Goal: Task Accomplishment & Management: Manage account settings

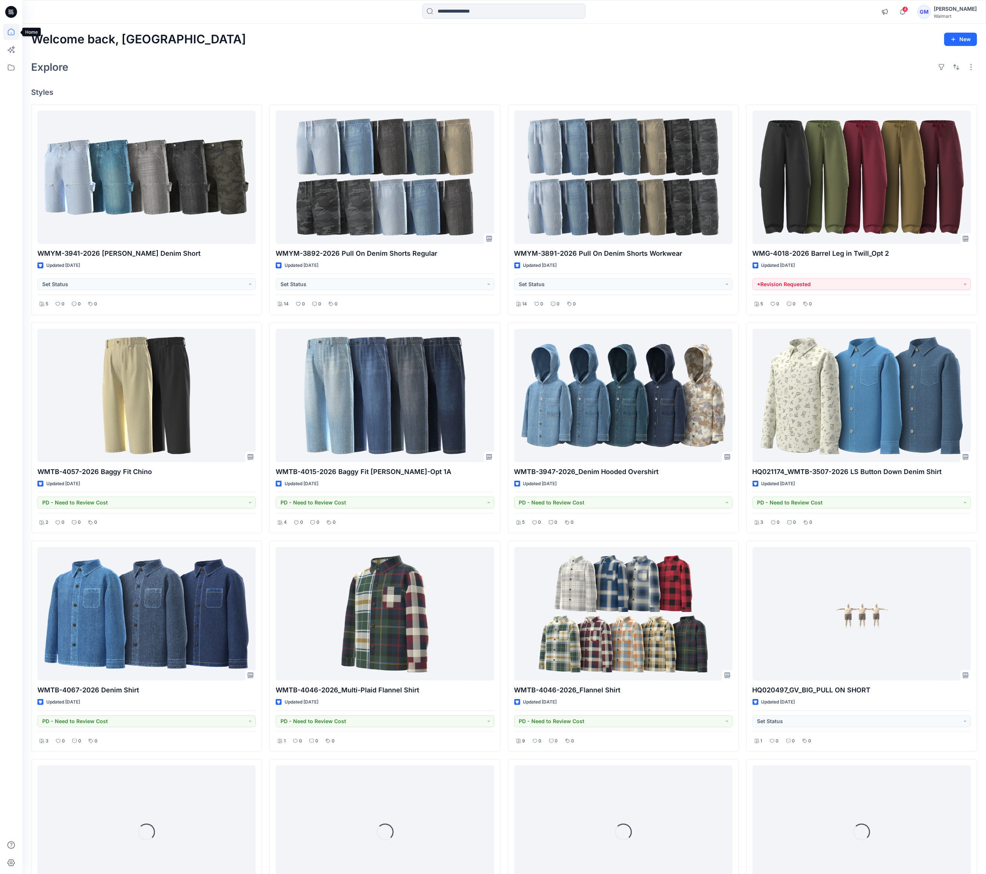
drag, startPoint x: 12, startPoint y: 32, endPoint x: 257, endPoint y: 37, distance: 245.4
click at [12, 32] on icon at bounding box center [11, 32] width 16 height 16
click at [478, 14] on input at bounding box center [504, 11] width 163 height 15
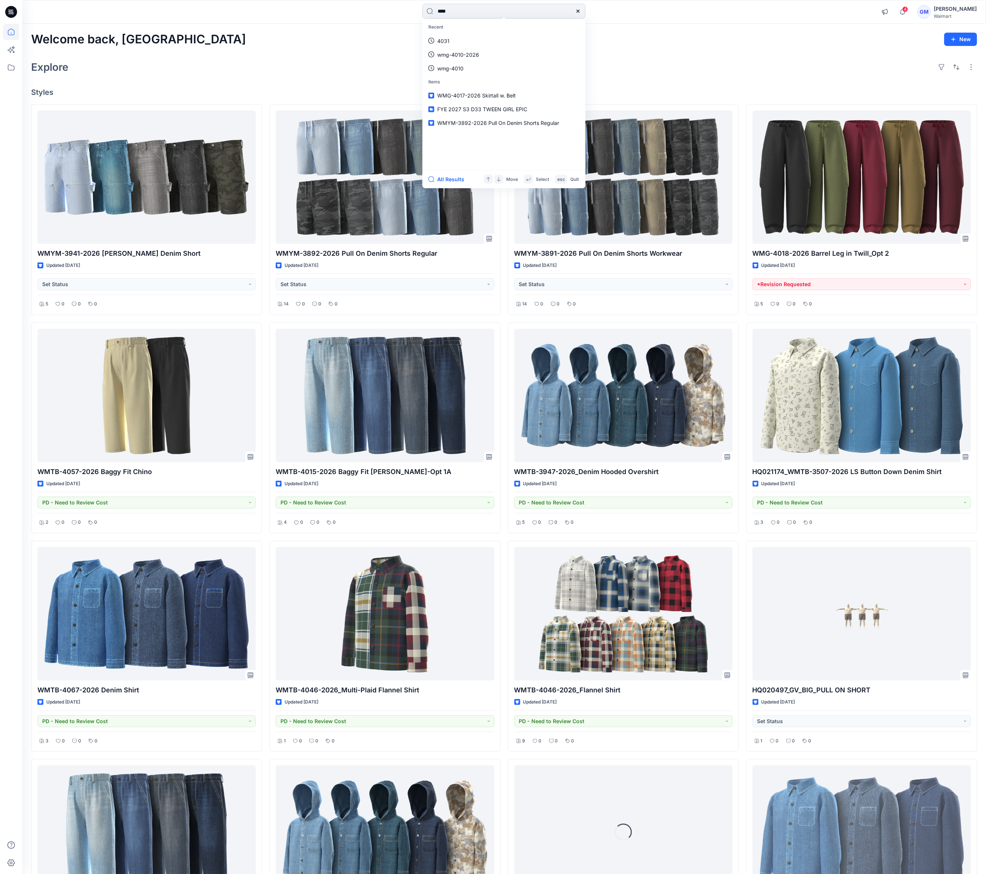
type input "****"
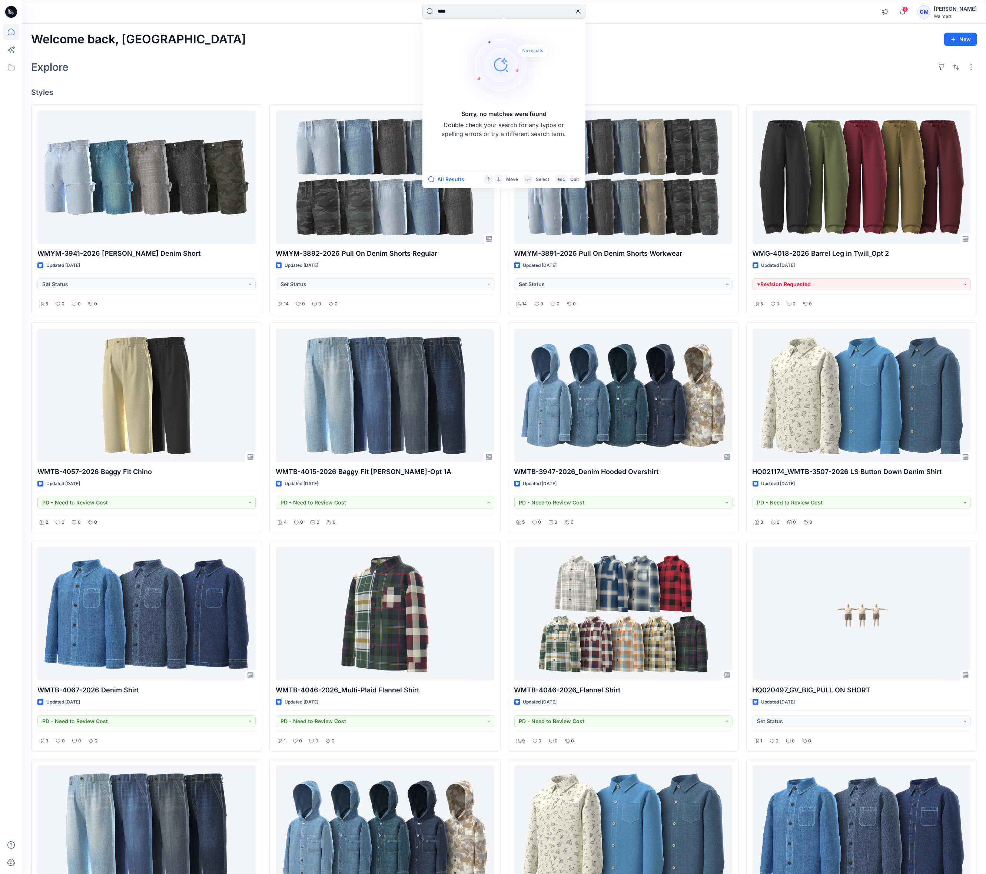
click at [579, 11] on icon at bounding box center [578, 11] width 3 height 3
click at [10, 29] on icon at bounding box center [11, 32] width 7 height 7
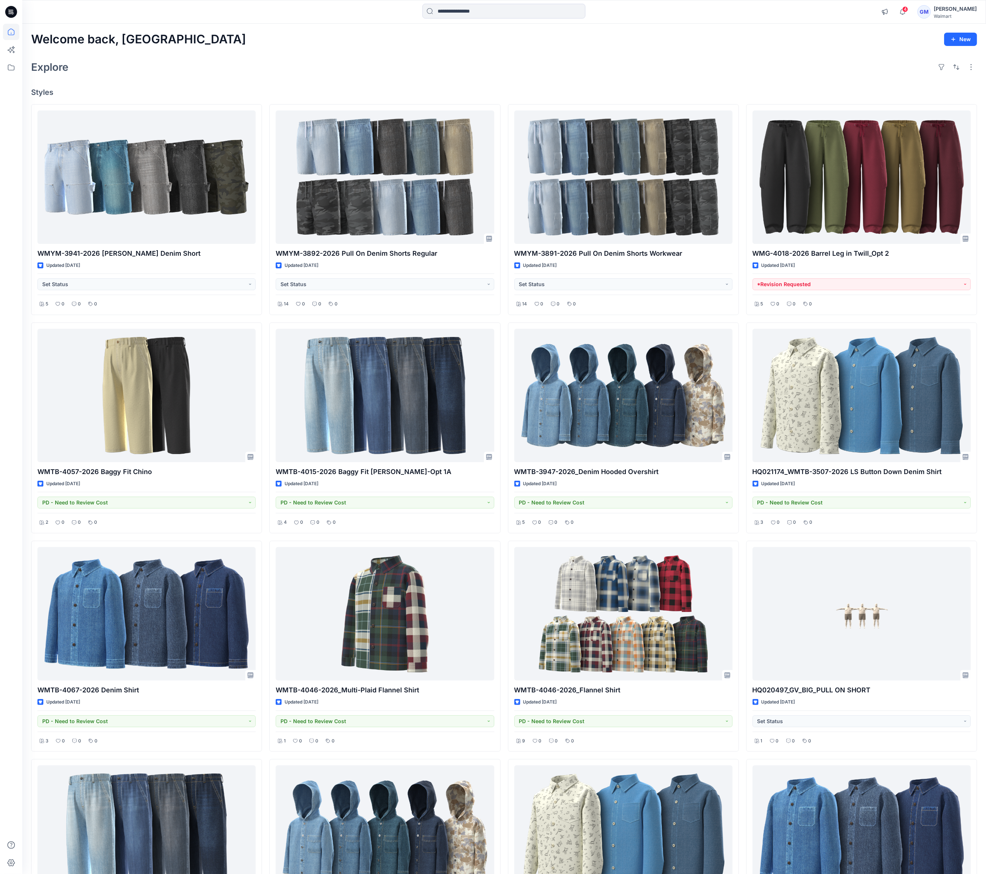
click at [374, 82] on div "Welcome back, Gayan New Explore Styles WMYM-3941-2026 Carpenter Denim Short Upd…" at bounding box center [504, 733] width 964 height 1419
click at [6, 36] on icon at bounding box center [11, 32] width 16 height 16
click at [5, 22] on icon at bounding box center [11, 12] width 12 height 24
click at [5, 23] on icon at bounding box center [11, 12] width 12 height 24
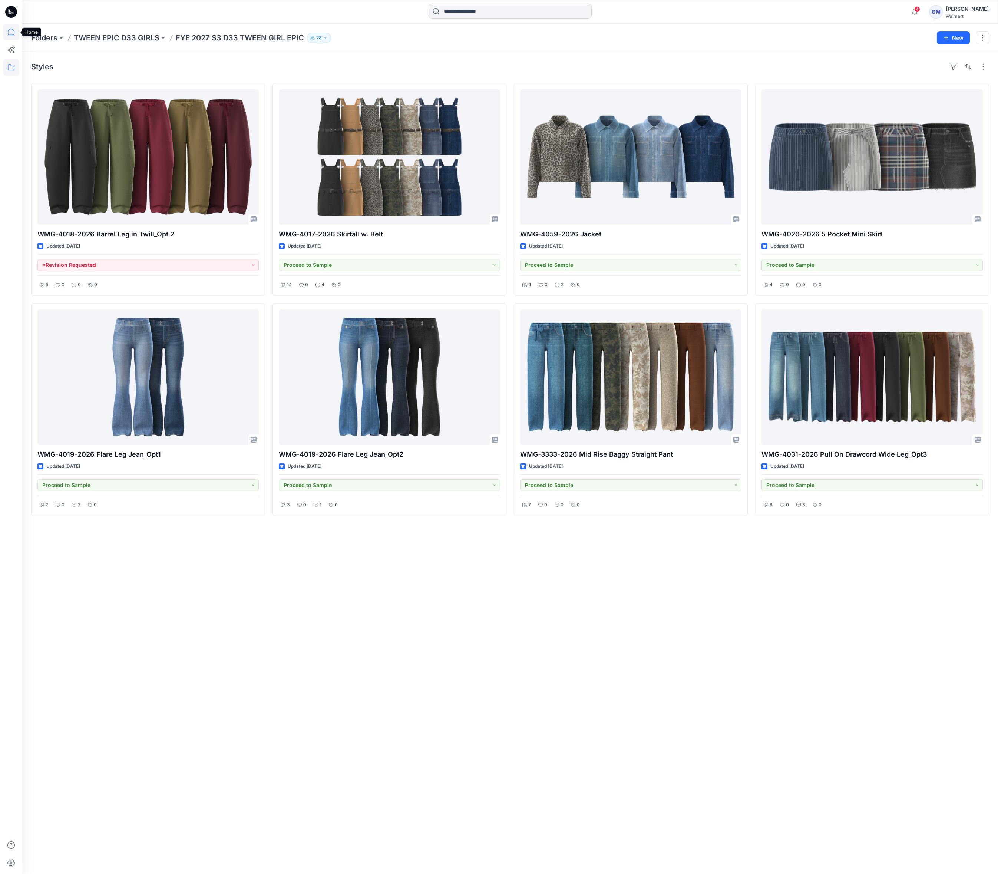
click at [12, 27] on icon at bounding box center [11, 32] width 16 height 16
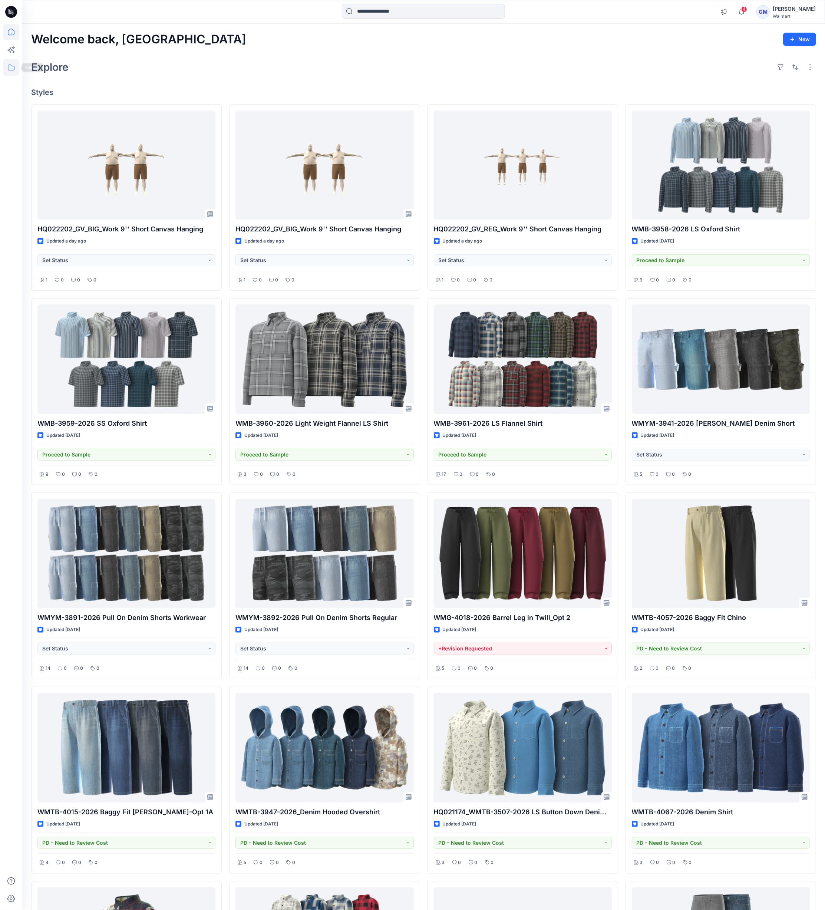
click at [15, 67] on icon at bounding box center [11, 67] width 16 height 16
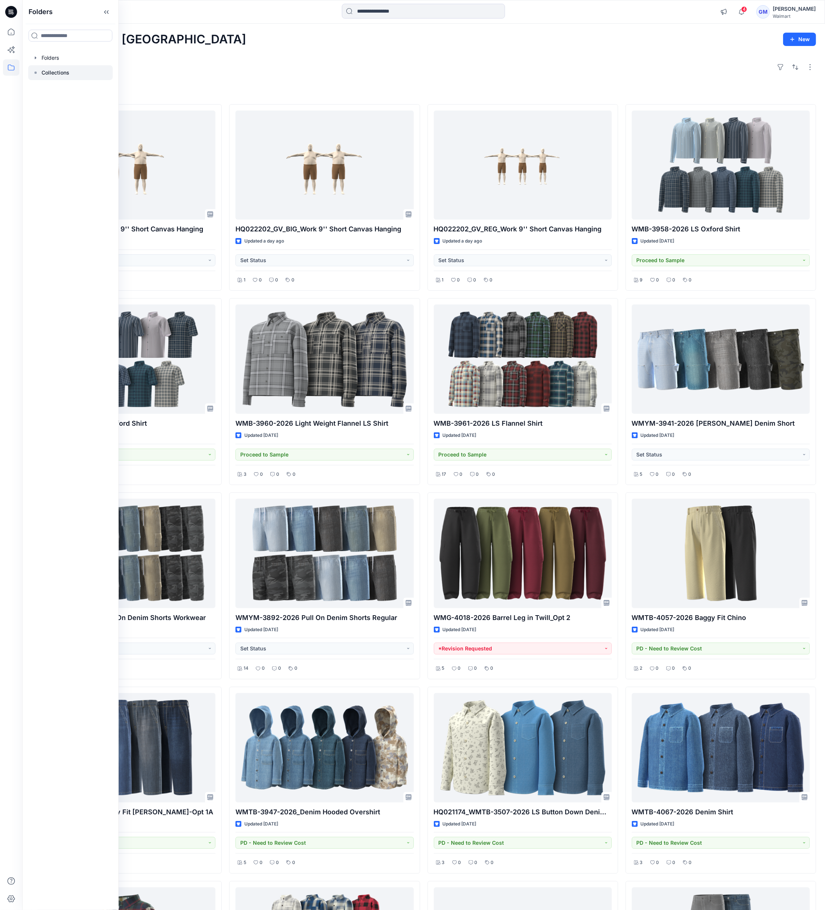
click at [56, 70] on p "Collections" at bounding box center [56, 72] width 28 height 9
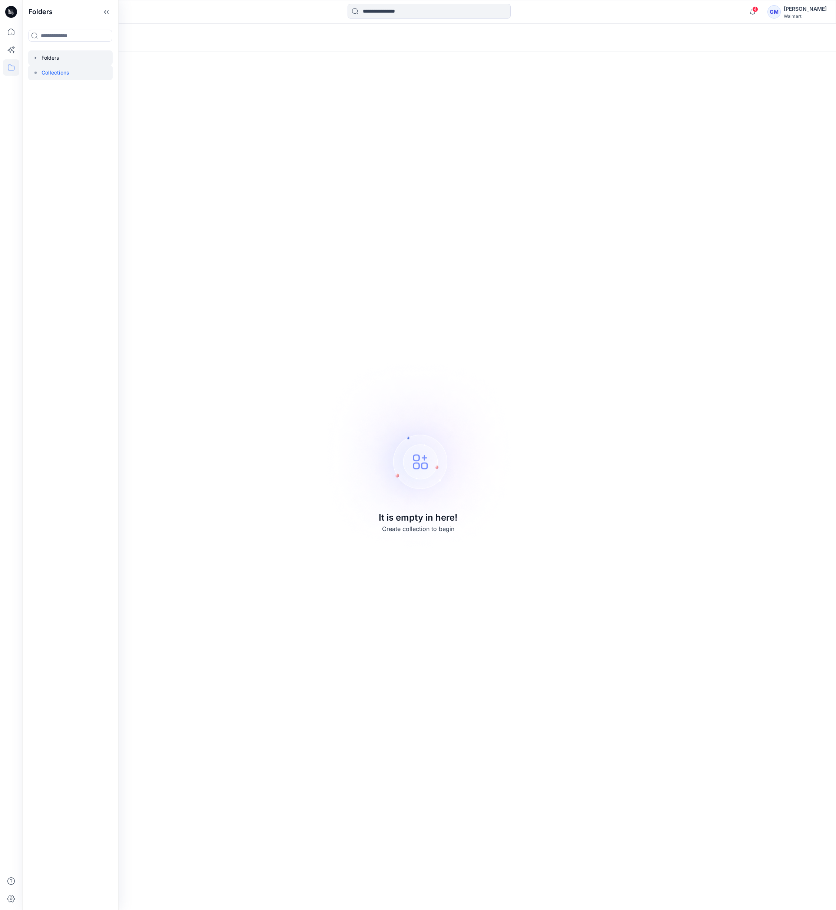
click at [62, 53] on div at bounding box center [70, 57] width 85 height 15
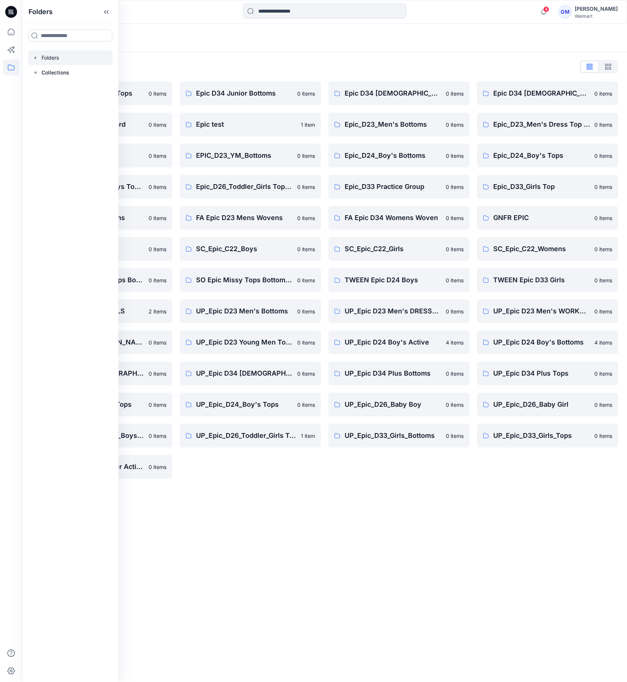
click at [347, 499] on div "Folders Folders List Epic D23 Young Men Tops 0 items Epic NYC practice board 0 …" at bounding box center [324, 353] width 605 height 659
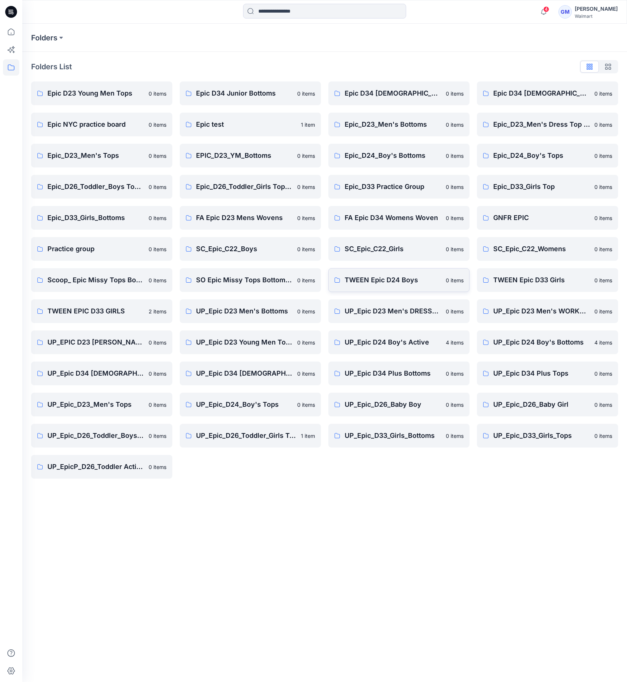
click at [388, 283] on p "TWEEN Epic D24 Boys" at bounding box center [393, 280] width 97 height 10
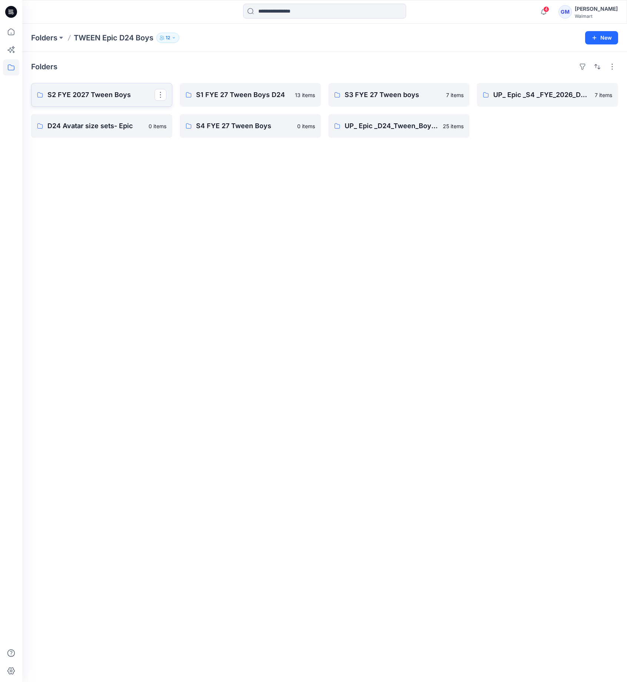
click at [93, 93] on p "S2 FYE 2027 Tween Boys" at bounding box center [100, 95] width 107 height 10
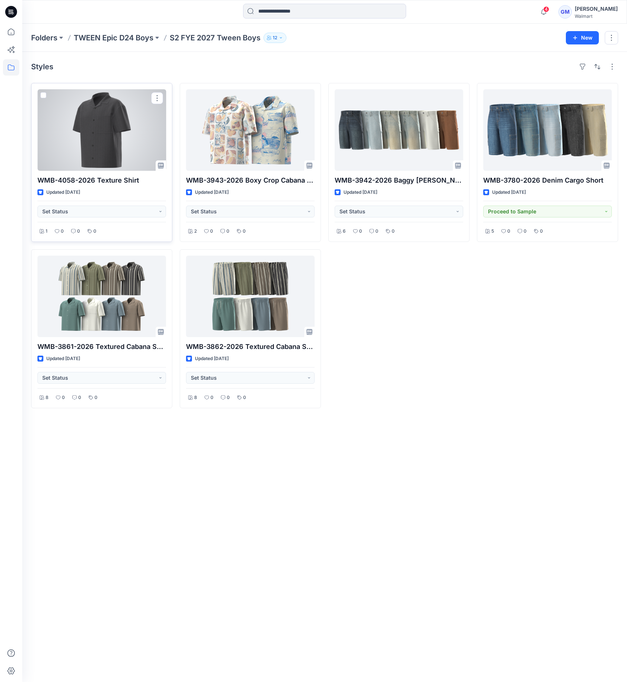
click at [122, 144] on div at bounding box center [101, 130] width 129 height 82
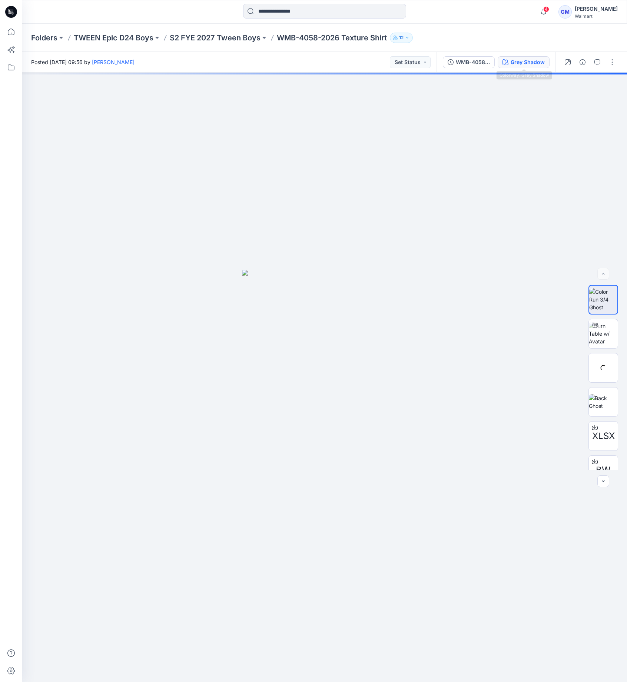
click at [523, 60] on div "Grey Shadow" at bounding box center [528, 62] width 34 height 8
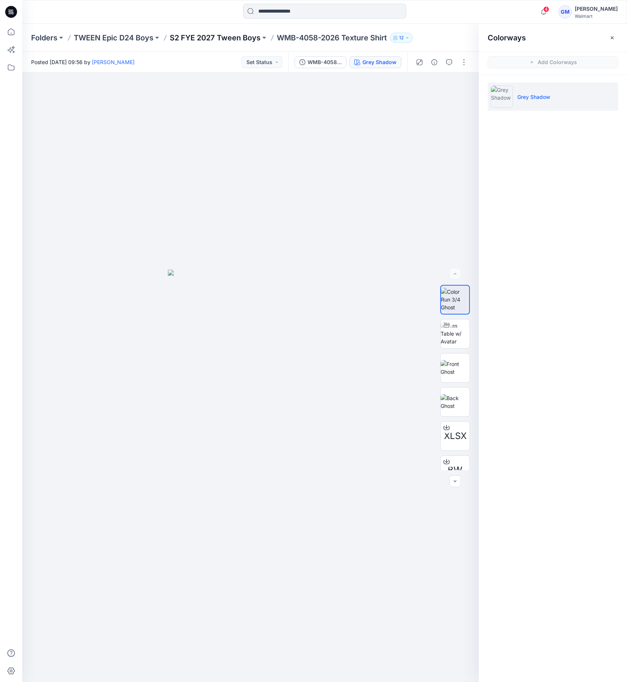
click at [249, 37] on p "S2 FYE 2027 Tween Boys" at bounding box center [215, 38] width 91 height 10
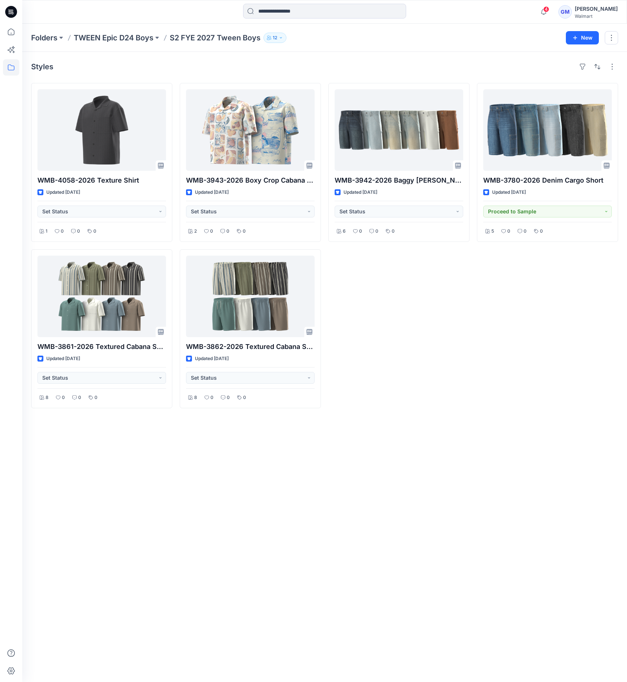
click at [437, 480] on div "Styles WMB-4058-2026 Texture Shirt Updated 10 days ago Set Status 1 0 0 0 WMB-3…" at bounding box center [324, 367] width 605 height 630
drag, startPoint x: 367, startPoint y: 40, endPoint x: 362, endPoint y: 43, distance: 5.1
click at [367, 40] on div "Folders TWEEN Epic D24 Boys S2 FYE 2027 Tween Boys 12" at bounding box center [295, 38] width 529 height 10
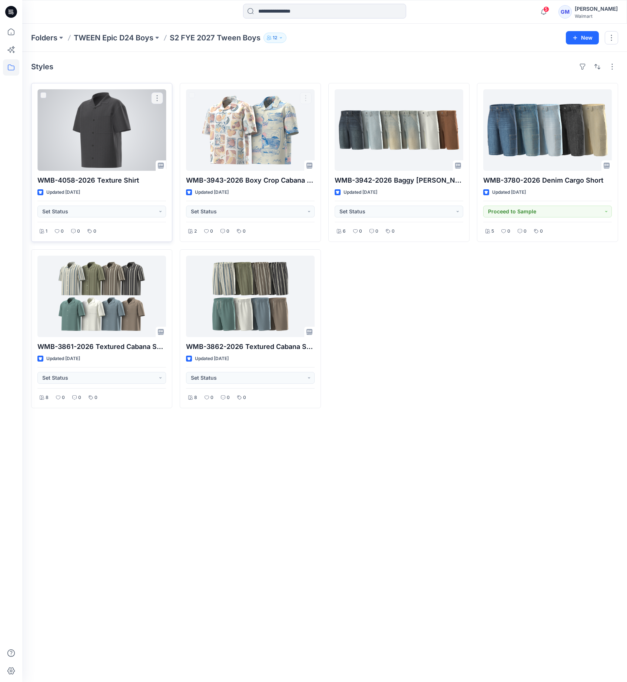
click at [109, 146] on div at bounding box center [101, 130] width 129 height 82
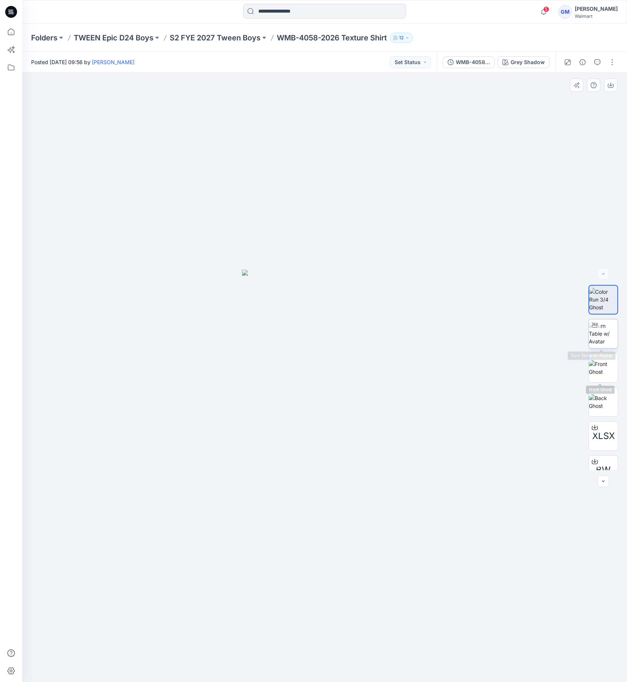
click at [604, 338] on img at bounding box center [603, 333] width 29 height 23
click at [221, 237] on img at bounding box center [325, 151] width 1518 height 1064
click at [235, 36] on p "S2 FYE 2027 Tween Boys" at bounding box center [215, 38] width 91 height 10
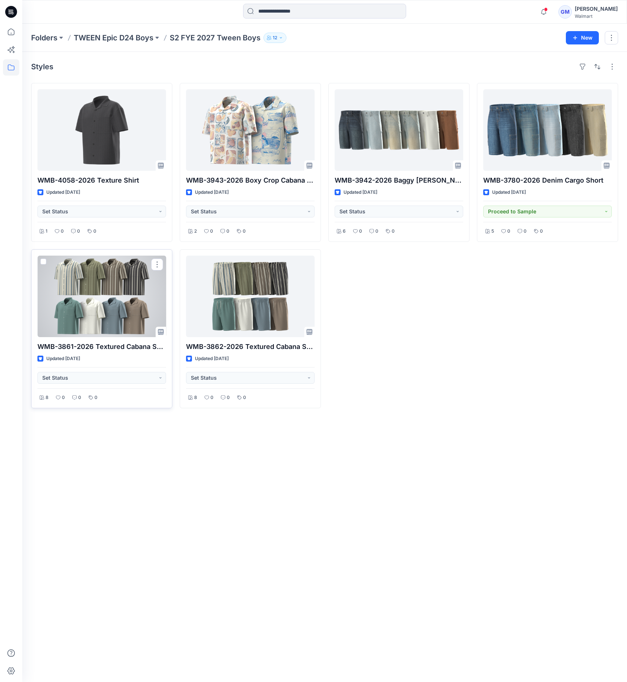
click at [117, 288] on div at bounding box center [101, 297] width 129 height 82
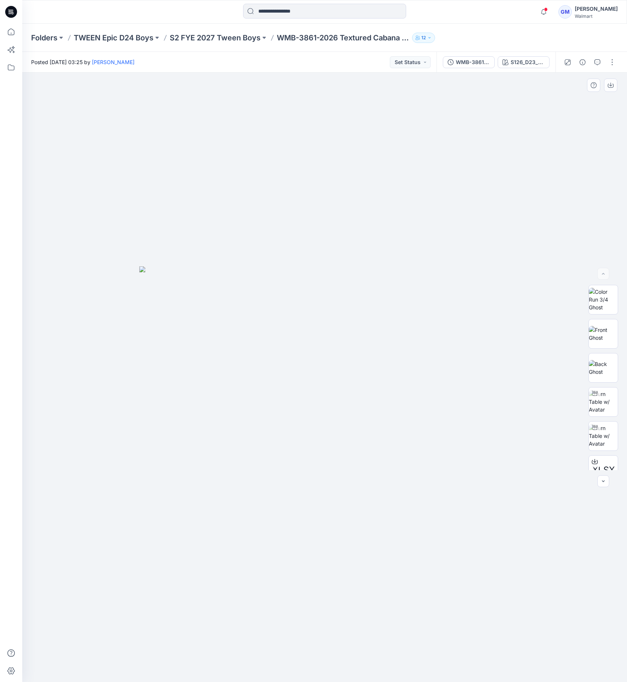
click at [187, 178] on div at bounding box center [324, 378] width 605 height 610
click at [230, 37] on p "S2 FYE 2027 Tween Boys" at bounding box center [215, 38] width 91 height 10
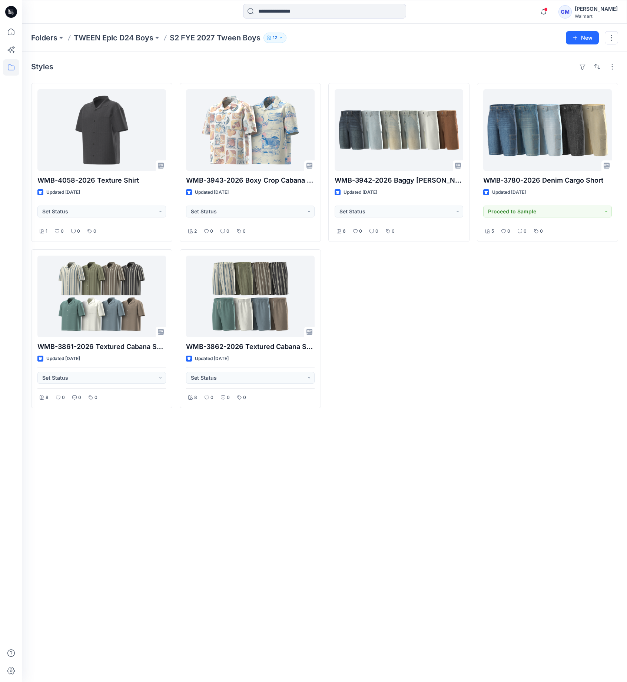
drag, startPoint x: 260, startPoint y: 64, endPoint x: 332, endPoint y: 2, distance: 95.6
click at [260, 65] on div "Styles" at bounding box center [324, 67] width 587 height 12
click at [401, 397] on div "WMB-3942-2026 Baggy Carpenter Short Updated 2 months ago Set Status 6 0 0 0" at bounding box center [398, 245] width 141 height 325
click at [360, 517] on div "Styles WMB-4058-2026 Texture Shirt Updated 10 days ago Set Status 1 0 0 0 WMB-3…" at bounding box center [324, 367] width 605 height 630
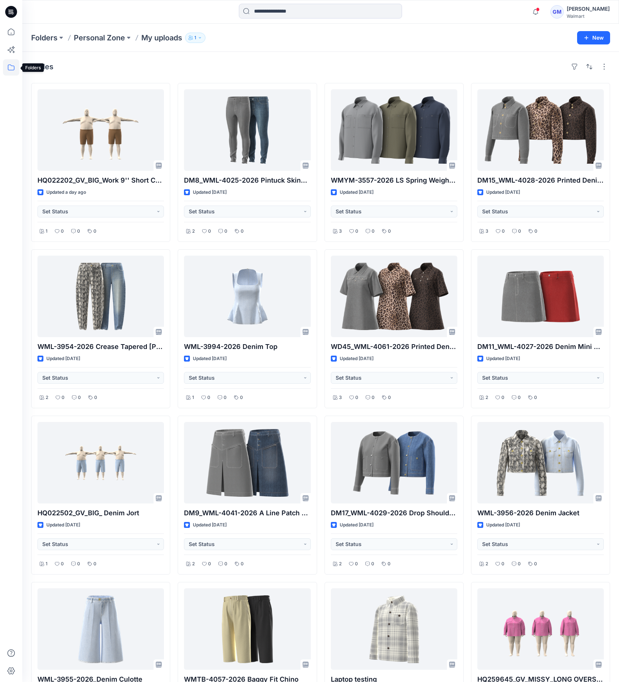
click at [12, 71] on icon at bounding box center [11, 67] width 16 height 16
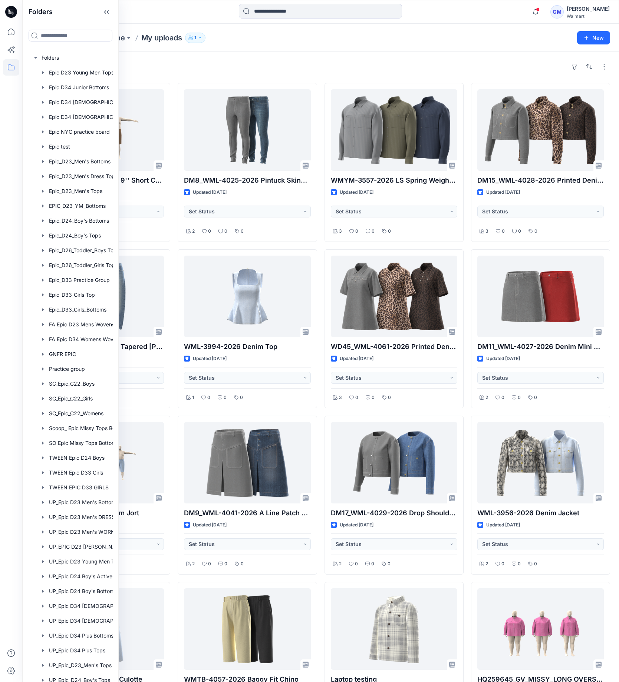
click at [15, 619] on div at bounding box center [11, 353] width 16 height 659
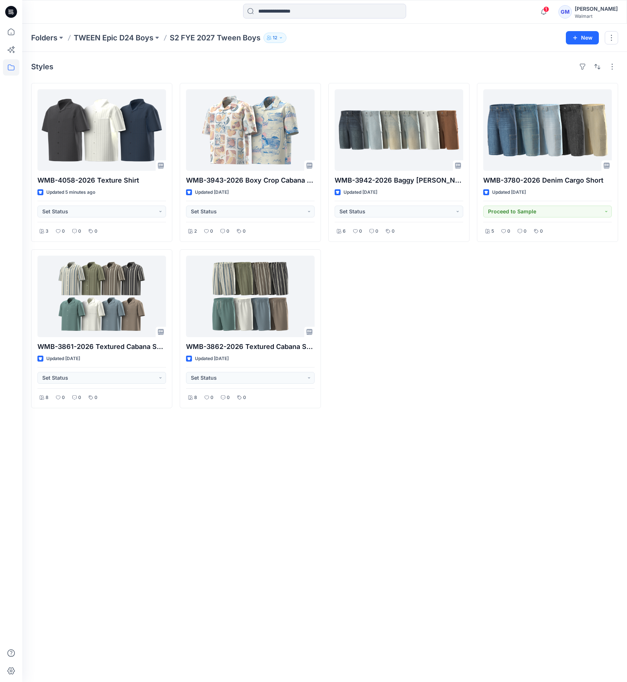
drag, startPoint x: 81, startPoint y: 7, endPoint x: 95, endPoint y: 27, distance: 24.7
click at [81, 7] on div at bounding box center [97, 12] width 151 height 16
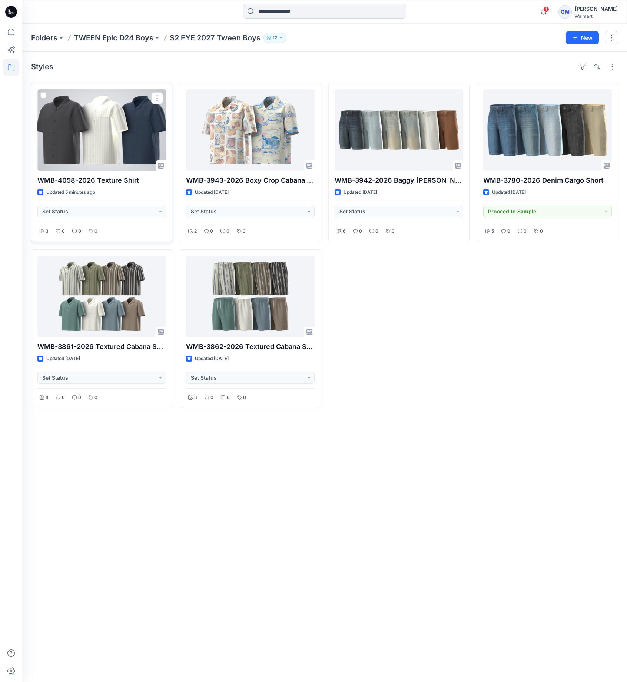
click at [106, 113] on div at bounding box center [101, 130] width 129 height 82
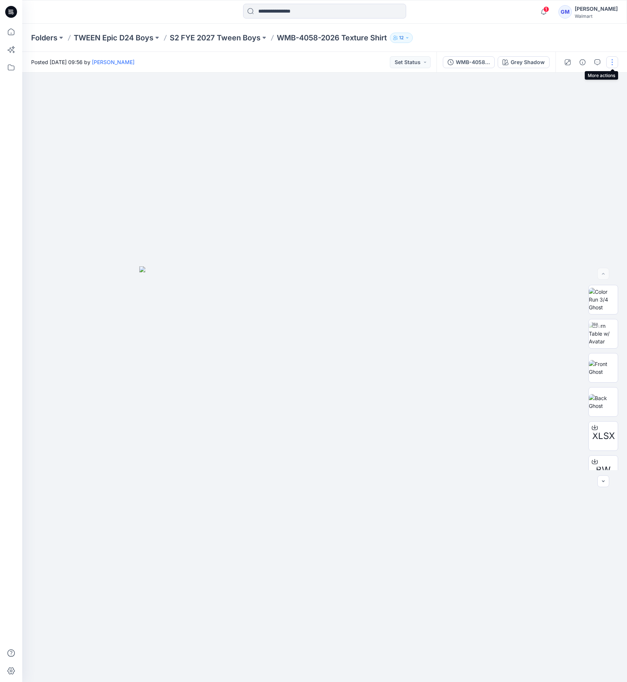
click at [614, 61] on button "button" at bounding box center [612, 62] width 12 height 12
click at [583, 97] on button "Edit" at bounding box center [581, 100] width 68 height 14
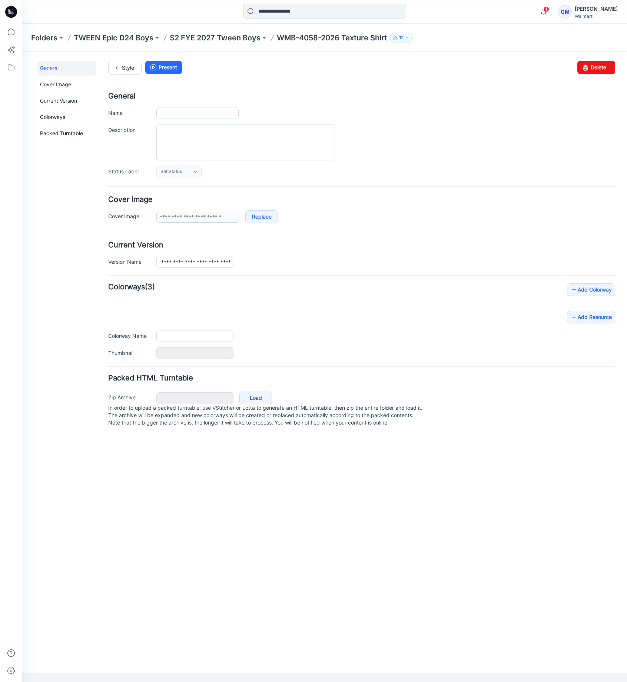
type input "**********"
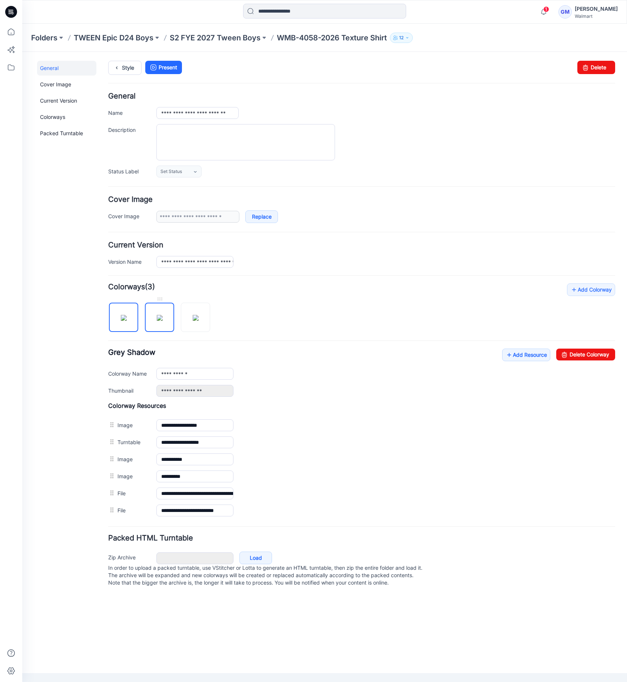
click at [163, 321] on img at bounding box center [160, 318] width 6 height 6
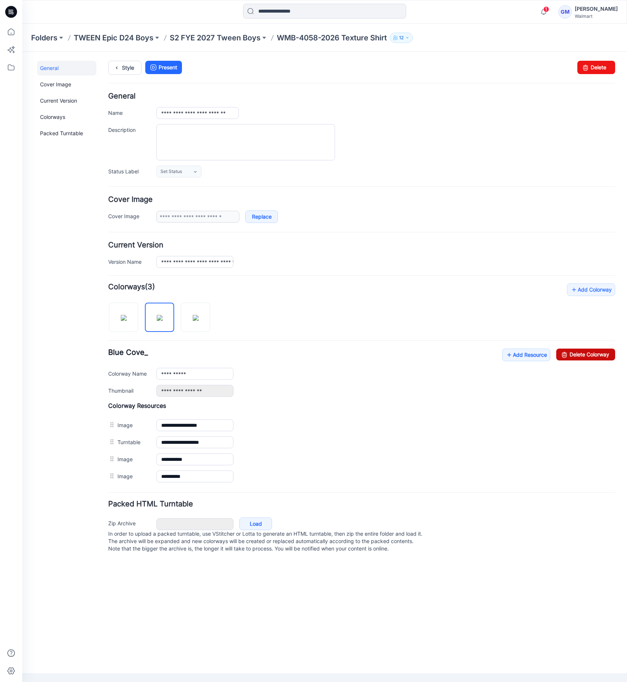
click at [592, 355] on link "Delete Colorway" at bounding box center [585, 355] width 59 height 12
type input "**********"
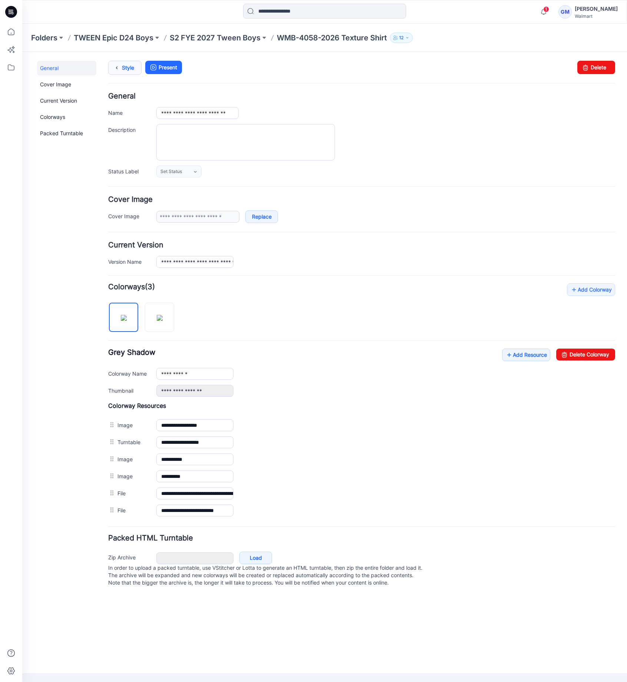
click at [111, 69] on link "Style" at bounding box center [124, 68] width 33 height 14
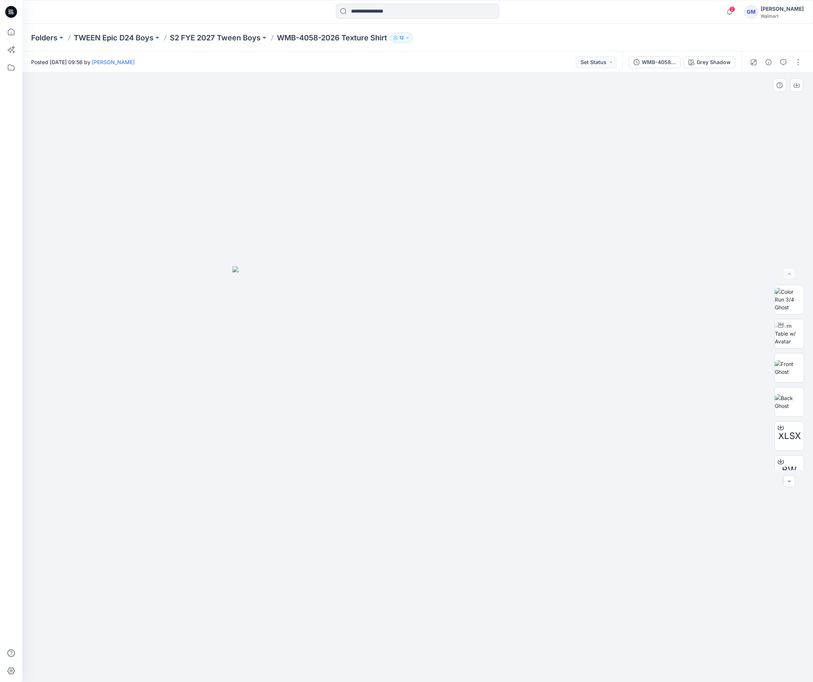
click at [479, 448] on img at bounding box center [417, 474] width 371 height 416
click at [798, 61] on button "button" at bounding box center [798, 62] width 12 height 12
click at [747, 97] on p "Edit" at bounding box center [750, 100] width 9 height 8
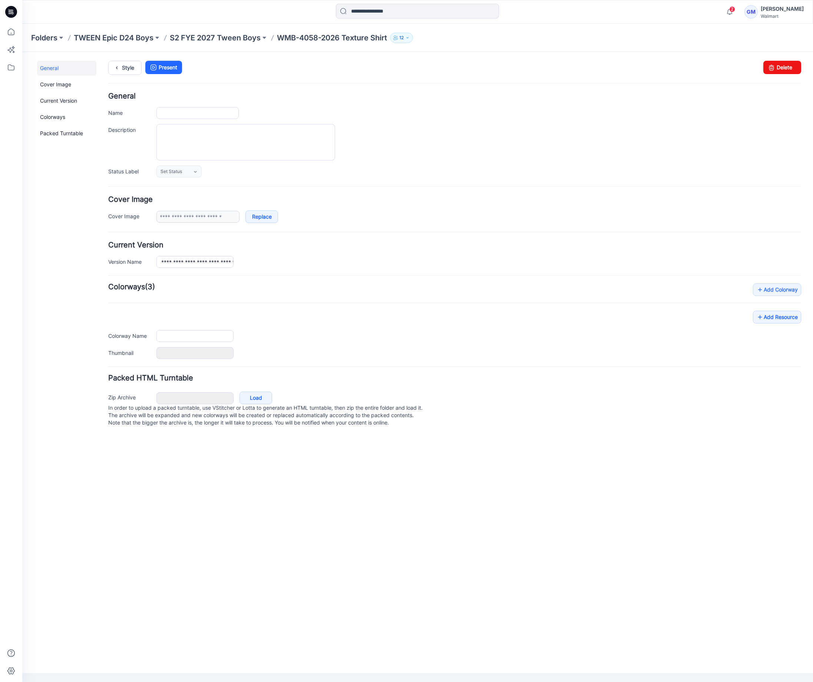
type input "**********"
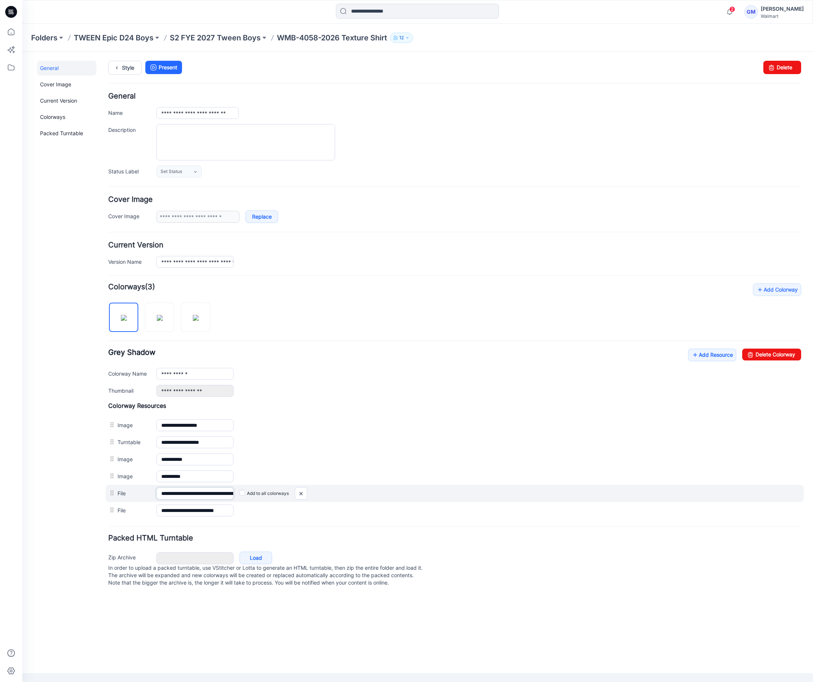
scroll to position [0, 79]
drag, startPoint x: 208, startPoint y: 491, endPoint x: 279, endPoint y: 493, distance: 71.9
click at [279, 493] on div "**********" at bounding box center [455, 493] width 698 height 17
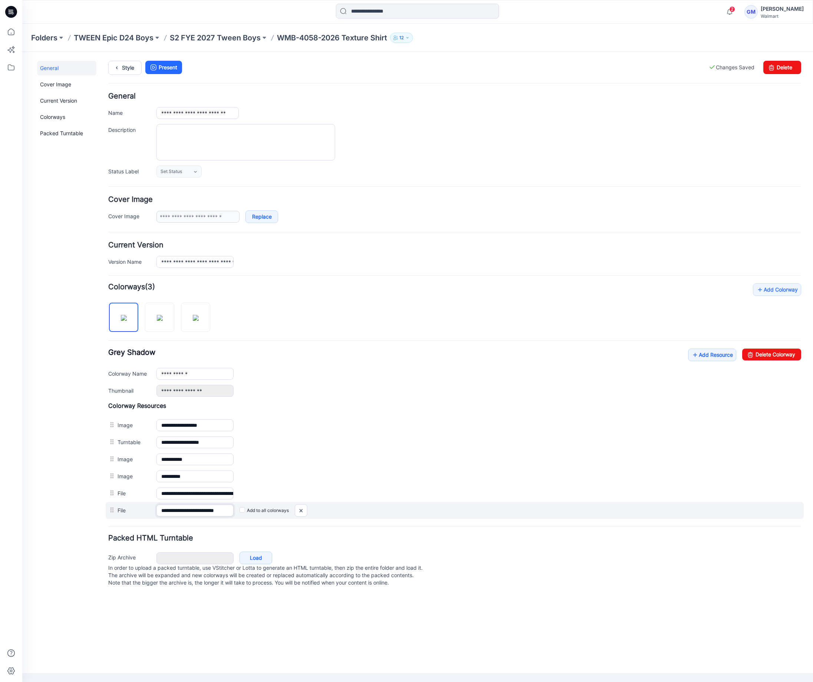
scroll to position [0, 7]
drag, startPoint x: 215, startPoint y: 510, endPoint x: 285, endPoint y: 510, distance: 69.7
click at [285, 510] on div "**********" at bounding box center [455, 510] width 698 height 17
click at [158, 321] on img at bounding box center [160, 318] width 6 height 6
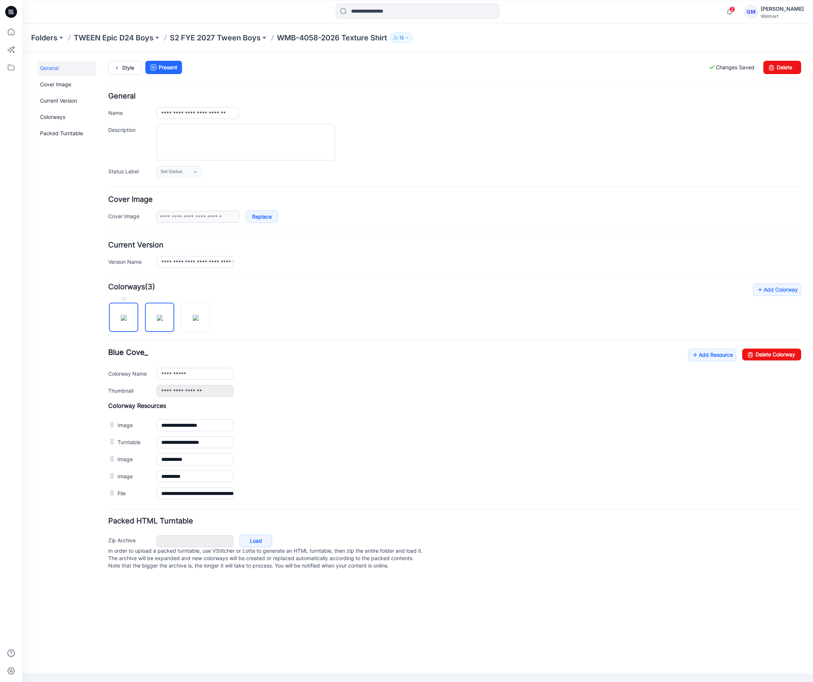
click at [123, 321] on img at bounding box center [124, 318] width 6 height 6
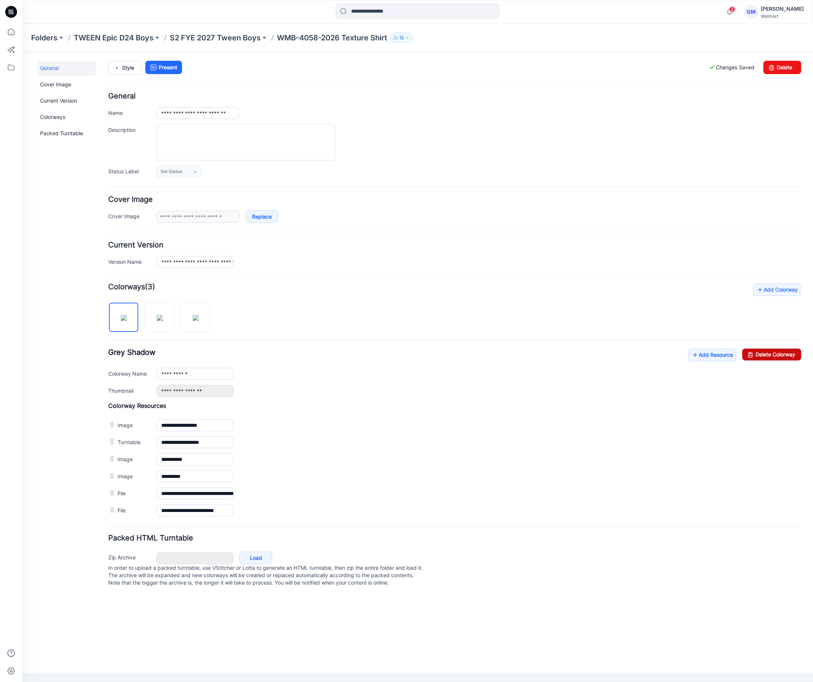
click at [787, 353] on link "Delete Colorway" at bounding box center [771, 355] width 59 height 12
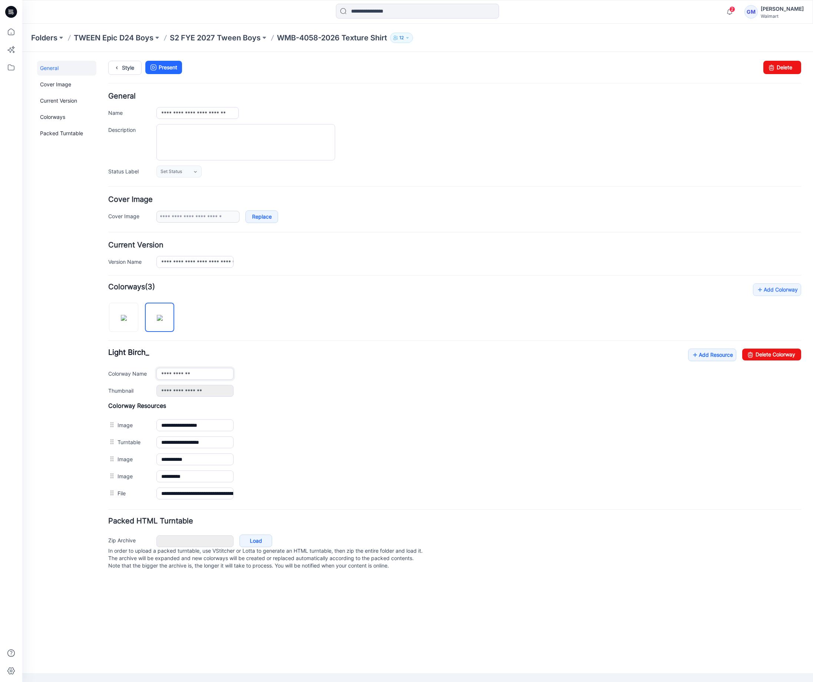
click at [205, 377] on input "**********" at bounding box center [194, 374] width 77 height 12
click at [121, 315] on img at bounding box center [124, 318] width 6 height 6
click at [202, 378] on input "**********" at bounding box center [194, 374] width 77 height 12
type input "*********"
click at [123, 71] on link "Style" at bounding box center [124, 68] width 33 height 14
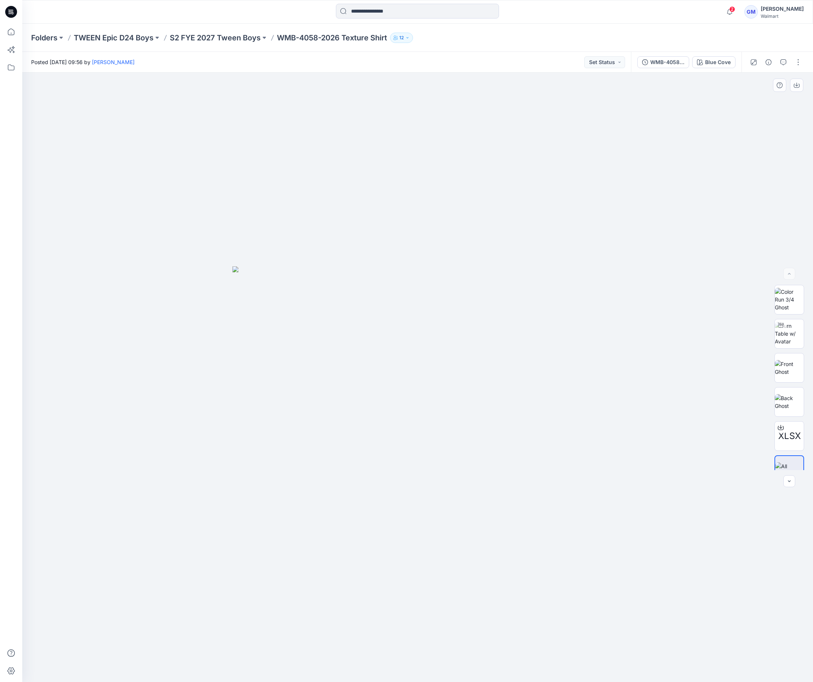
drag, startPoint x: 336, startPoint y: 362, endPoint x: 504, endPoint y: 258, distance: 197.5
click at [336, 362] on img at bounding box center [417, 474] width 371 height 416
click at [712, 64] on div "Blue Cove" at bounding box center [718, 62] width 26 height 8
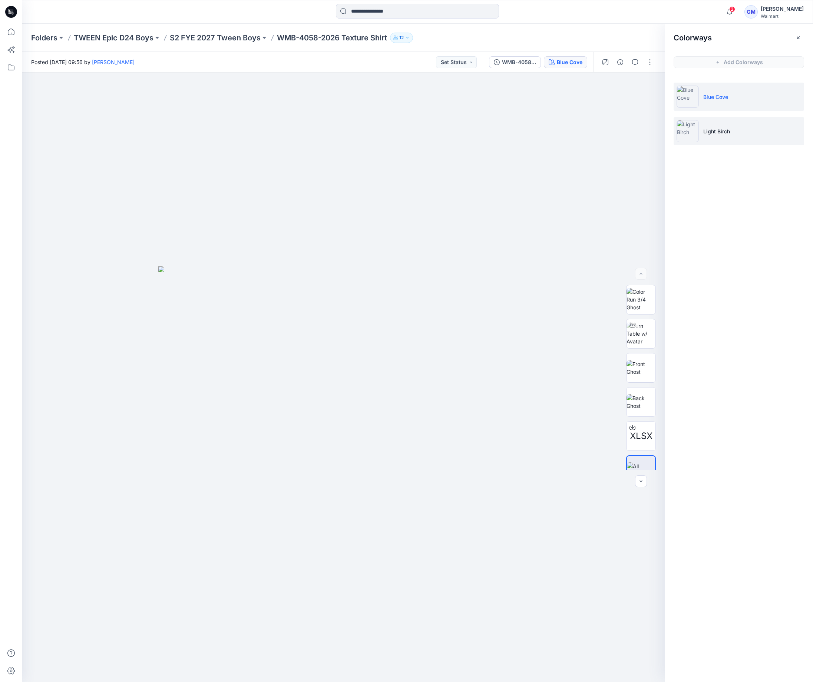
click at [726, 132] on p "Light Birch" at bounding box center [716, 131] width 27 height 8
click at [643, 336] on img at bounding box center [640, 333] width 29 height 23
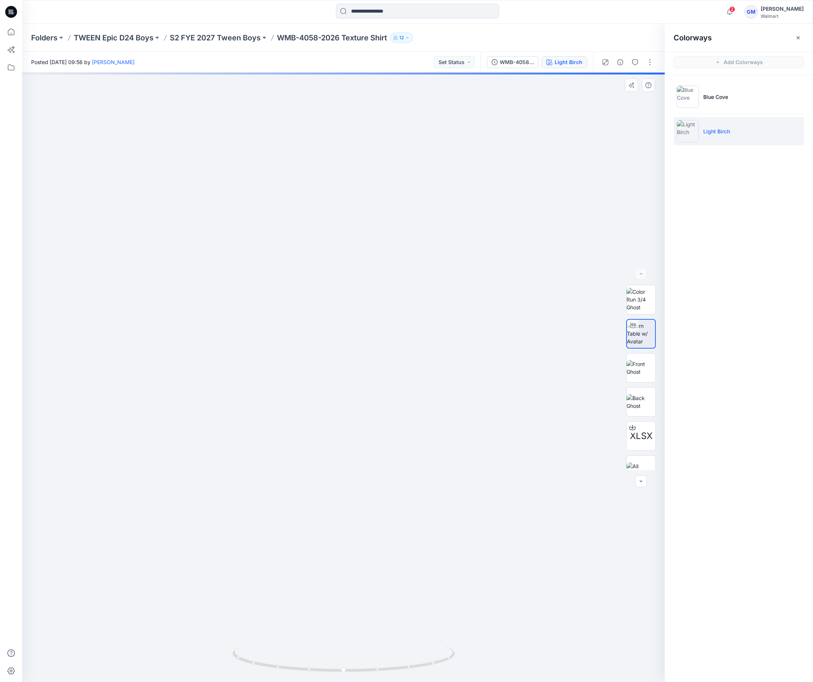
drag, startPoint x: 385, startPoint y: 431, endPoint x: 385, endPoint y: 452, distance: 21.1
click at [385, 449] on img at bounding box center [342, 268] width 1129 height 828
drag, startPoint x: 420, startPoint y: 653, endPoint x: 245, endPoint y: 639, distance: 175.5
click at [219, 653] on div at bounding box center [343, 378] width 642 height 610
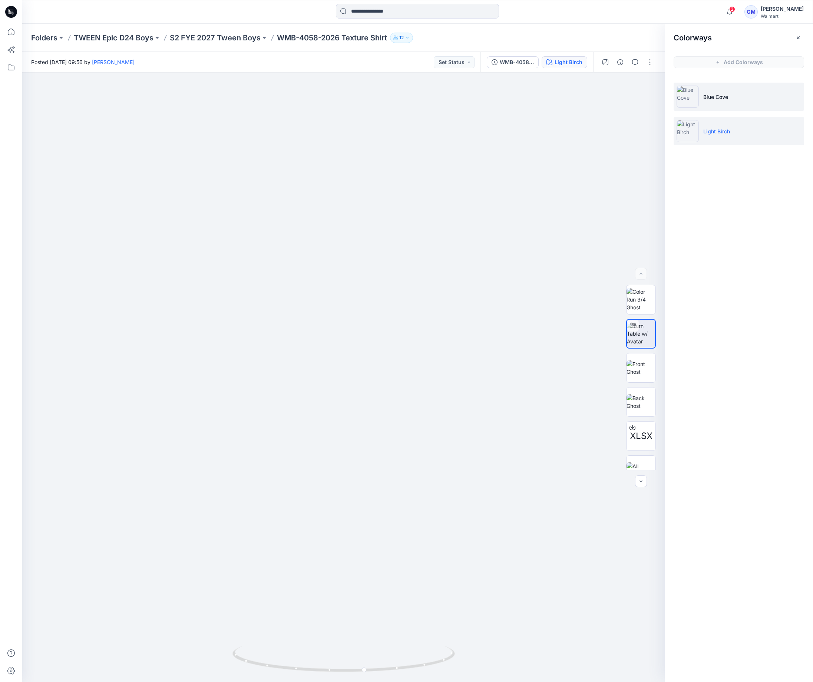
click at [724, 96] on p "Blue Cove" at bounding box center [715, 97] width 25 height 8
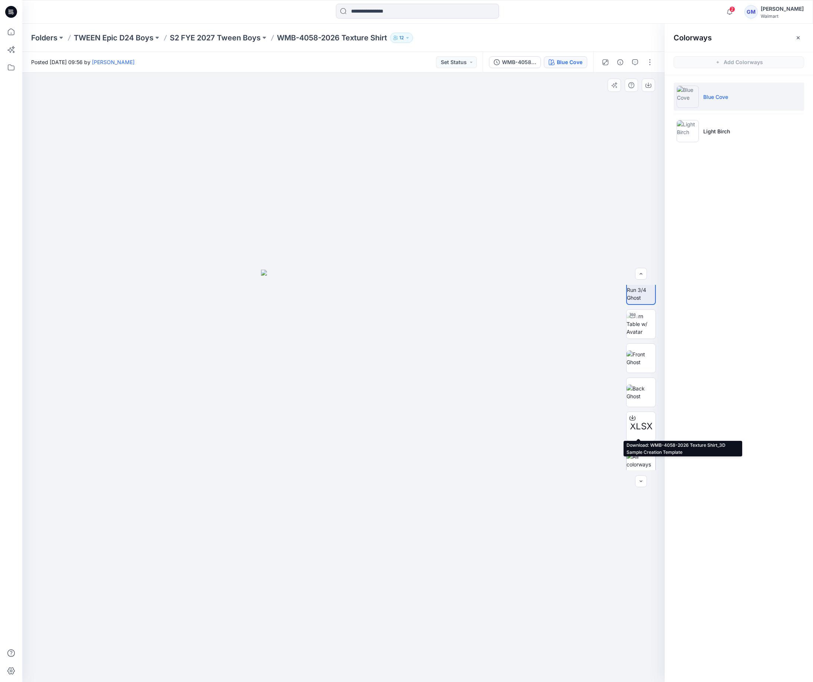
scroll to position [15, 0]
click at [638, 446] on div at bounding box center [641, 456] width 30 height 30
click at [653, 58] on button "button" at bounding box center [650, 62] width 12 height 12
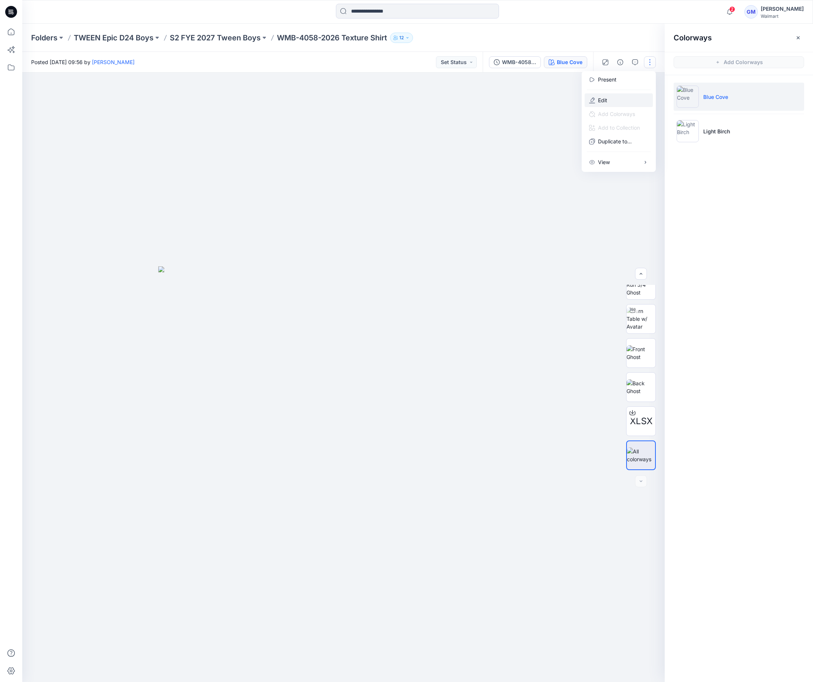
click at [621, 99] on button "Edit" at bounding box center [618, 100] width 68 height 14
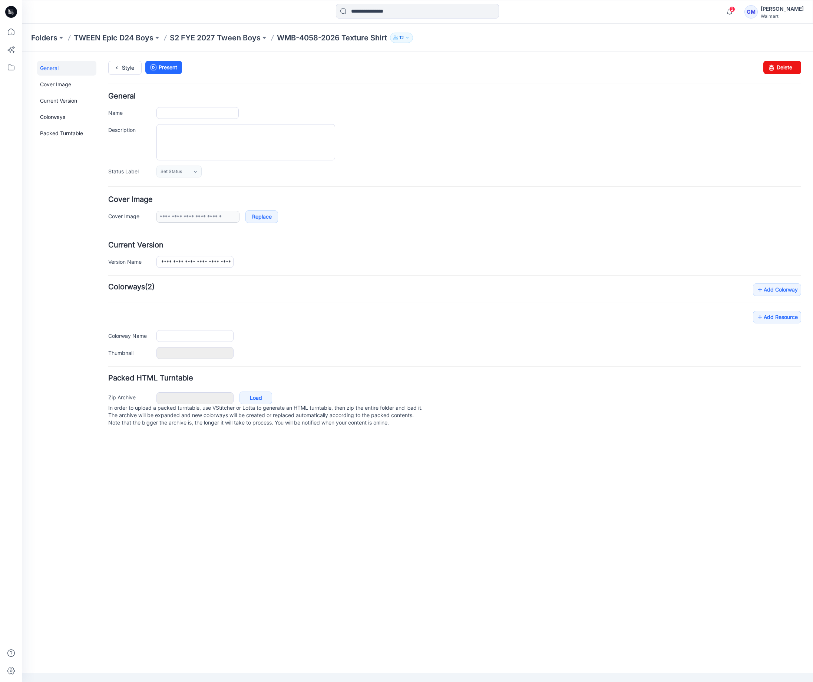
type input "**********"
type input "*********"
type input "**********"
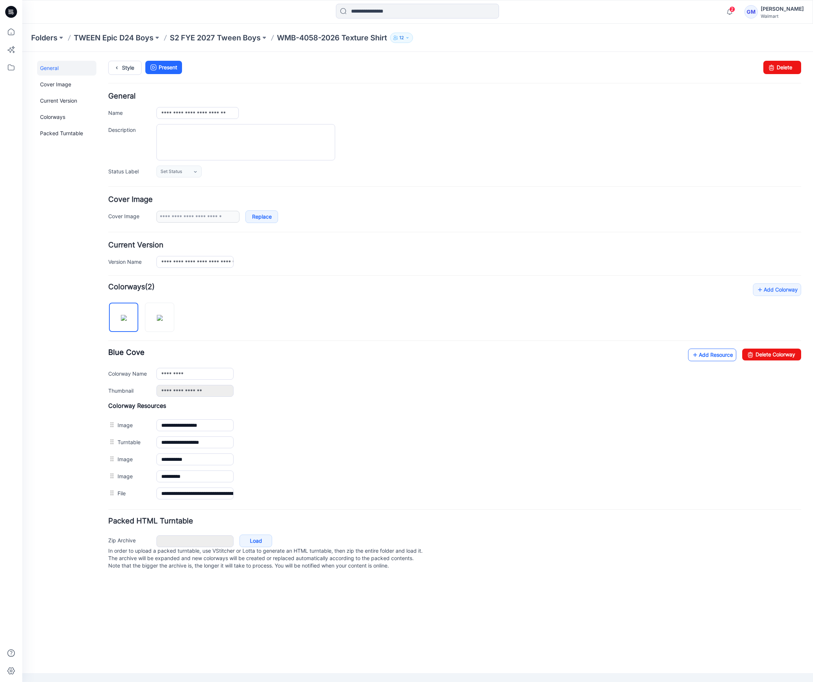
click at [713, 358] on link "Add Resource" at bounding box center [712, 355] width 48 height 13
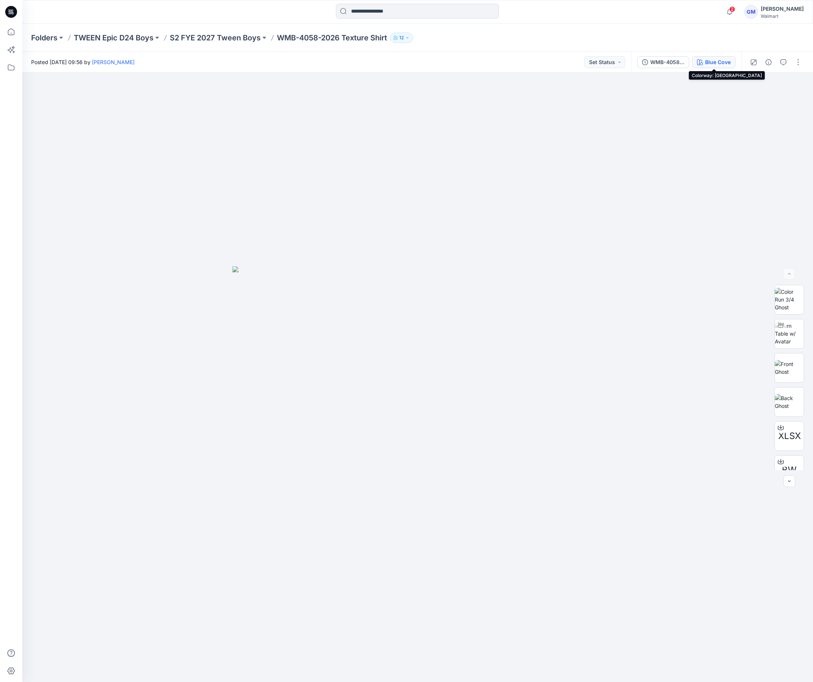
click at [706, 57] on button "Blue Cove" at bounding box center [713, 62] width 43 height 12
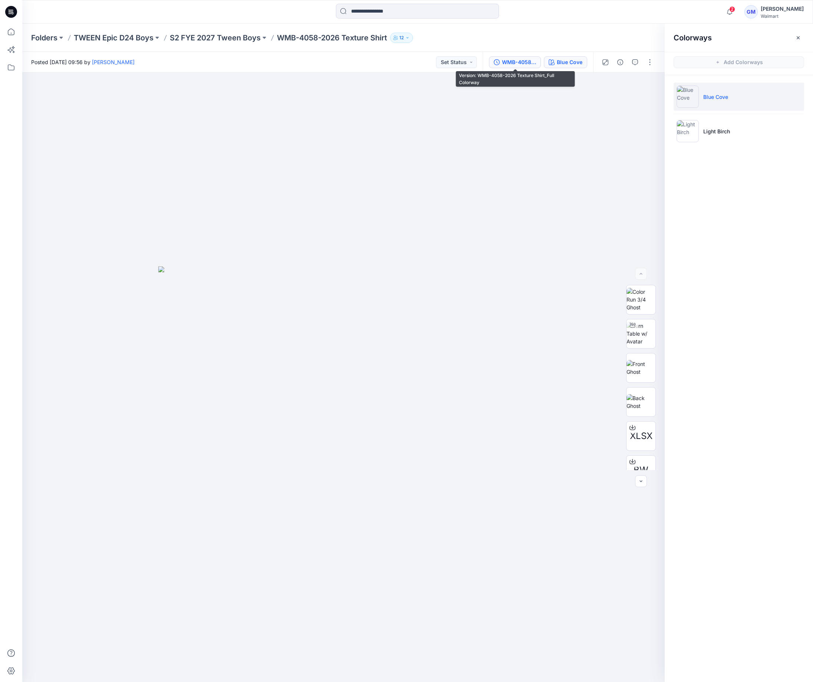
click at [537, 67] on button "WMB-4058-2026 Texture Shirt_Full Colorway" at bounding box center [515, 62] width 52 height 12
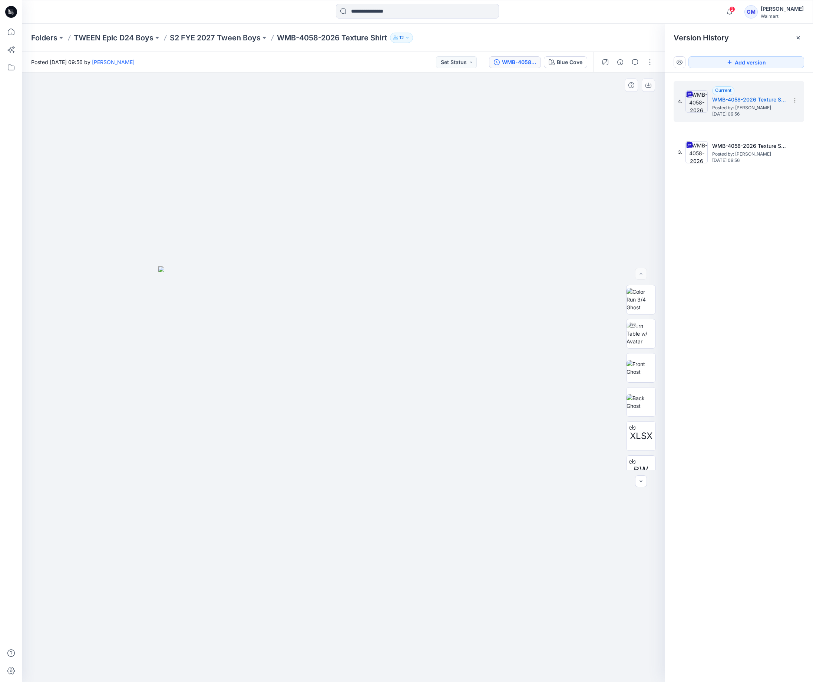
drag, startPoint x: 441, startPoint y: 408, endPoint x: 476, endPoint y: 385, distance: 41.1
click at [442, 407] on img at bounding box center [343, 474] width 371 height 416
click at [621, 62] on icon "button" at bounding box center [620, 62] width 6 height 6
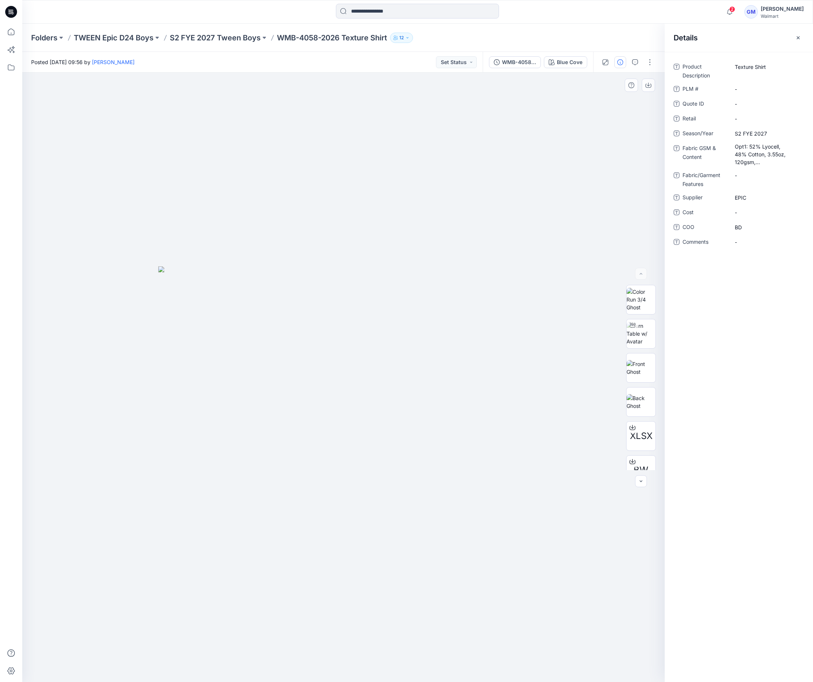
click at [527, 212] on div at bounding box center [343, 378] width 642 height 610
click at [234, 38] on p "S2 FYE 2027 Tween Boys" at bounding box center [215, 38] width 91 height 10
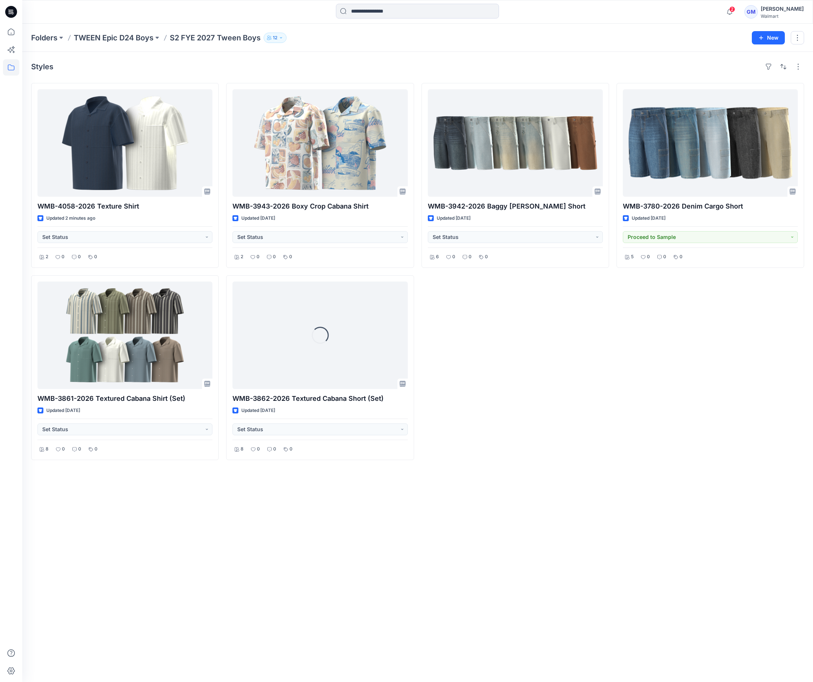
click at [630, 403] on div "WMB-3780-2026 Denim Cargo Short Updated 2 months ago Proceed to Sample 5 0 0 0" at bounding box center [710, 271] width 188 height 377
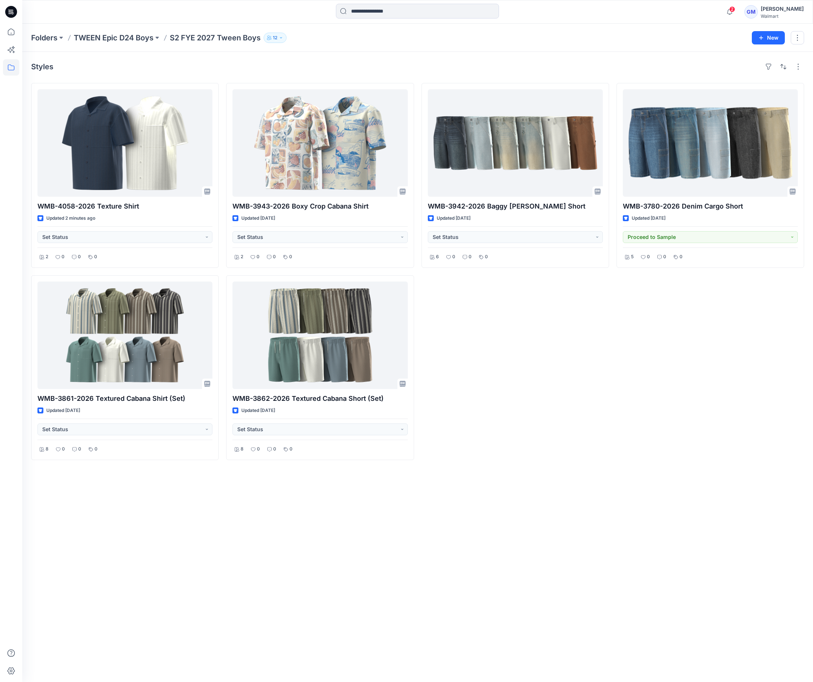
click at [486, 600] on div "Styles WMB-4058-2026 Texture Shirt Updated 2 minutes ago Set Status 2 0 0 0 WMB…" at bounding box center [417, 367] width 791 height 630
click at [41, 36] on p "Folders" at bounding box center [44, 38] width 26 height 10
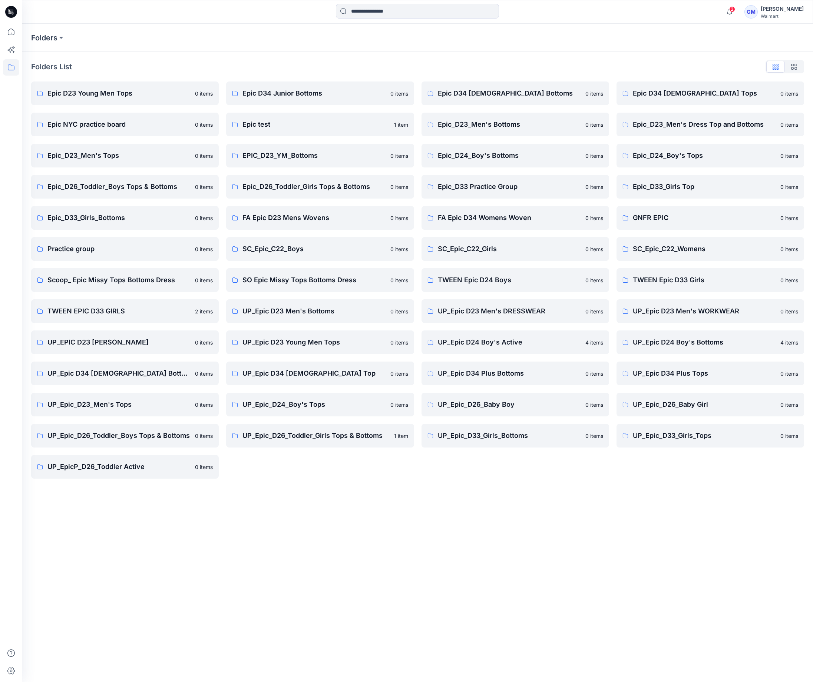
click at [493, 509] on div "Folders Folders List Epic D23 Young Men Tops 0 items Epic NYC practice board 0 …" at bounding box center [417, 353] width 791 height 659
click at [164, 441] on link "UP_Epic_D26_Toddler_Boys Tops & Bottoms 0 items" at bounding box center [125, 436] width 188 height 24
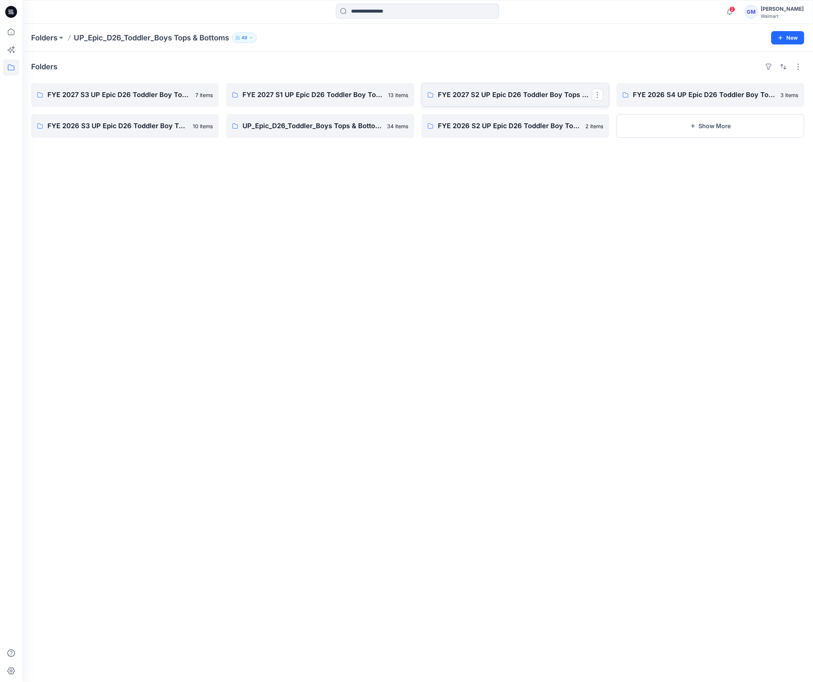
click at [498, 87] on link "FYE 2027 S2 UP Epic D26 Toddler Boy Tops & Bottoms" at bounding box center [515, 95] width 188 height 24
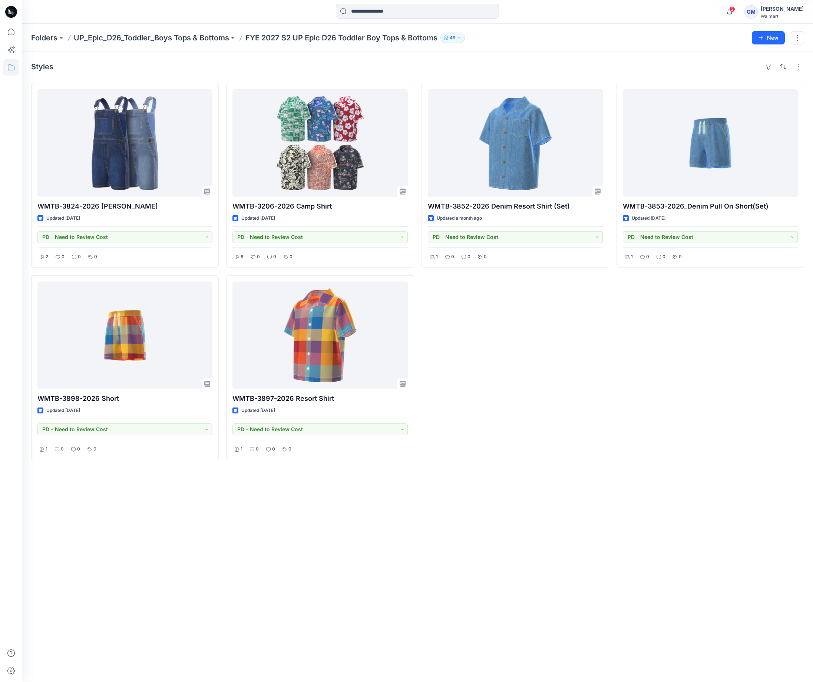
drag, startPoint x: 606, startPoint y: 443, endPoint x: 607, endPoint y: 403, distance: 39.7
click at [606, 443] on div "WMTB-3852-2026 Denim Resort Shirt (Set) Updated a month ago PD - Need to Review…" at bounding box center [515, 271] width 188 height 377
click at [502, 418] on div "WMTB-3852-2026 Denim Resort Shirt (Set) Updated a month ago PD - Need to Review…" at bounding box center [515, 271] width 188 height 377
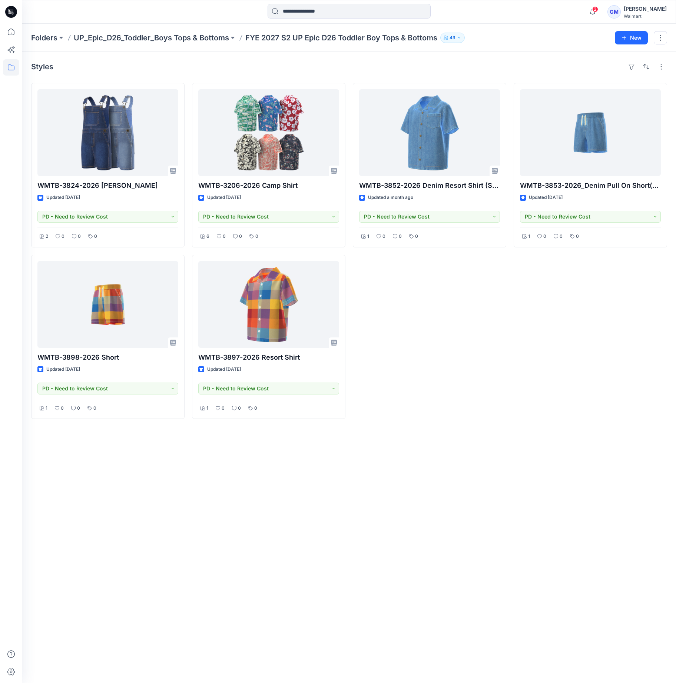
click at [257, 500] on div "Styles WMTB-3824-2026 Shortall Updated 11 days ago PD - Need to Review Cost 2 0…" at bounding box center [349, 368] width 654 height 632
click at [480, 482] on div "Styles WMTB-3824-2026 Shortall Updated 11 days ago PD - Need to Review Cost 2 0…" at bounding box center [349, 368] width 654 height 632
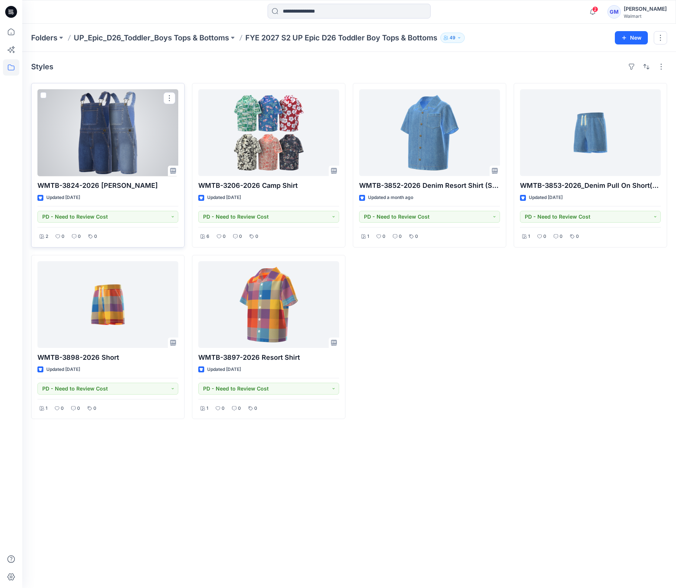
click at [100, 145] on div at bounding box center [107, 132] width 141 height 87
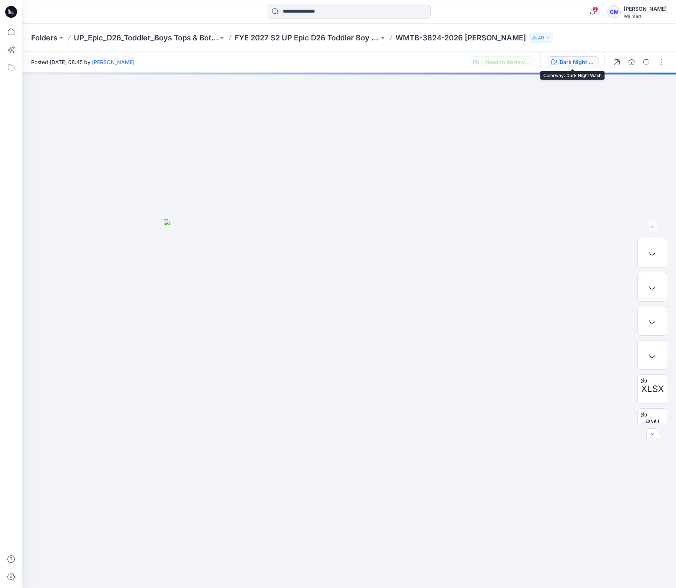
click at [567, 57] on button "Dark Night Wash" at bounding box center [573, 62] width 52 height 12
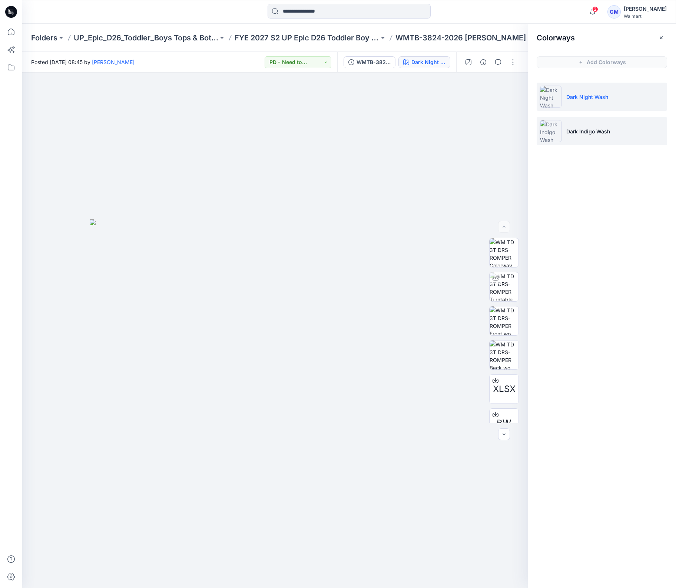
click at [610, 130] on li "Dark Indigo Wash" at bounding box center [602, 131] width 130 height 28
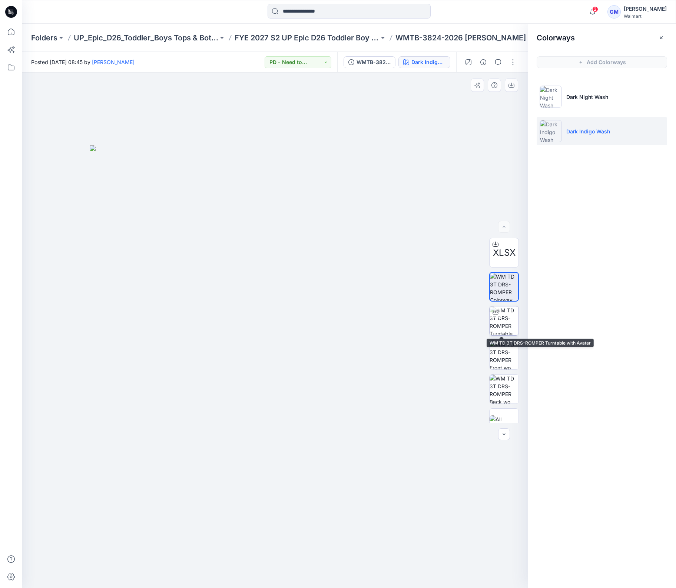
click at [503, 319] on img at bounding box center [504, 321] width 29 height 29
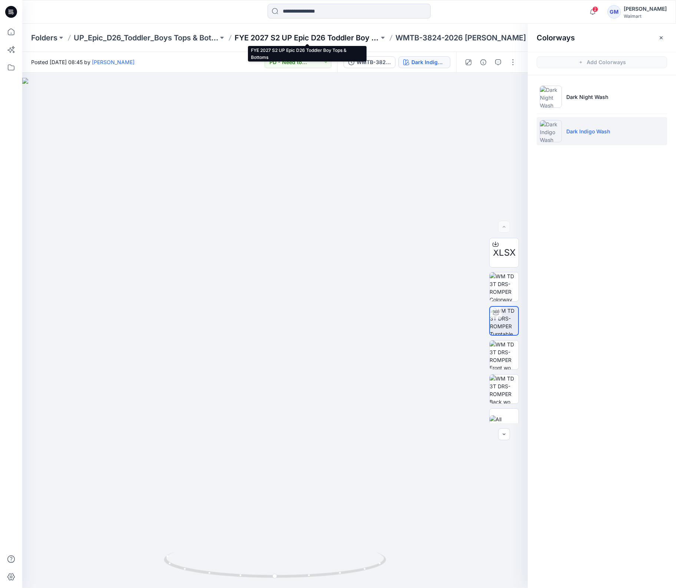
click at [315, 39] on p "FYE 2027 S2 UP Epic D26 Toddler Boy Tops & Bottoms" at bounding box center [307, 38] width 145 height 10
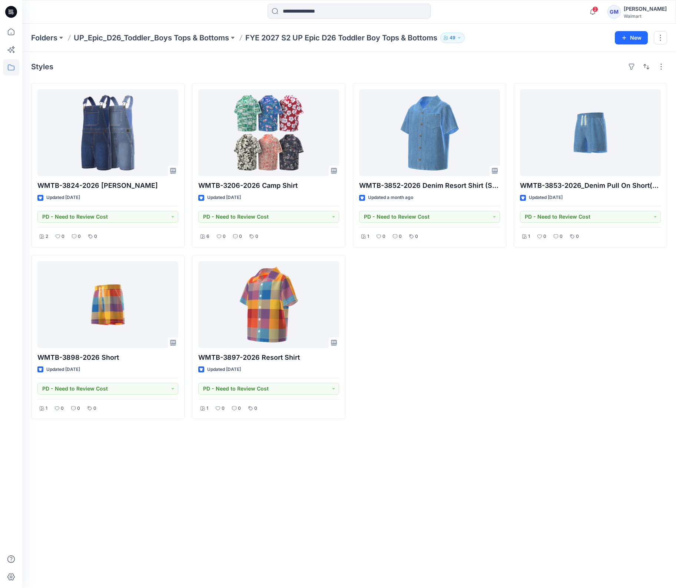
click at [488, 423] on div "Styles WMTB-3824-2026 Shortall Updated 11 days ago PD - Need to Review Cost 2 0…" at bounding box center [349, 320] width 654 height 536
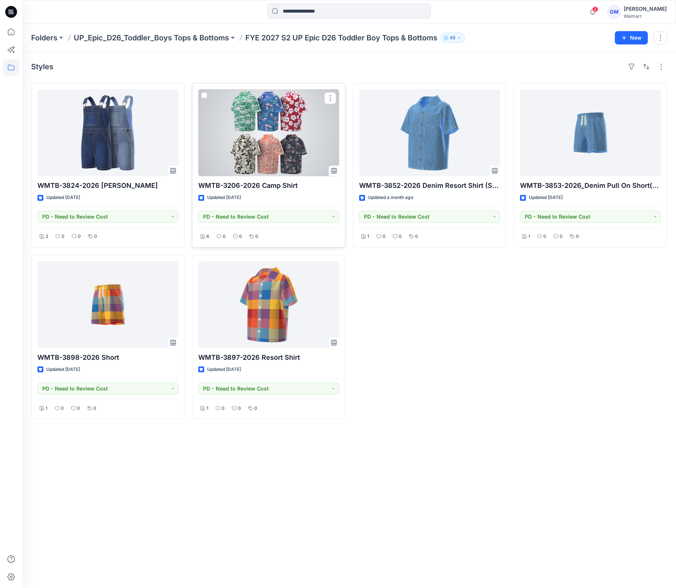
click at [276, 160] on div at bounding box center [268, 132] width 141 height 87
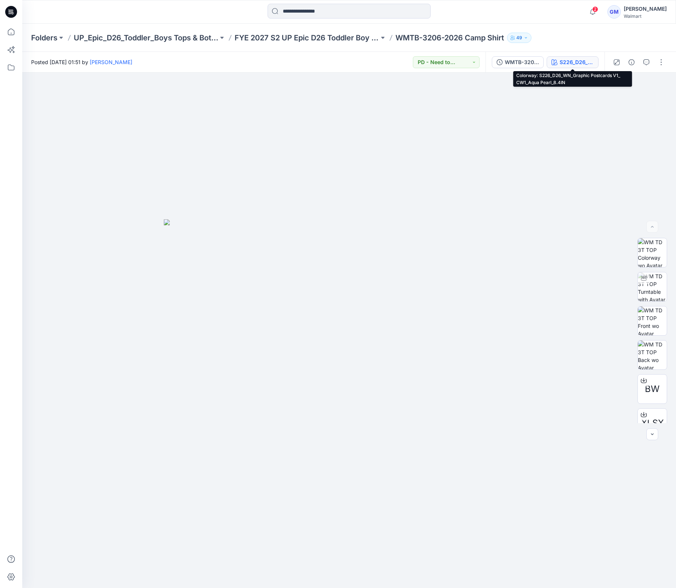
click at [570, 57] on button "S226_D26_WN_Graphic Postcards V1_ CW1_Aqua Pearl_8.4IN" at bounding box center [573, 62] width 52 height 12
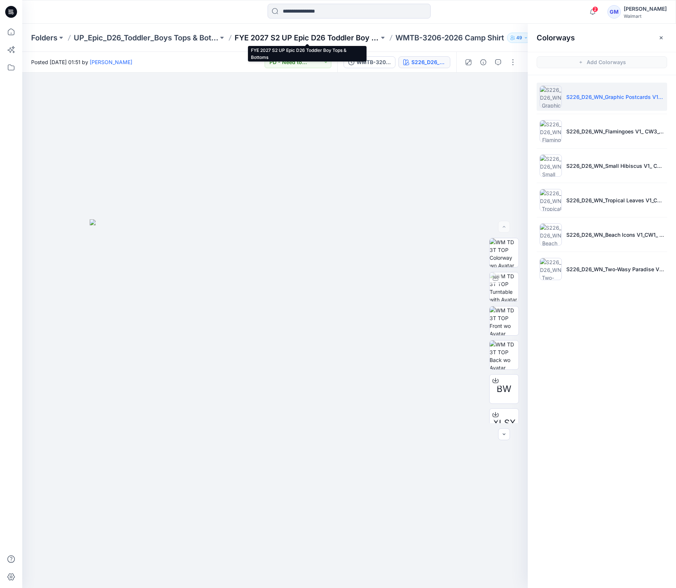
click at [362, 34] on p "FYE 2027 S2 UP Epic D26 Toddler Boy Tops & Bottoms" at bounding box center [307, 38] width 145 height 10
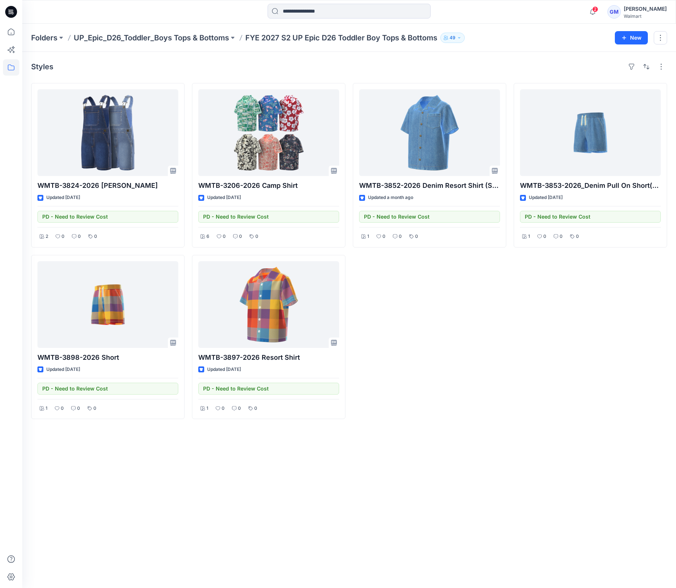
click at [488, 358] on div "WMTB-3852-2026 Denim Resort Shirt (Set) Updated a month ago PD - Need to Review…" at bounding box center [429, 251] width 153 height 336
drag, startPoint x: 432, startPoint y: 356, endPoint x: 271, endPoint y: 245, distance: 195.8
click at [432, 356] on div "WMTB-3852-2026 Denim Resort Shirt (Set) Updated a month ago PD - Need to Review…" at bounding box center [429, 251] width 153 height 336
click at [9, 32] on icon at bounding box center [11, 32] width 16 height 16
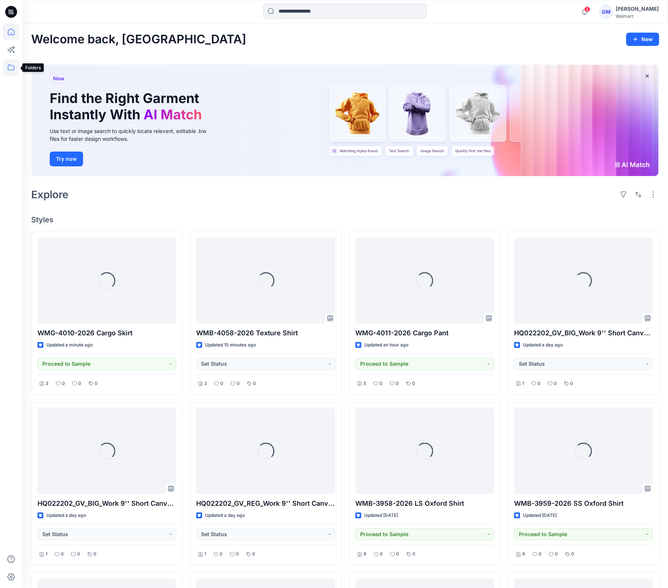
click at [11, 63] on icon at bounding box center [11, 67] width 16 height 16
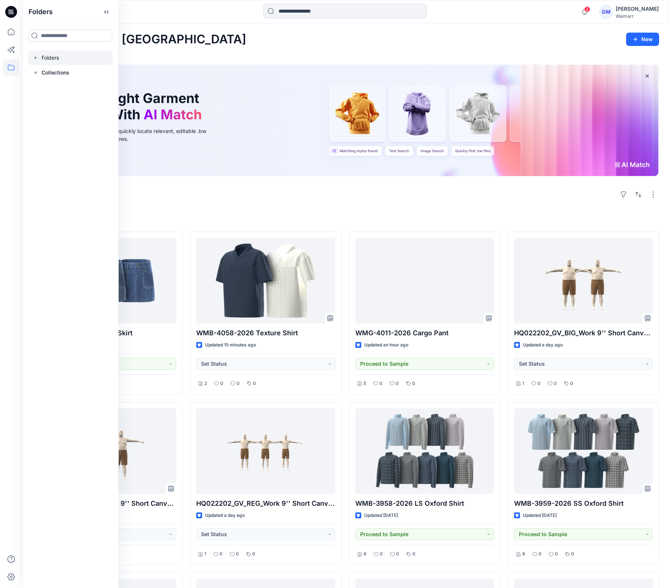
click at [57, 56] on div at bounding box center [70, 57] width 85 height 15
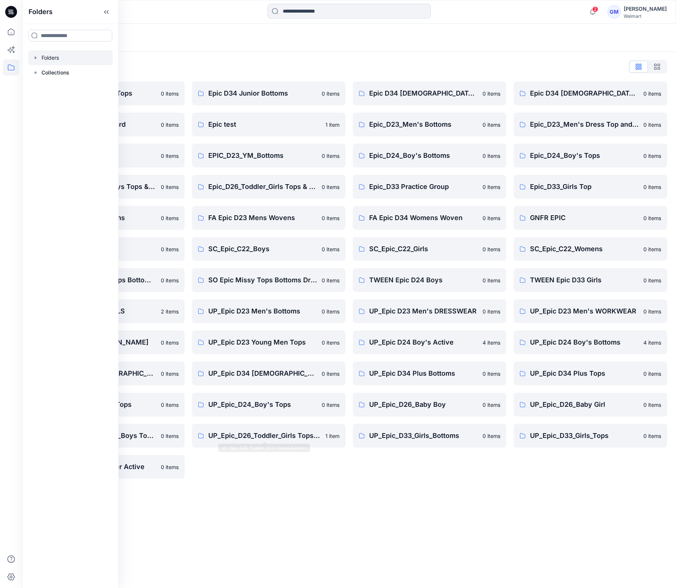
click at [274, 484] on div "Folders List Epic D23 Young Men Tops 0 items Epic NYC practice board 0 items Ep…" at bounding box center [349, 270] width 654 height 436
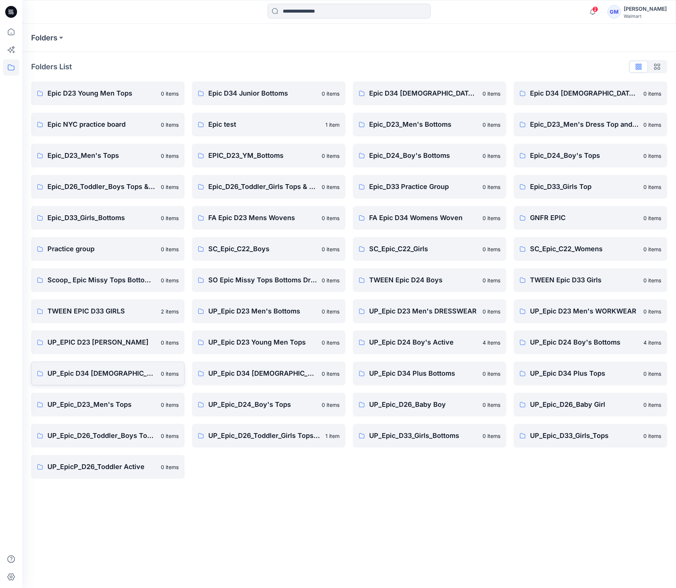
click at [87, 376] on p "UP_Epic D34 [DEMOGRAPHIC_DATA] Bottoms" at bounding box center [101, 373] width 109 height 10
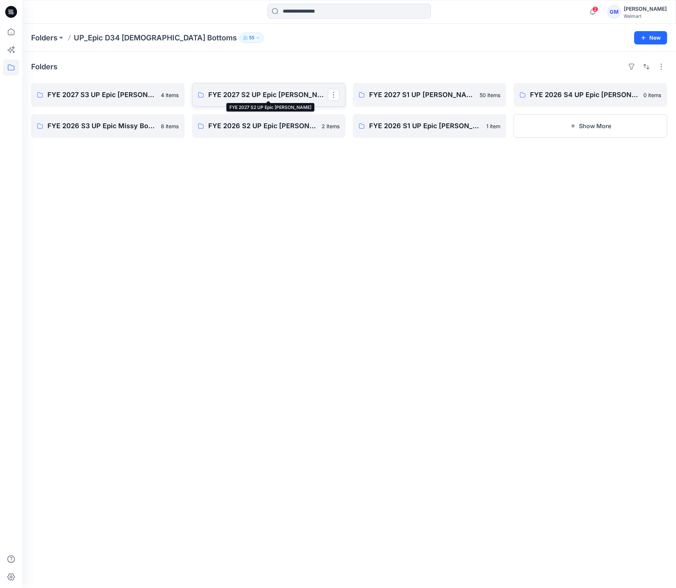
click at [288, 90] on p "FYE 2027 S2 UP Epic Missy Bottoms" at bounding box center [267, 95] width 119 height 10
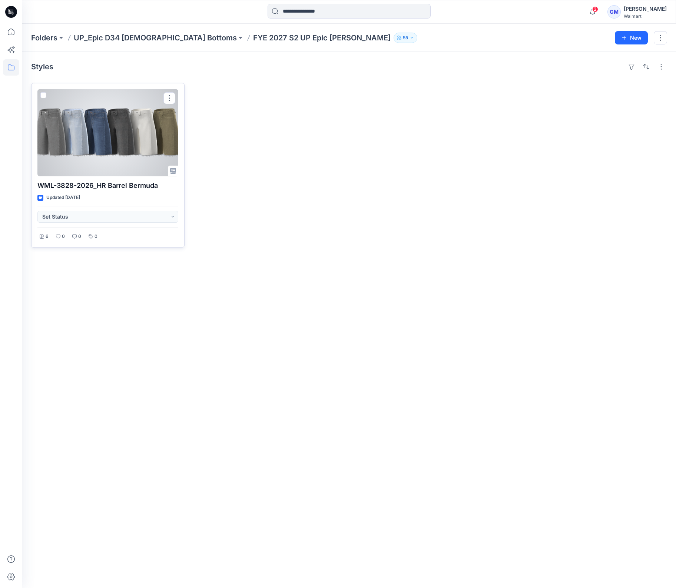
click at [122, 140] on div at bounding box center [107, 132] width 141 height 87
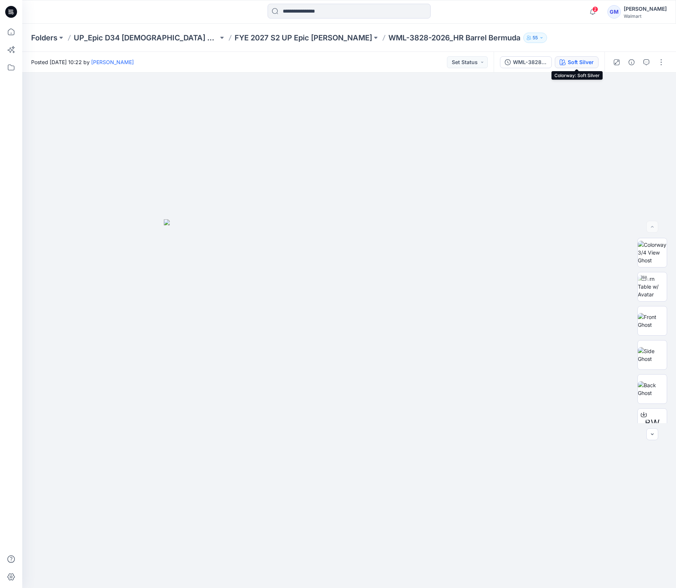
click at [576, 59] on div "Soft Silver" at bounding box center [581, 62] width 26 height 8
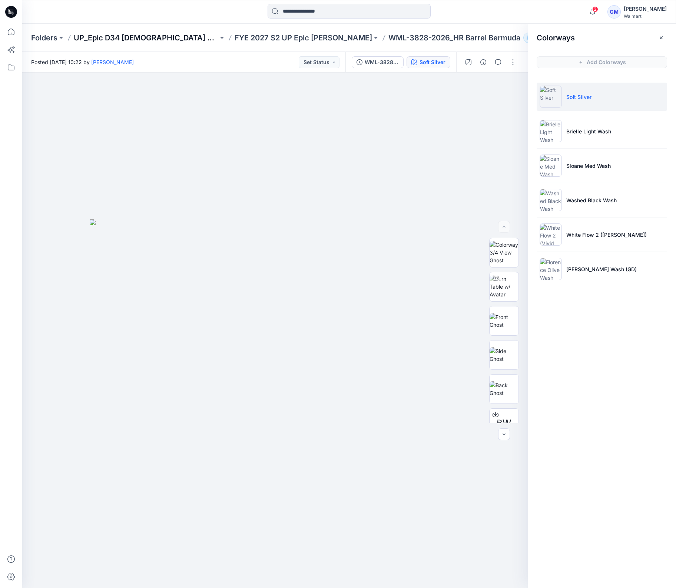
click at [132, 38] on p "UP_Epic D34 [DEMOGRAPHIC_DATA] Bottoms" at bounding box center [146, 38] width 145 height 10
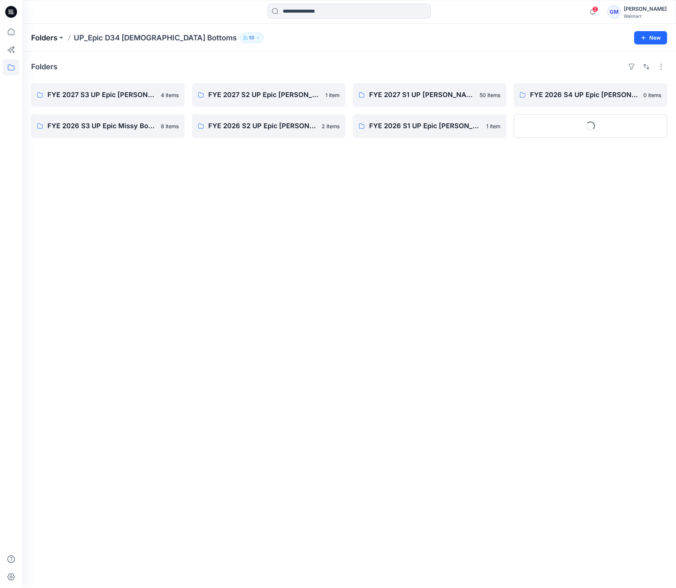
click at [47, 36] on p "Folders" at bounding box center [44, 38] width 26 height 10
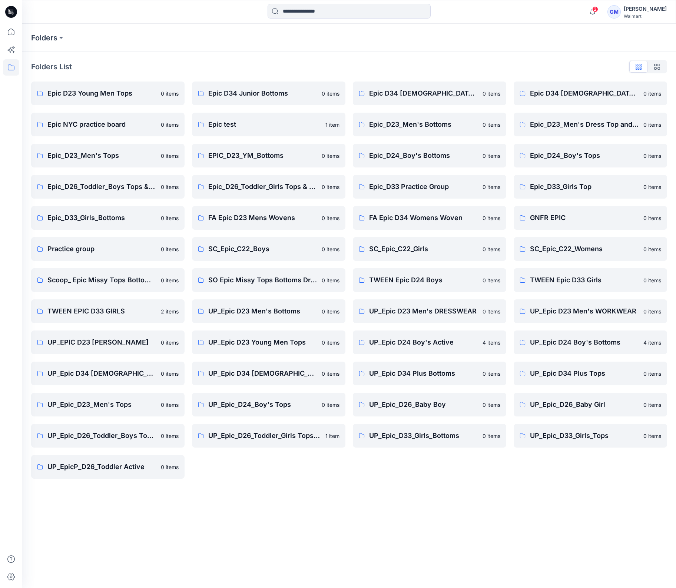
click at [238, 486] on div "Folders List Epic D23 Young Men Tops 0 items Epic NYC practice board 0 items Ep…" at bounding box center [349, 270] width 654 height 436
click at [238, 382] on link "UP_Epic D34 Ladies Top 0 items" at bounding box center [268, 374] width 153 height 24
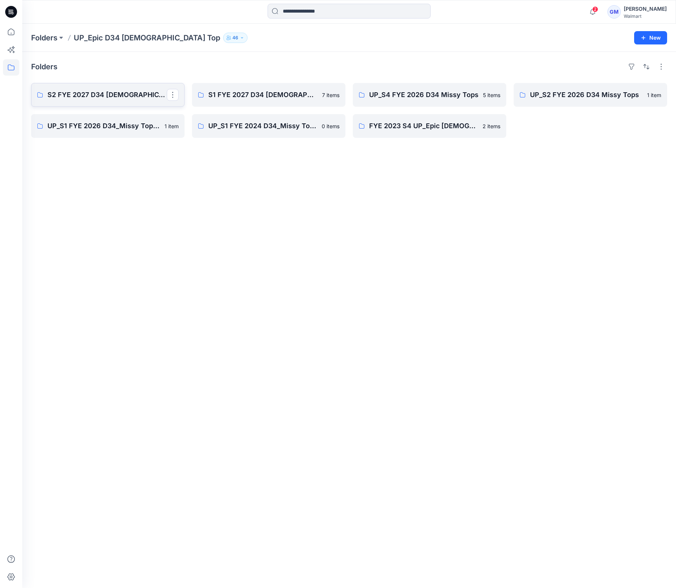
click at [121, 91] on p "S2 FYE 2027 D34 Ladies Woven Tops and Jackets" at bounding box center [106, 95] width 119 height 10
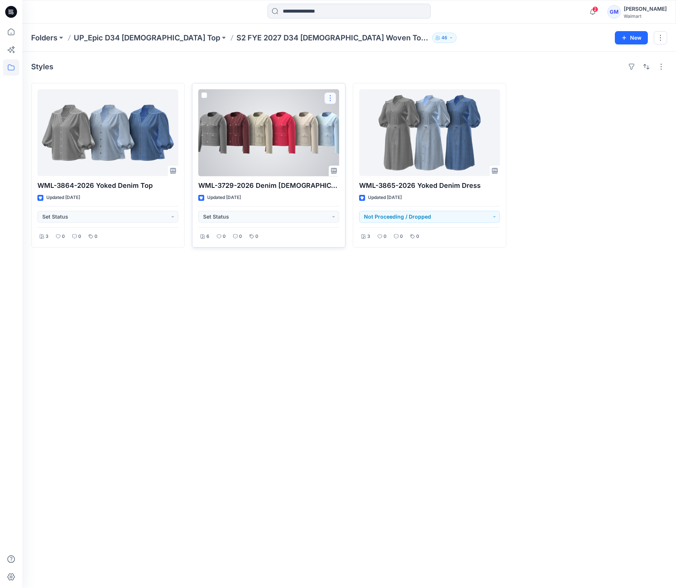
click at [334, 100] on button "button" at bounding box center [330, 98] width 12 height 12
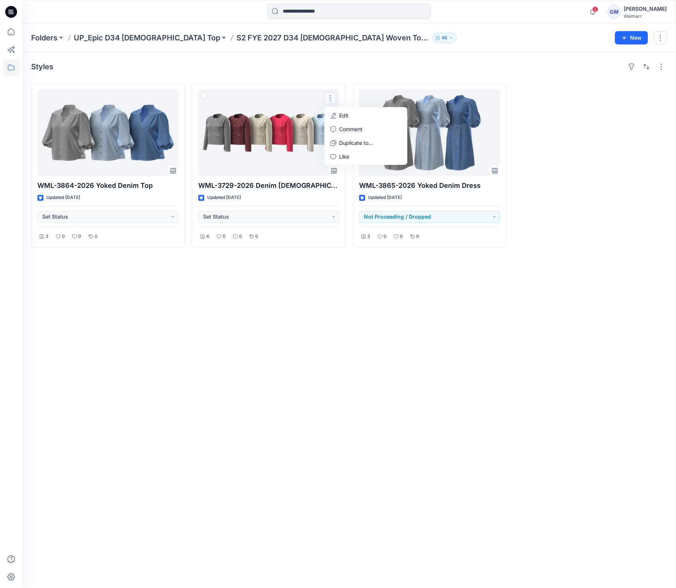
click at [256, 282] on div "Styles WML-3864-2026 Yoked Denim Top Updated 2 months ago Set Status 3 0 0 0 WM…" at bounding box center [349, 320] width 654 height 536
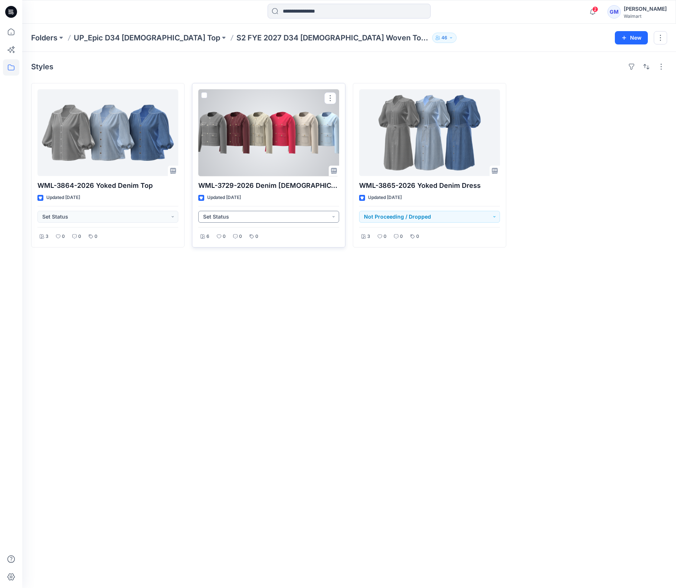
click at [309, 217] on button "Set Status" at bounding box center [268, 217] width 141 height 12
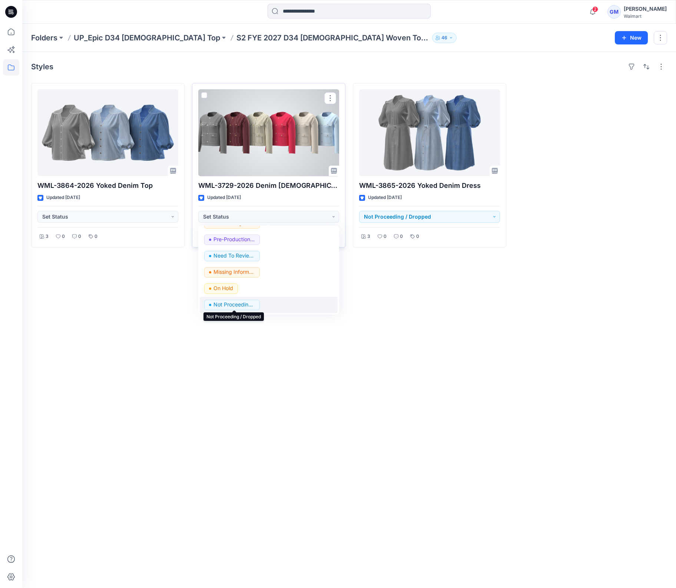
click at [251, 305] on p "Not Proceeding / Dropped" at bounding box center [234, 305] width 42 height 10
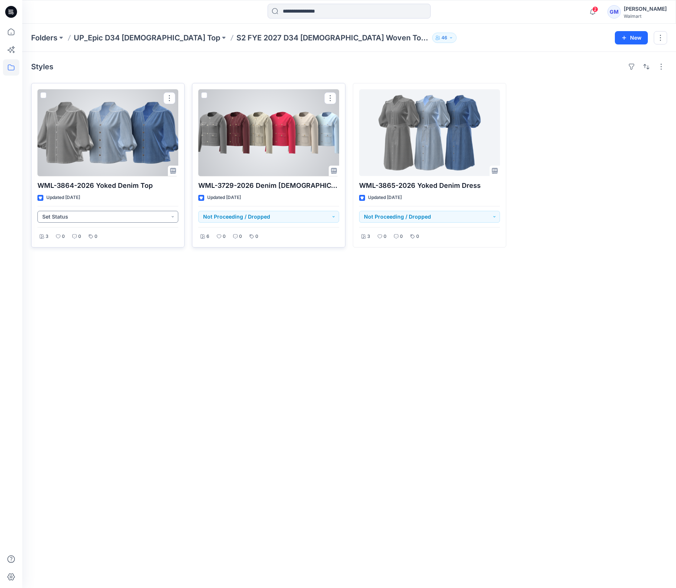
click at [169, 218] on button "Set Status" at bounding box center [107, 217] width 141 height 12
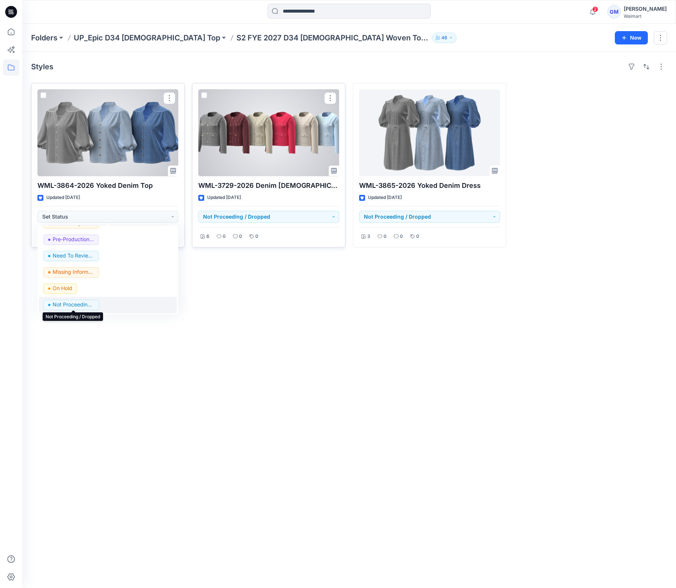
click at [75, 305] on p "Not Proceeding / Dropped" at bounding box center [74, 305] width 42 height 10
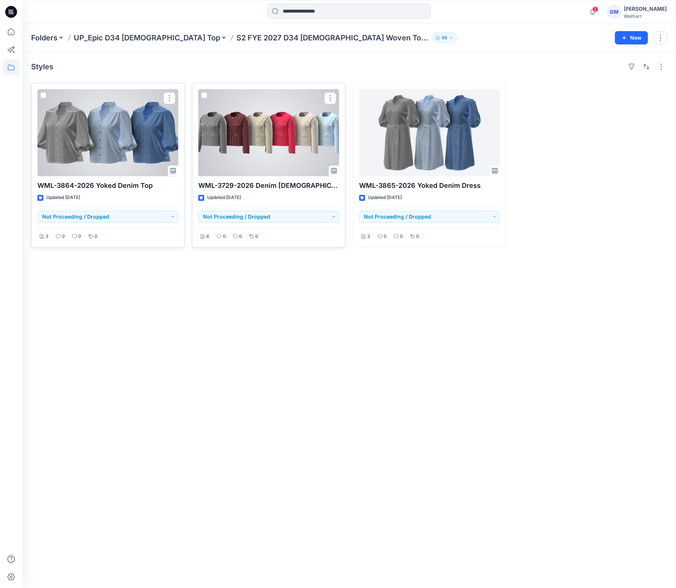
click at [172, 403] on div "Styles WML-3864-2026 Yoked Denim Top Updated 2 months ago Not Proceeding / Drop…" at bounding box center [349, 320] width 654 height 536
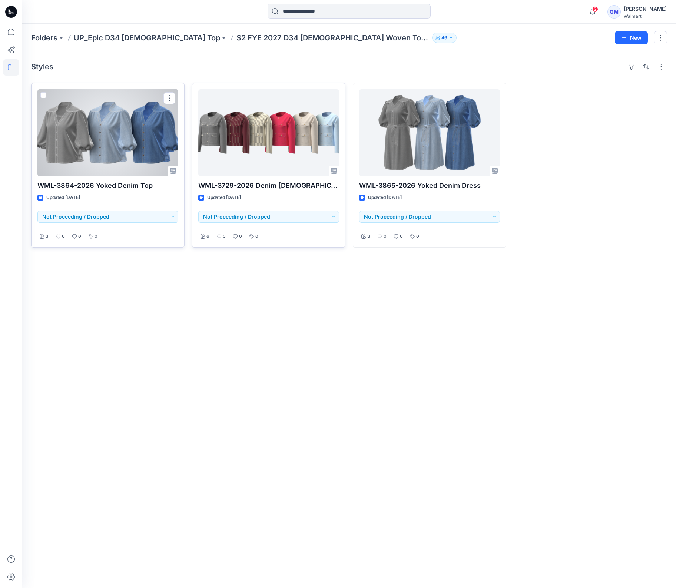
click at [38, 44] on div "Folders UP_Epic D34 Ladies Top S2 FYE 2027 D34 Ladies Woven Tops and Jackets 46…" at bounding box center [349, 38] width 654 height 28
click at [41, 36] on p "Folders" at bounding box center [44, 38] width 26 height 10
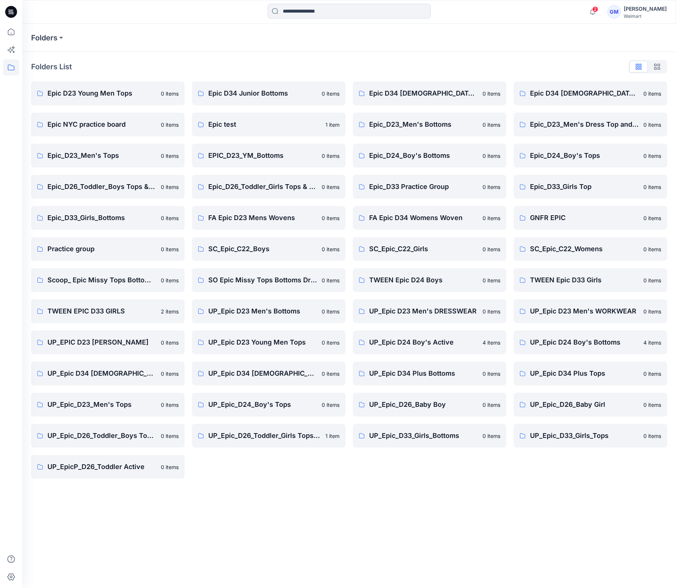
click at [486, 549] on div "Folders Folders List Epic D23 Young Men Tops 0 items Epic NYC practice board 0 …" at bounding box center [349, 306] width 654 height 564
click at [540, 368] on p "UP_Epic D34 Plus Tops" at bounding box center [584, 373] width 109 height 10
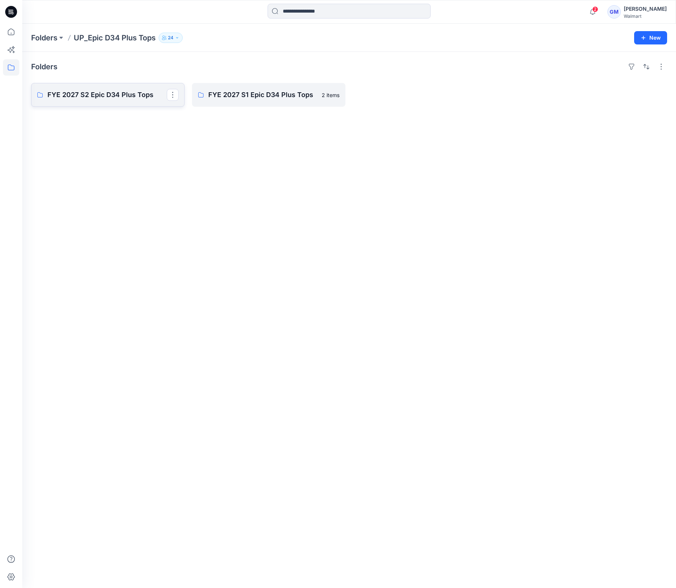
click at [99, 99] on p "FYE 2027 S2 Epic D34 Plus Tops" at bounding box center [106, 95] width 119 height 10
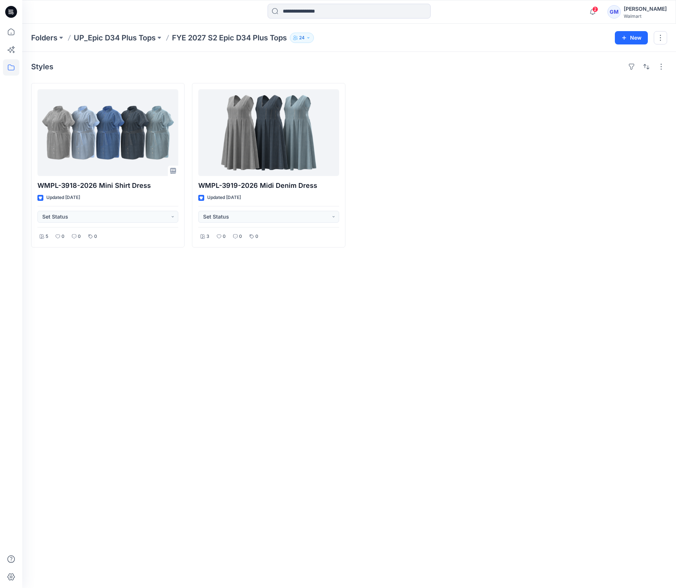
click at [268, 290] on div "Styles WMPL-3918-2026 Mini Shirt Dress Updated 11 days ago Set Status 5 0 0 0 W…" at bounding box center [349, 320] width 654 height 536
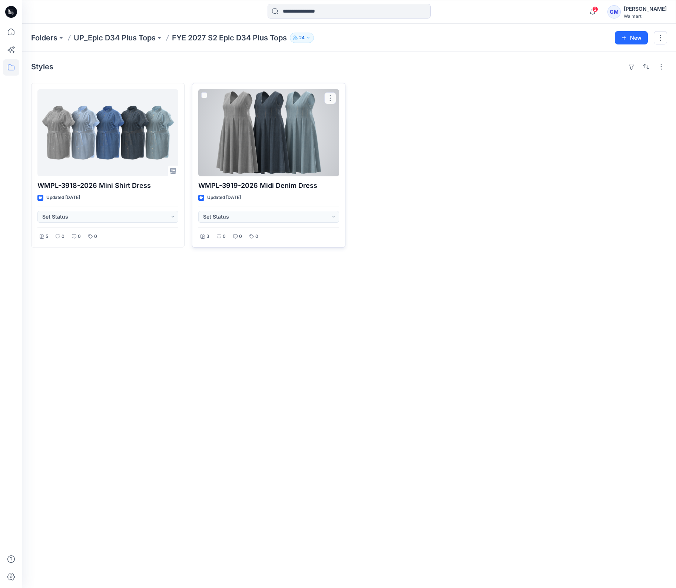
click at [279, 144] on div at bounding box center [268, 132] width 141 height 87
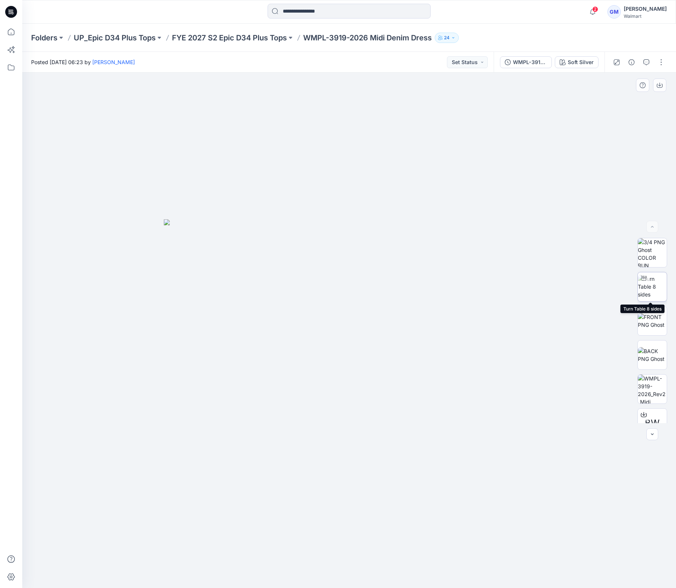
click at [649, 294] on img at bounding box center [652, 286] width 29 height 23
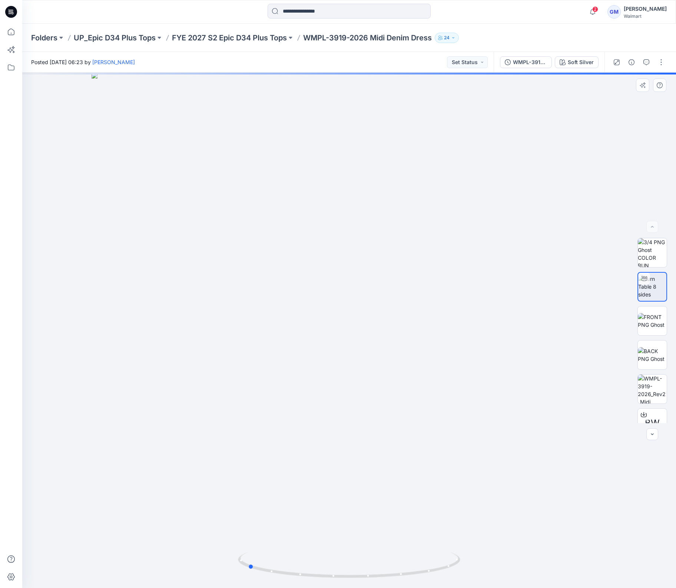
drag, startPoint x: 404, startPoint y: 571, endPoint x: 302, endPoint y: 586, distance: 102.6
click at [302, 586] on div at bounding box center [349, 331] width 654 height 516
click at [540, 64] on div "WMPL-3919-2026_Rev2_Midi Denim Dress_Full Colorway" at bounding box center [530, 62] width 34 height 8
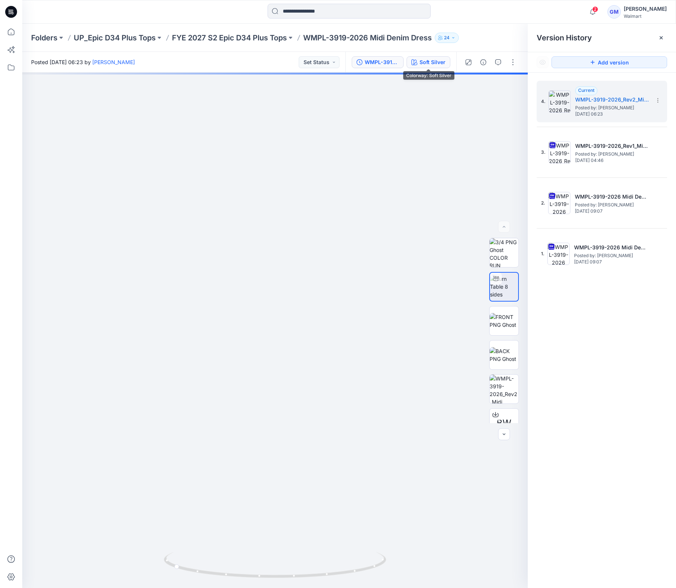
click at [430, 64] on div "Soft Silver" at bounding box center [433, 62] width 26 height 8
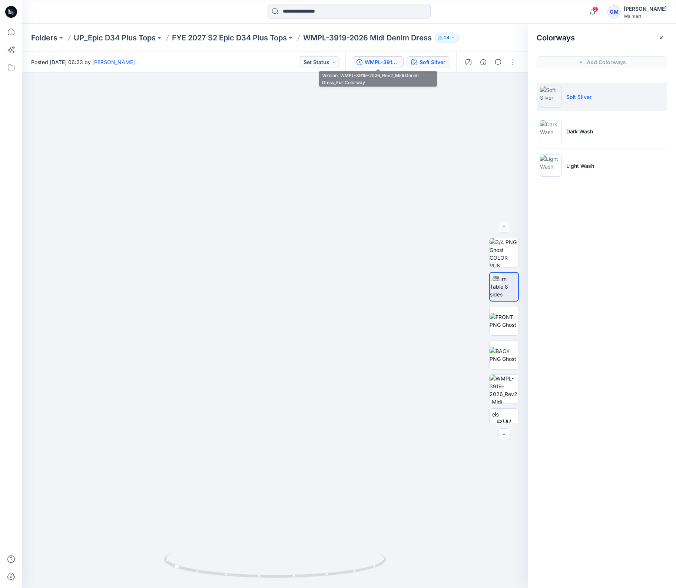
click at [369, 63] on div "WMPL-3919-2026_Rev2_Midi Denim Dress_Full Colorway" at bounding box center [382, 62] width 34 height 8
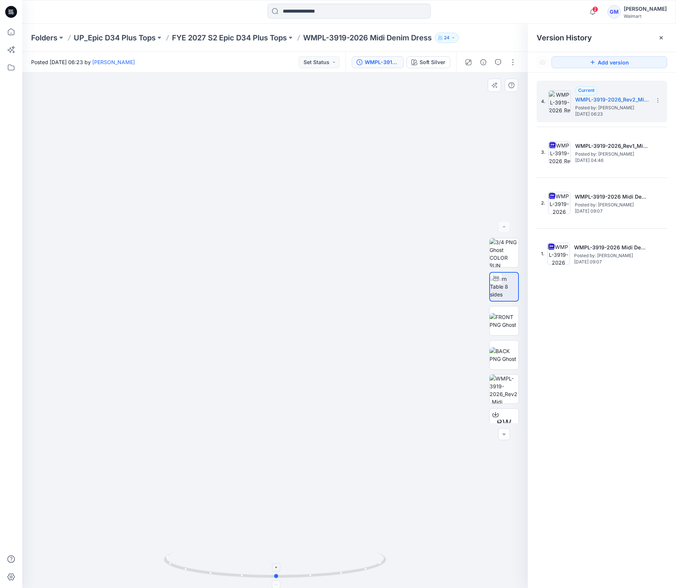
drag, startPoint x: 370, startPoint y: 559, endPoint x: 251, endPoint y: 560, distance: 119.4
click at [251, 560] on icon at bounding box center [276, 566] width 224 height 28
click at [265, 36] on p "FYE 2027 S2 Epic D34 Plus Tops" at bounding box center [229, 38] width 115 height 10
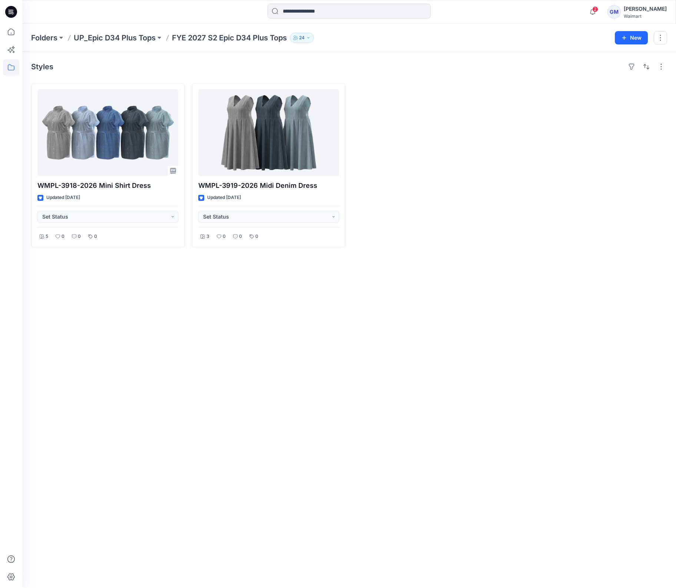
click at [243, 380] on div "Styles WMPL-3918-2026 Mini Shirt Dress Updated 11 days ago Set Status 5 0 0 0 W…" at bounding box center [349, 320] width 654 height 536
click at [250, 298] on div "Styles WMPL-3918-2026 Mini Shirt Dress Updated 11 days ago Set Status 5 0 0 0 W…" at bounding box center [349, 320] width 654 height 536
click at [49, 35] on p "Folders" at bounding box center [44, 38] width 26 height 10
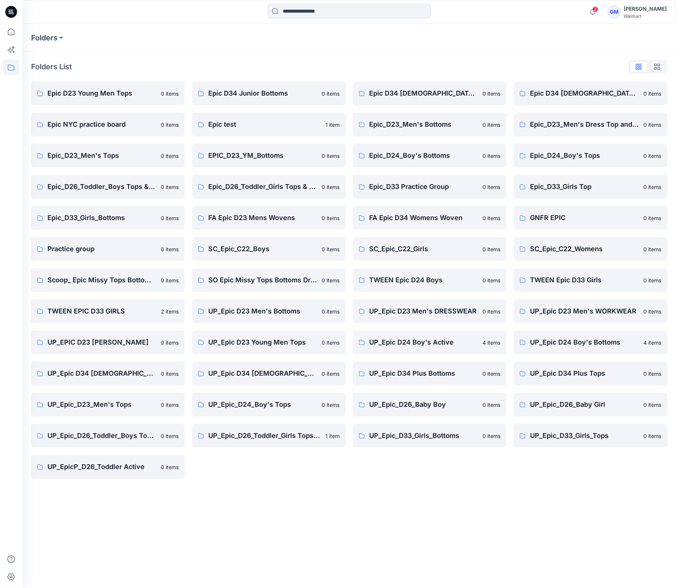
click at [320, 503] on div "Folders Folders List Epic D23 Young Men Tops 0 items Epic NYC practice board 0 …" at bounding box center [349, 306] width 654 height 564
click at [95, 306] on p "TWEEN EPIC D33 GIRLS" at bounding box center [101, 311] width 109 height 10
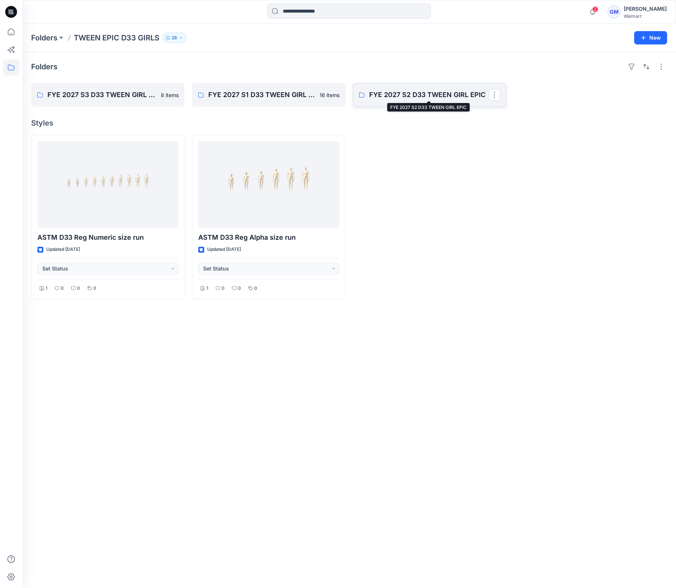
click at [430, 94] on p "FYE 2027 S2 D33 TWEEN GIRL EPIC" at bounding box center [428, 95] width 119 height 10
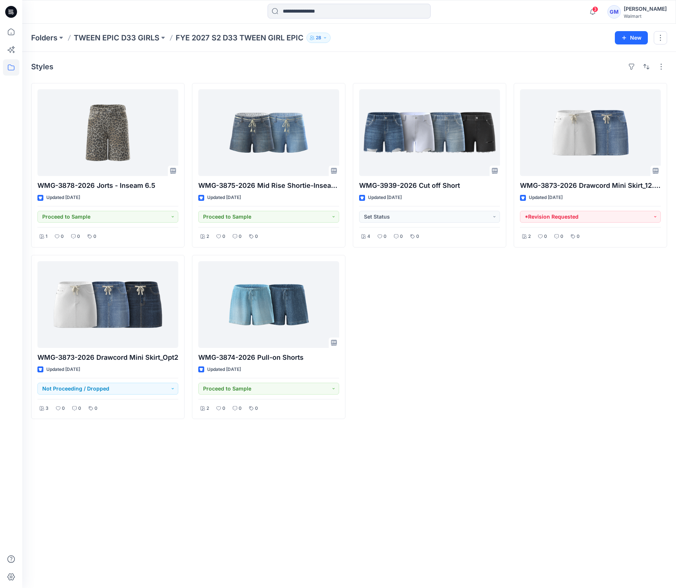
click at [125, 521] on div "Styles WMG-3878-2026 Jorts - Inseam 6.5 Updated 6 days ago Proceed to Sample 1 …" at bounding box center [349, 320] width 654 height 536
click at [474, 437] on div "Styles WMG-3878-2026 Jorts - Inseam 6.5 Updated 6 days ago Proceed to Sample 1 …" at bounding box center [349, 320] width 654 height 536
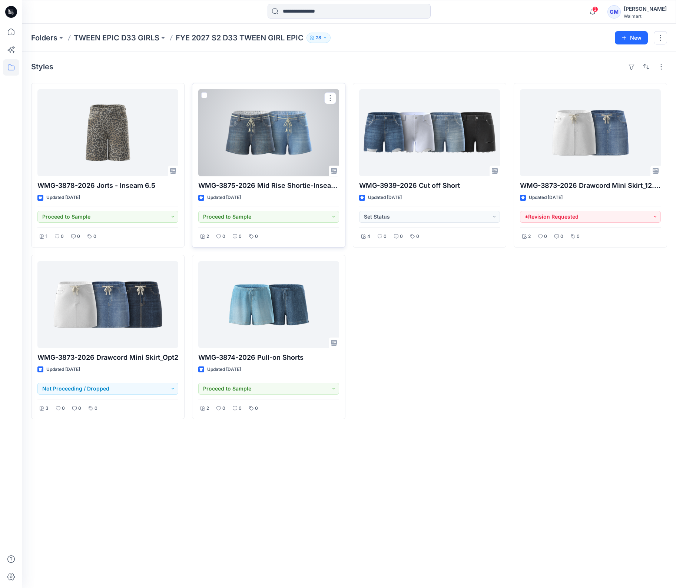
click at [248, 135] on div at bounding box center [268, 132] width 141 height 87
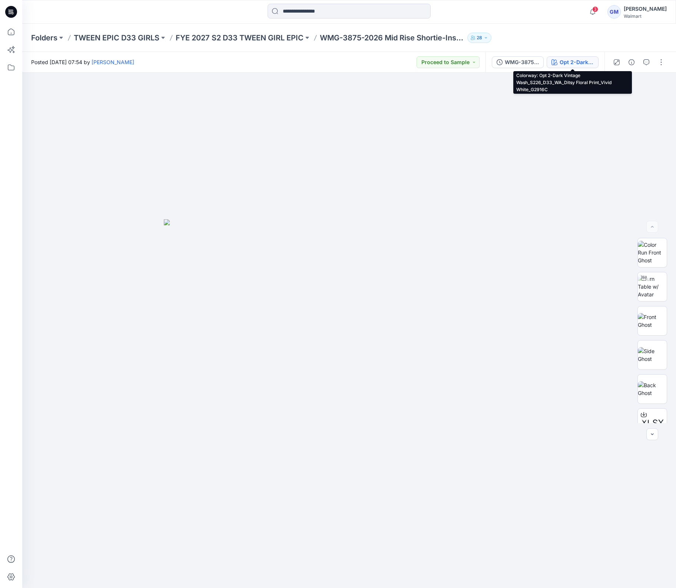
click at [555, 62] on icon "button" at bounding box center [555, 62] width 6 height 6
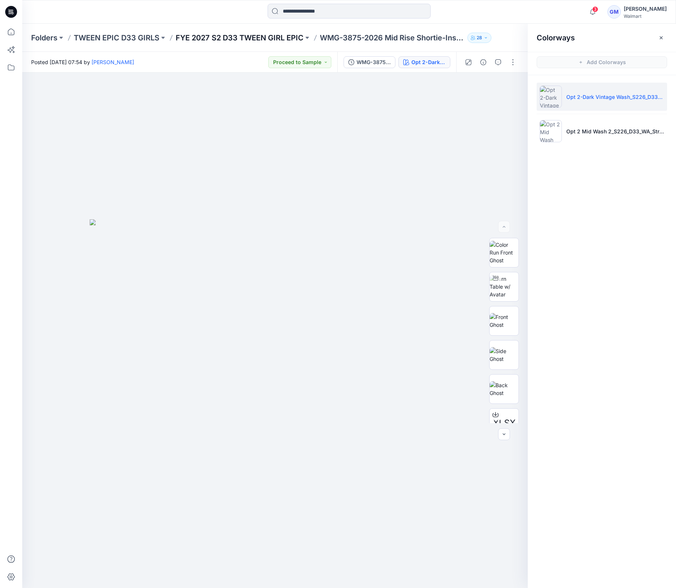
click at [264, 39] on p "FYE 2027 S2 D33 TWEEN GIRL EPIC" at bounding box center [240, 38] width 128 height 10
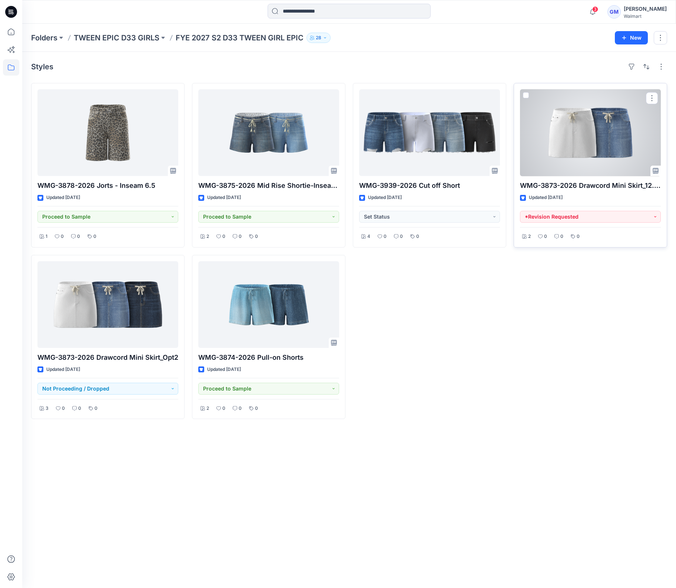
click at [624, 148] on div at bounding box center [590, 132] width 141 height 87
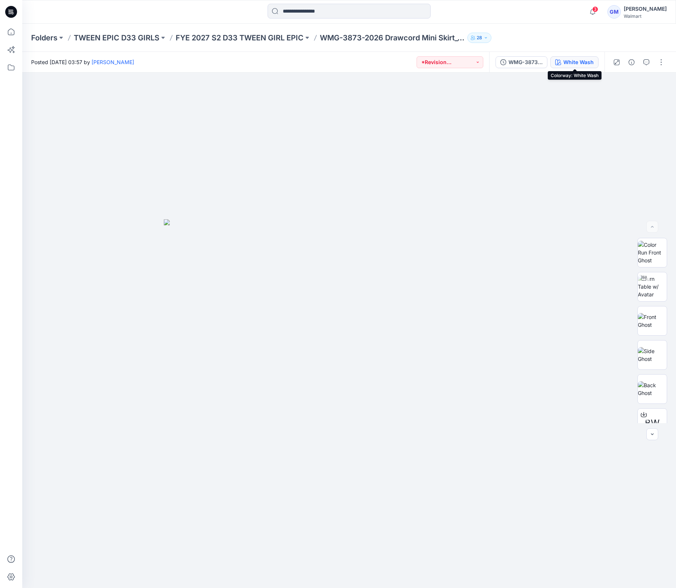
click at [581, 62] on div "White Wash" at bounding box center [578, 62] width 30 height 8
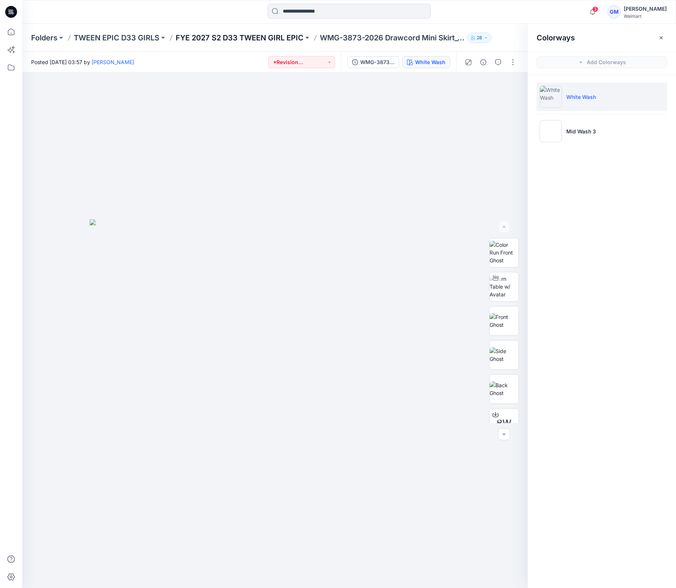
click at [277, 39] on p "FYE 2027 S2 D33 TWEEN GIRL EPIC" at bounding box center [240, 38] width 128 height 10
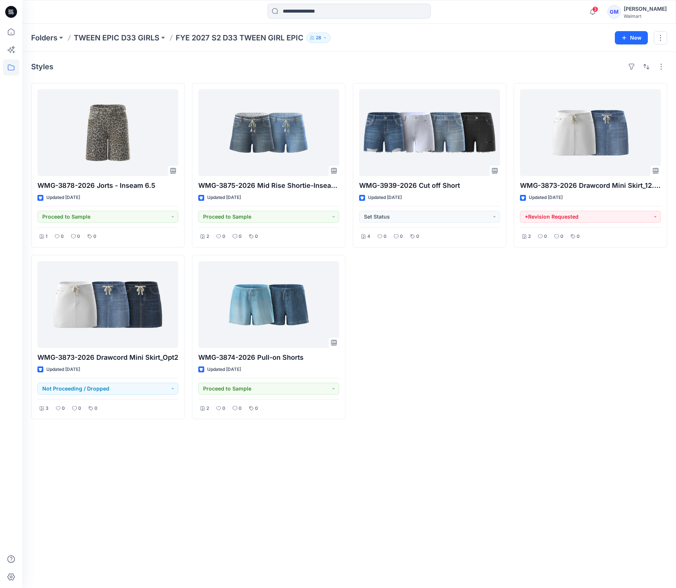
click at [523, 447] on div "Styles WMG-3878-2026 Jorts - Inseam 6.5 Updated 6 days ago Proceed to Sample 1 …" at bounding box center [349, 320] width 654 height 536
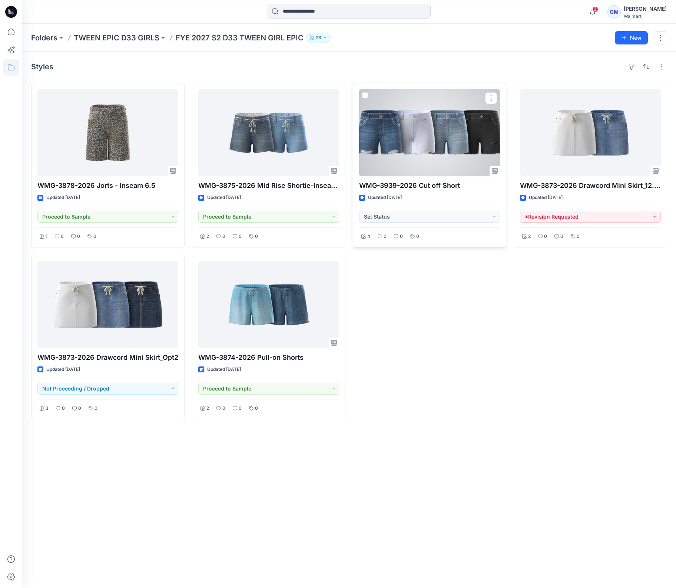
click at [441, 146] on div at bounding box center [429, 132] width 141 height 87
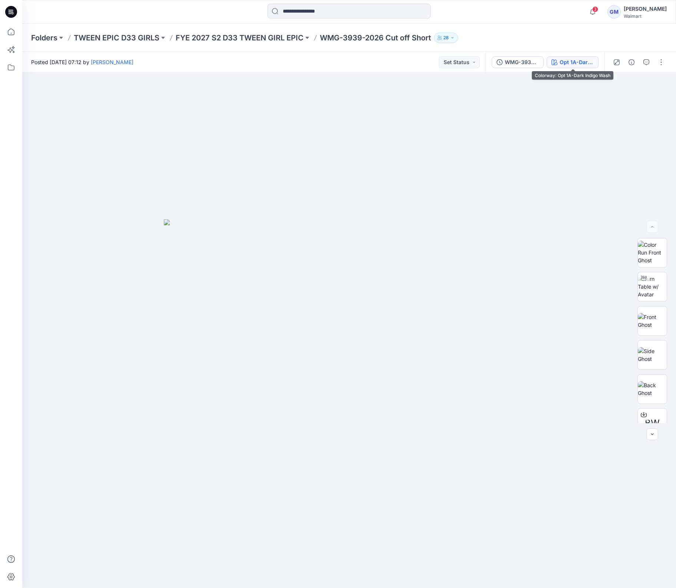
click at [578, 60] on div "Opt 1A-Dark Indigo Wash" at bounding box center [577, 62] width 34 height 8
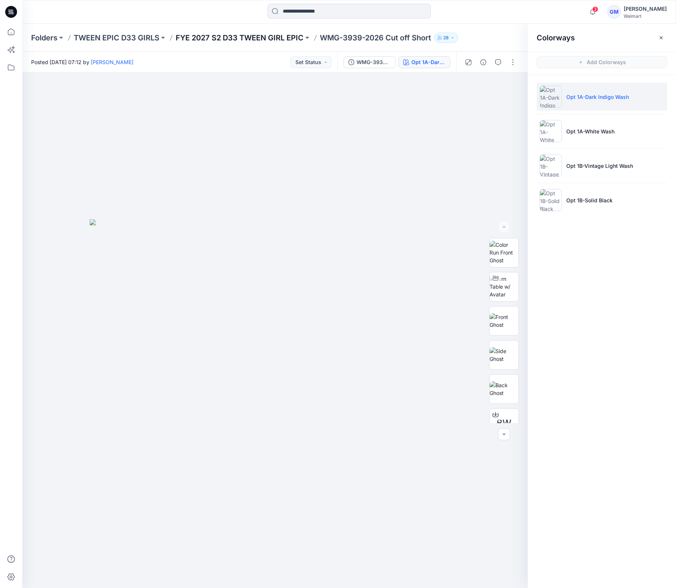
click at [257, 34] on p "FYE 2027 S2 D33 TWEEN GIRL EPIC" at bounding box center [240, 38] width 128 height 10
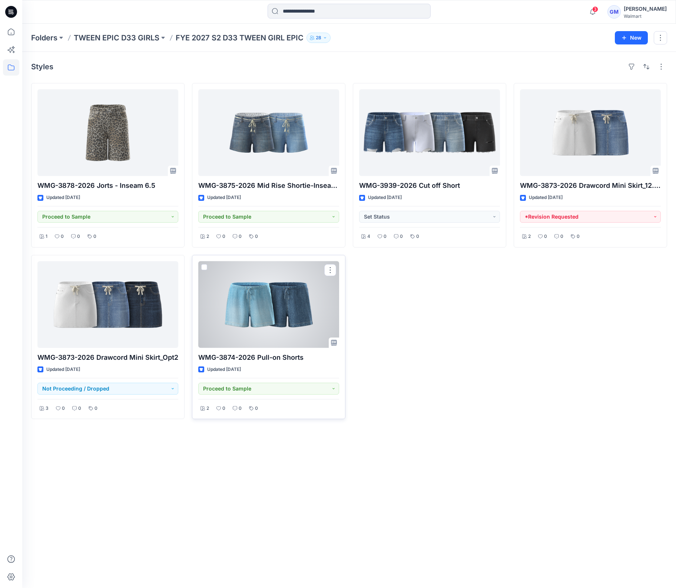
click at [246, 331] on div at bounding box center [268, 304] width 141 height 87
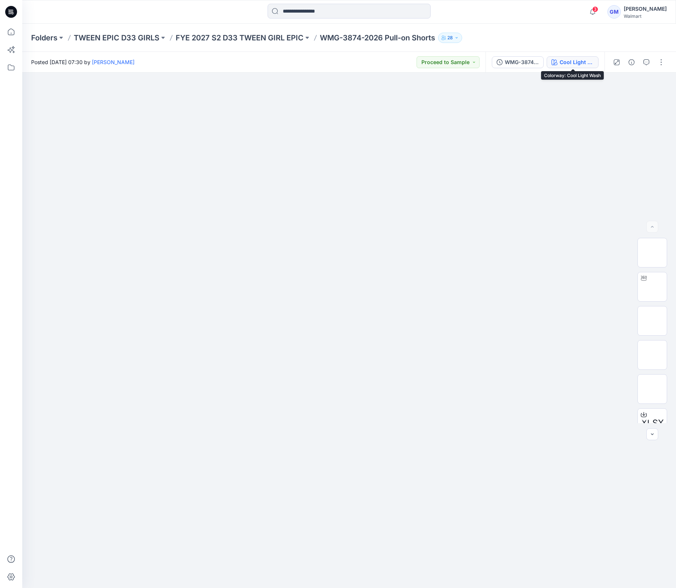
click at [561, 58] on div "Cool Light Wash" at bounding box center [577, 62] width 34 height 8
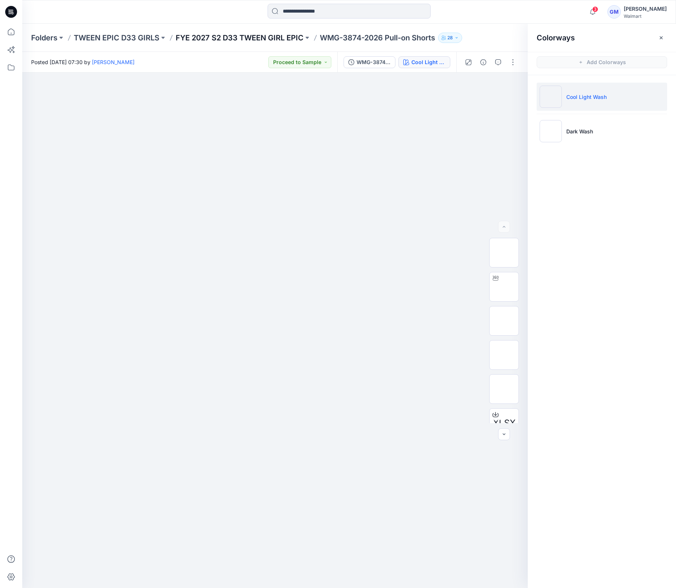
click at [279, 33] on p "FYE 2027 S2 D33 TWEEN GIRL EPIC" at bounding box center [240, 38] width 128 height 10
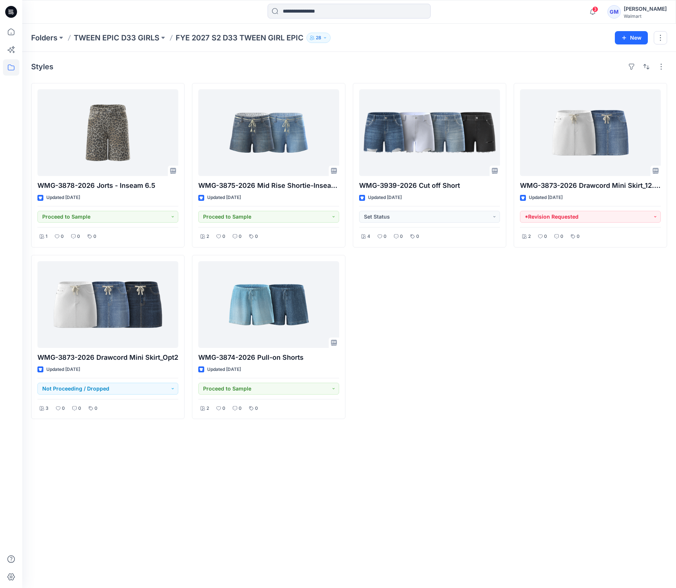
click at [425, 349] on div "WMG-3939-2026 Cut off Short Updated 2 months ago Set Status 4 0 0 0" at bounding box center [429, 251] width 153 height 336
click at [503, 351] on div "WMG-3939-2026 Cut off Short Updated 2 months ago Set Status 4 0 0 0" at bounding box center [429, 251] width 153 height 336
click at [42, 36] on p "Folders" at bounding box center [44, 38] width 26 height 10
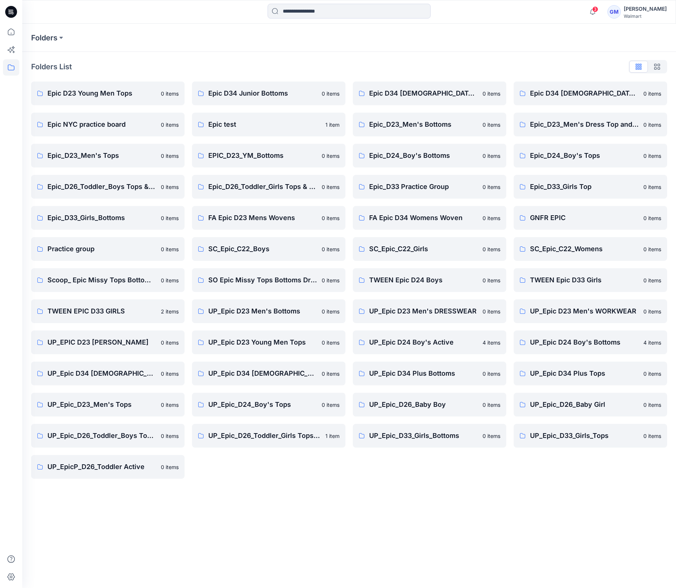
click at [335, 538] on div "Folders Folders List Epic D23 Young Men Tops 0 items Epic NYC practice board 0 …" at bounding box center [349, 306] width 654 height 564
click at [550, 367] on link "UP_Epic D34 Plus Tops 0 items" at bounding box center [590, 374] width 153 height 24
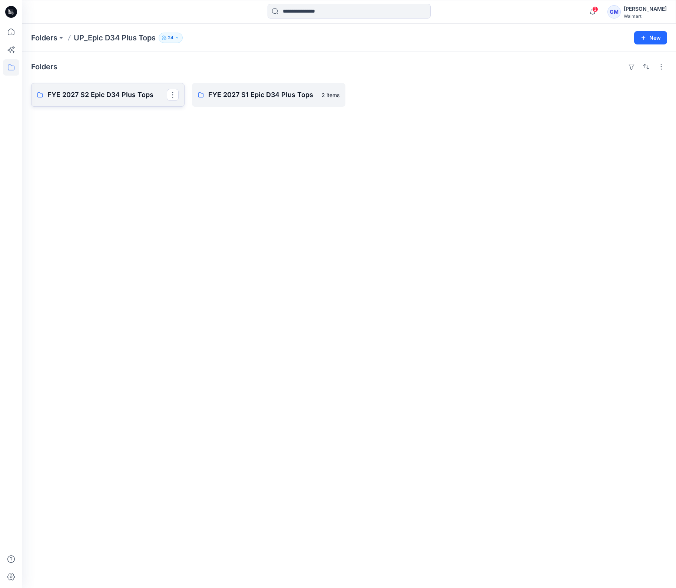
click at [110, 95] on p "FYE 2027 S2 Epic D34 Plus Tops" at bounding box center [106, 95] width 119 height 10
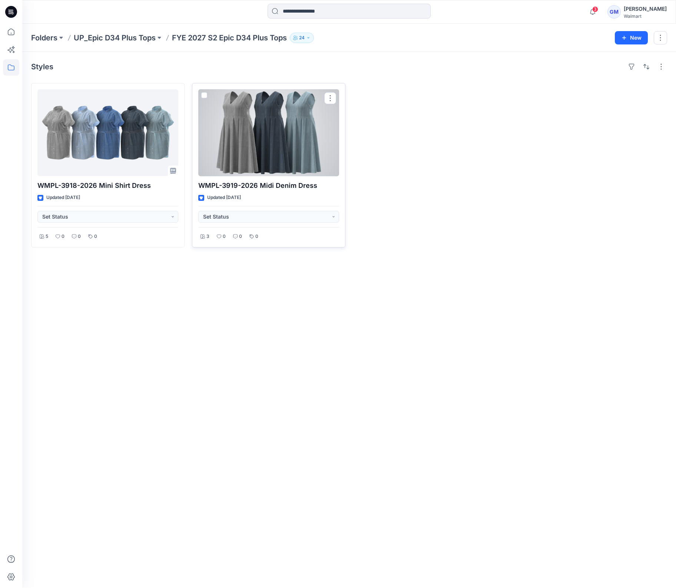
click at [285, 138] on div at bounding box center [268, 132] width 141 height 87
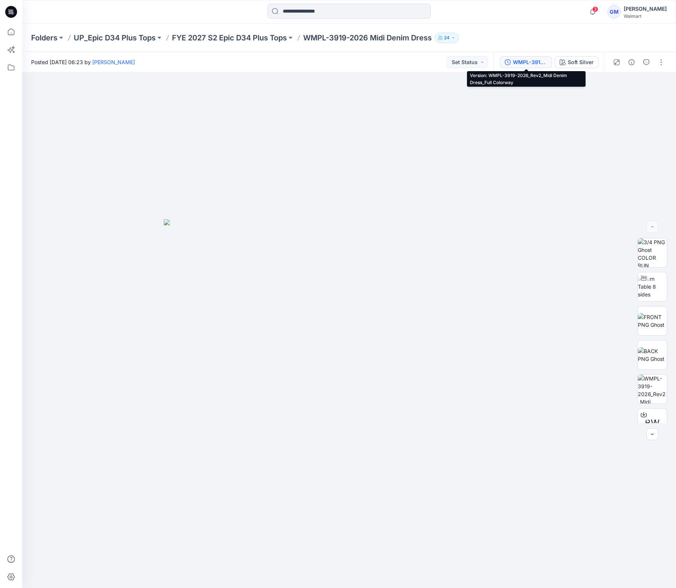
click at [531, 65] on div "WMPL-3919-2026_Rev2_Midi Denim Dress_Full Colorway" at bounding box center [530, 62] width 34 height 8
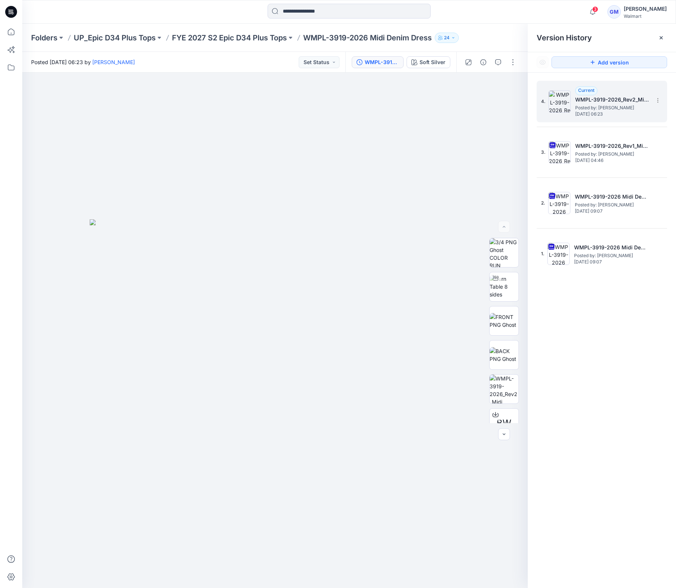
click at [601, 105] on span "Posted by: [PERSON_NAME]" at bounding box center [612, 107] width 74 height 7
click at [508, 288] on img at bounding box center [504, 286] width 29 height 23
drag, startPoint x: 258, startPoint y: 582, endPoint x: 249, endPoint y: 582, distance: 8.9
click at [249, 582] on div at bounding box center [275, 569] width 222 height 37
drag, startPoint x: 349, startPoint y: 574, endPoint x: 264, endPoint y: 575, distance: 85.3
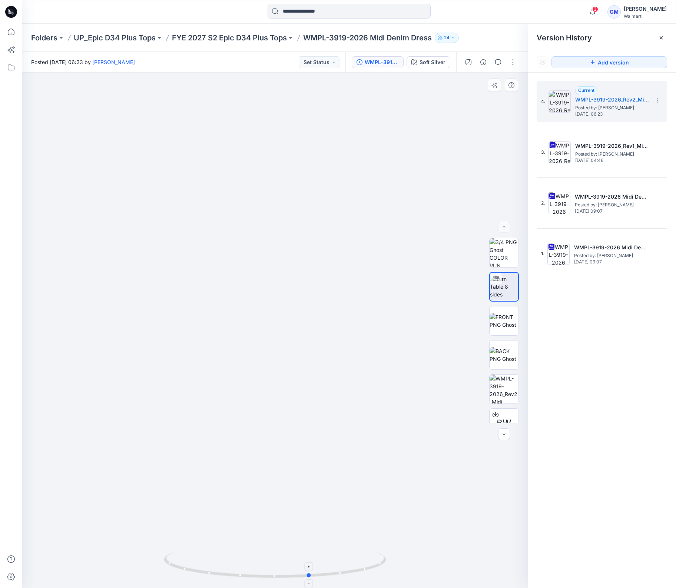
click at [264, 575] on icon at bounding box center [276, 566] width 224 height 28
click at [269, 40] on p "FYE 2027 S2 Epic D34 Plus Tops" at bounding box center [229, 38] width 115 height 10
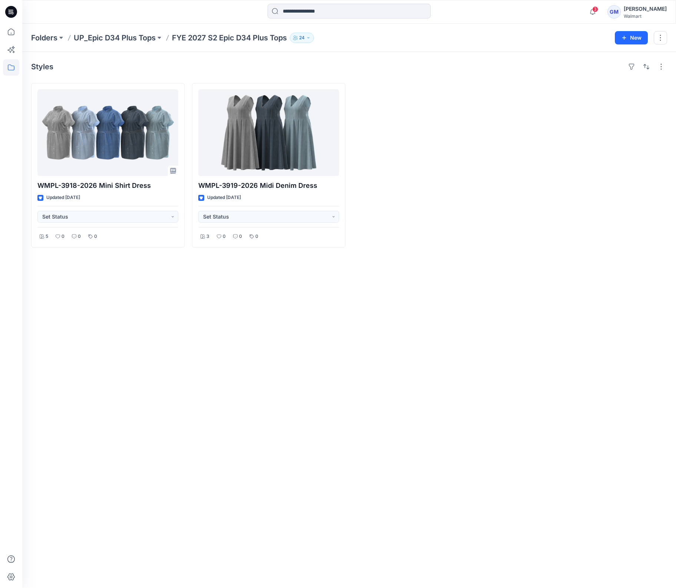
click at [347, 384] on div "Styles WMPL-3918-2026 Mini Shirt Dress Updated 11 days ago Set Status 5 0 0 0 W…" at bounding box center [349, 320] width 654 height 536
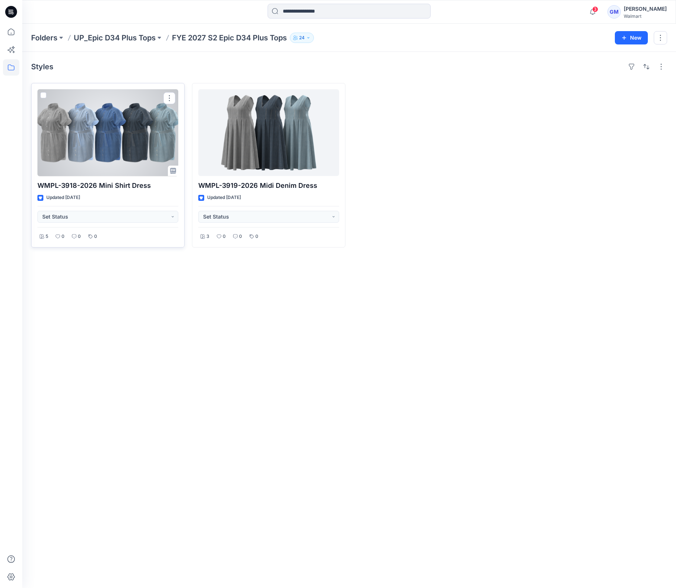
click at [123, 146] on div at bounding box center [107, 132] width 141 height 87
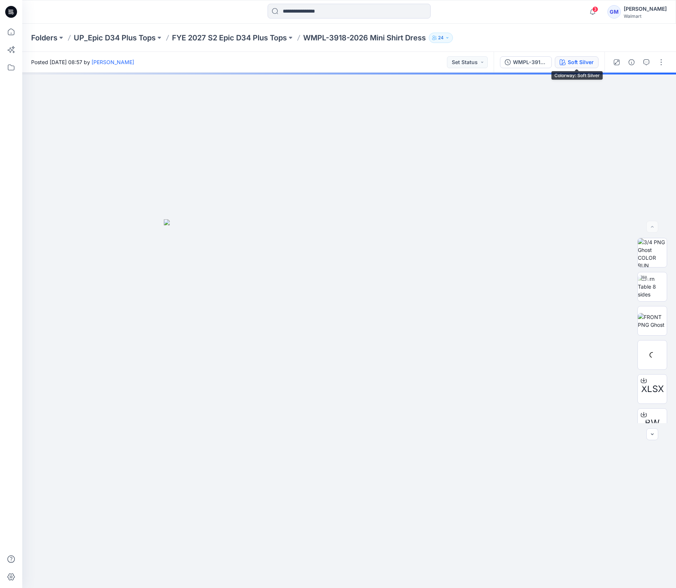
click at [580, 63] on div "Soft Silver" at bounding box center [581, 62] width 26 height 8
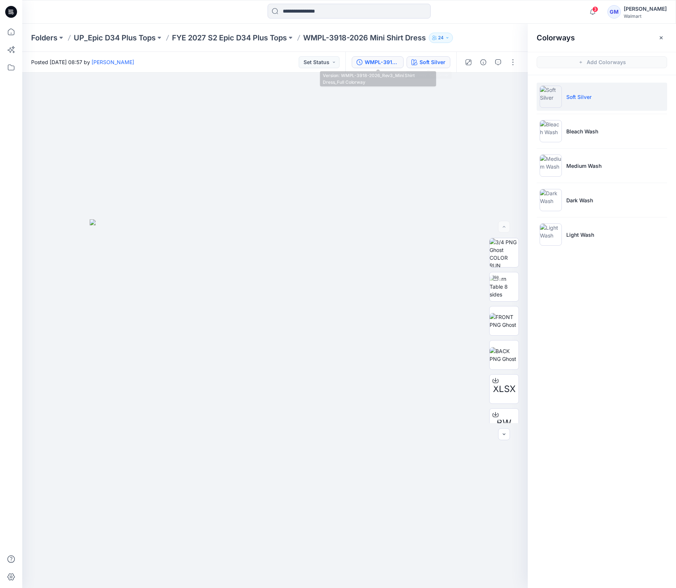
click at [398, 64] on div "WMPL-3918-2026_Rev3_Mini Shirt Dress_Full Colorway" at bounding box center [382, 62] width 34 height 8
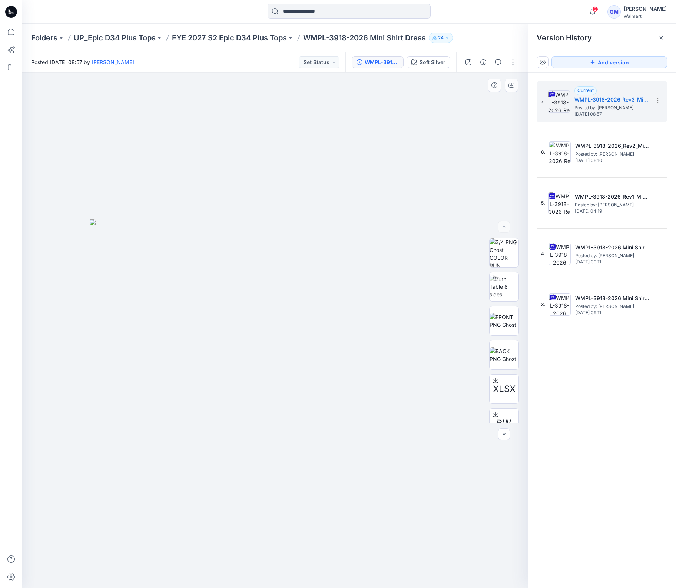
click at [348, 169] on div at bounding box center [275, 331] width 506 height 516
click at [224, 36] on p "FYE 2027 S2 Epic D34 Plus Tops" at bounding box center [229, 38] width 115 height 10
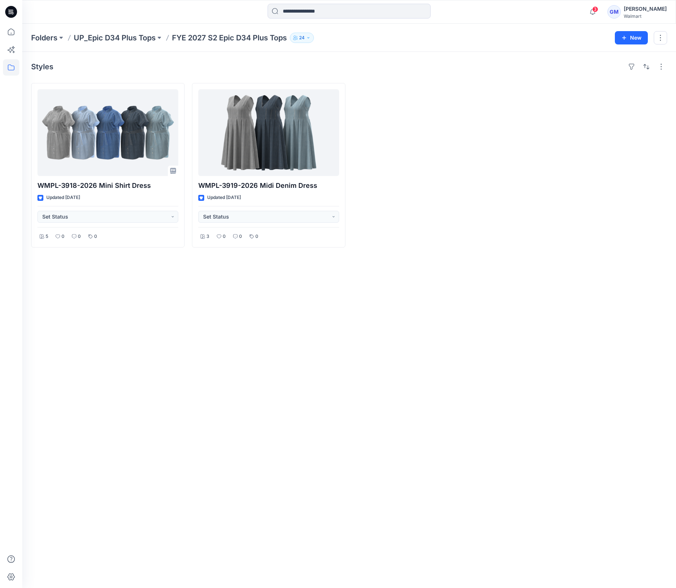
click at [439, 227] on div at bounding box center [429, 165] width 153 height 165
click at [202, 378] on div "Styles WMPL-3918-2026 Mini Shirt Dress Updated 11 days ago Set Status 5 0 0 0 W…" at bounding box center [349, 320] width 654 height 536
click at [325, 447] on div "Styles WMPL-3918-2026 Mini Shirt Dress Updated 11 days ago Set Status 5 0 0 0 W…" at bounding box center [349, 320] width 654 height 536
click at [8, 28] on icon at bounding box center [11, 32] width 16 height 16
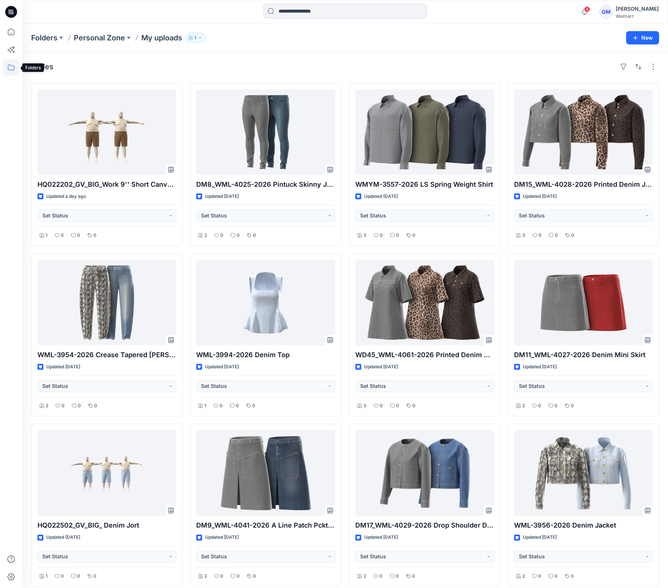
click at [10, 66] on icon at bounding box center [11, 67] width 16 height 16
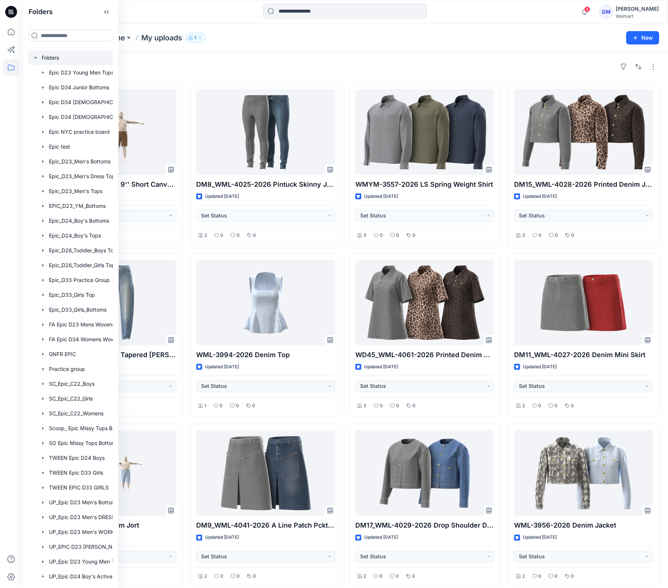
click at [49, 57] on div at bounding box center [80, 57] width 104 height 15
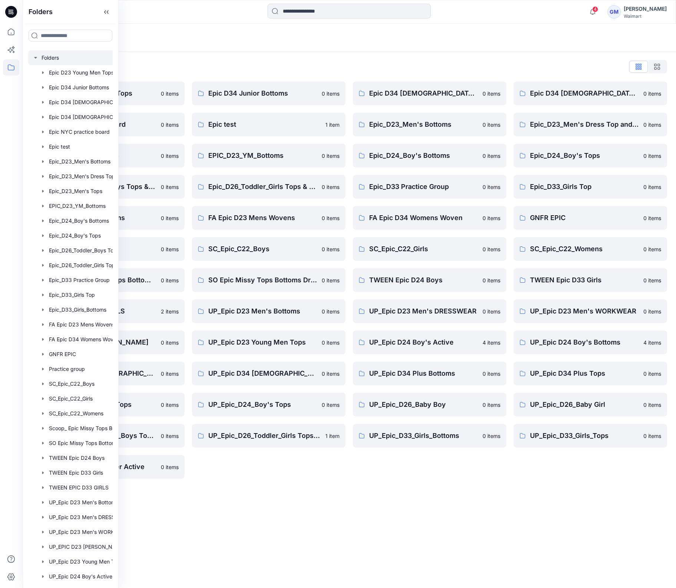
click at [278, 547] on div "Folders Folders List Epic D23 Young Men Tops 0 items Epic NYC practice board 0 …" at bounding box center [349, 306] width 654 height 564
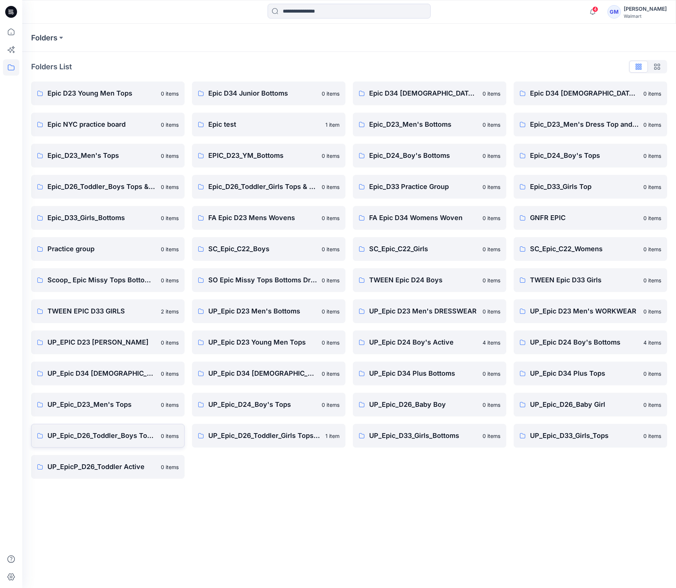
click at [123, 433] on p "UP_Epic_D26_Toddler_Boys Tops & Bottoms" at bounding box center [101, 436] width 109 height 10
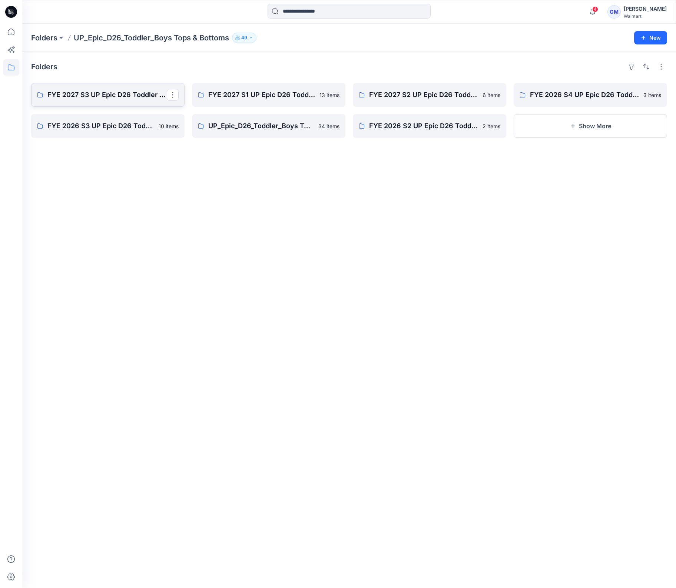
click at [137, 100] on p "FYE 2027 S3 UP Epic D26 Toddler Boy Tops & Bottoms" at bounding box center [106, 95] width 119 height 10
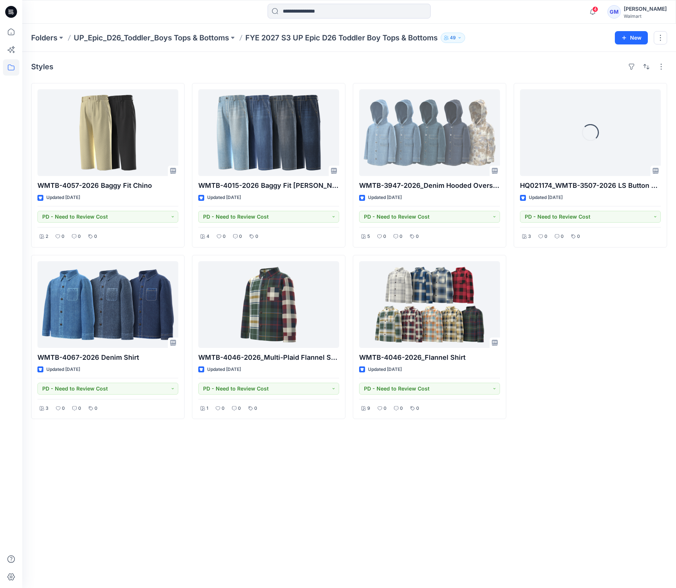
click at [147, 67] on div "Styles" at bounding box center [349, 67] width 636 height 12
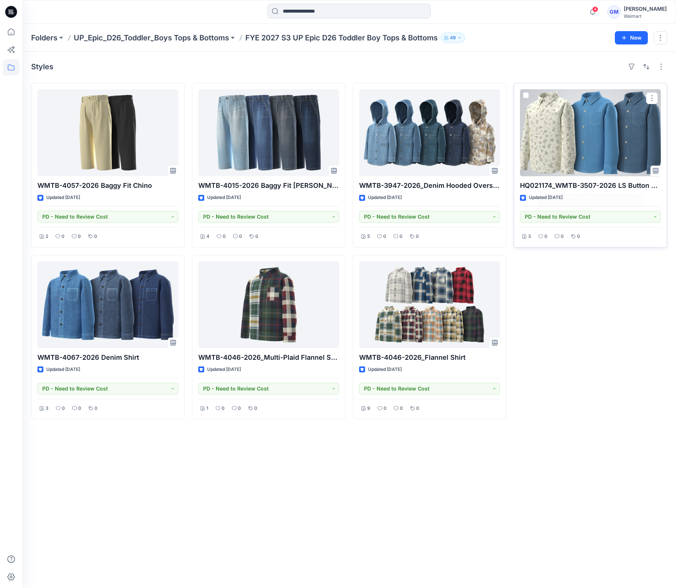
click at [585, 156] on div at bounding box center [590, 132] width 141 height 87
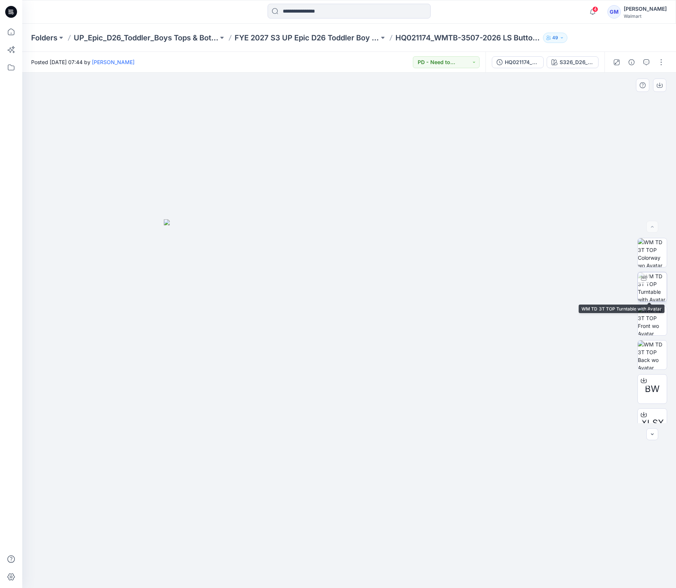
click at [654, 290] on img at bounding box center [652, 286] width 29 height 29
drag, startPoint x: 424, startPoint y: 576, endPoint x: 467, endPoint y: 577, distance: 43.7
click at [466, 577] on div at bounding box center [349, 331] width 654 height 516
click at [335, 38] on p "FYE 2027 S3 UP Epic D26 Toddler Boy Tops & Bottoms" at bounding box center [307, 38] width 145 height 10
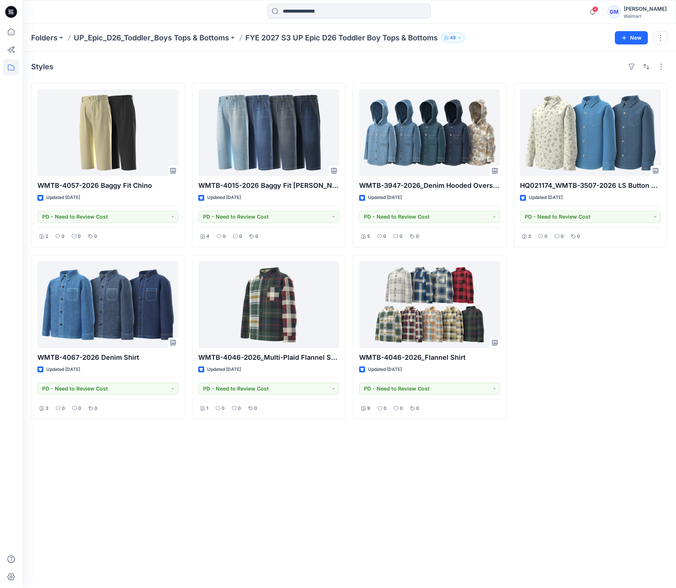
click at [322, 499] on div "Styles WMTB-4057-2026 Baggy Fit Chino Updated 3 days ago PD - Need to Review Co…" at bounding box center [349, 320] width 654 height 536
click at [211, 463] on div "Styles WMTB-4057-2026 Baggy Fit Chino Updated 3 days ago PD - Need to Review Co…" at bounding box center [349, 320] width 654 height 536
click at [120, 466] on div "Styles WMTB-4057-2026 Baggy Fit Chino Updated 3 days ago PD - Need to Review Co…" at bounding box center [349, 320] width 654 height 536
drag, startPoint x: 365, startPoint y: 463, endPoint x: 287, endPoint y: 275, distance: 203.6
click at [365, 463] on div "Styles WMTB-4057-2026 Baggy Fit Chino Updated 3 days ago PD - Need to Review Co…" at bounding box center [349, 320] width 654 height 536
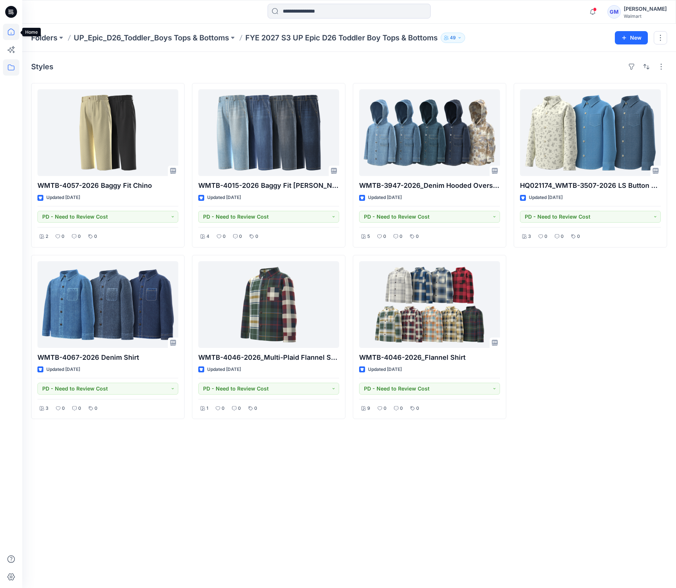
click at [12, 35] on icon at bounding box center [11, 32] width 7 height 7
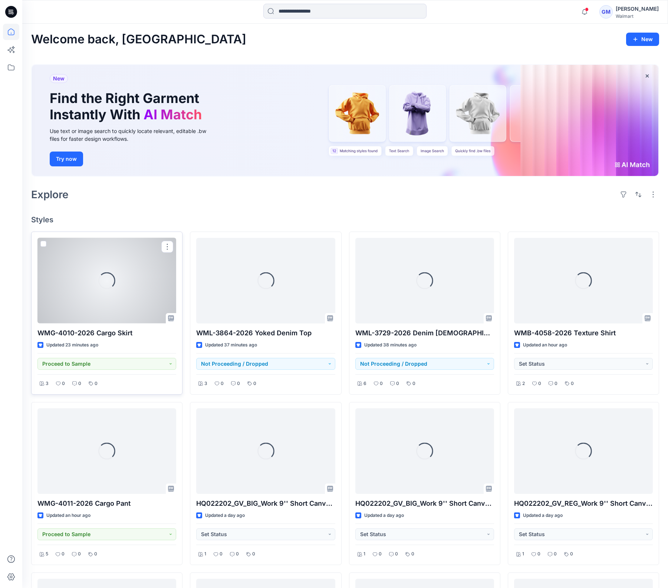
click at [96, 294] on div "Loading..." at bounding box center [106, 281] width 139 height 86
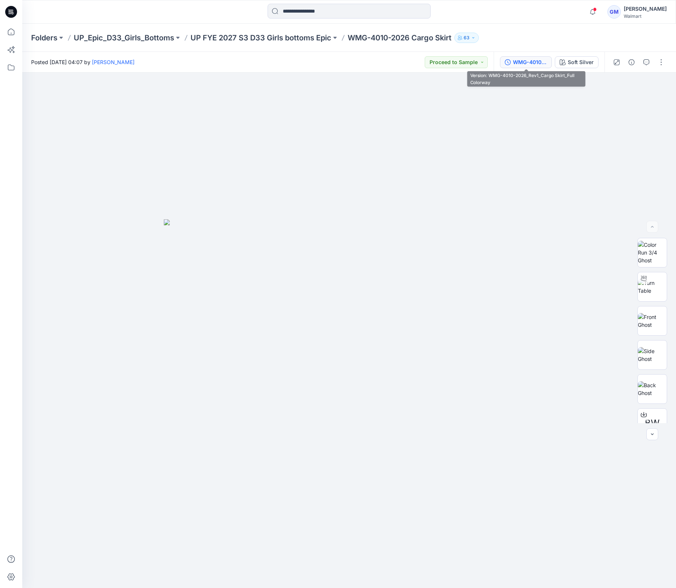
click at [538, 59] on div "WMG-4010-2026_Rev1_Cargo Skirt_Full Colorway" at bounding box center [530, 62] width 34 height 8
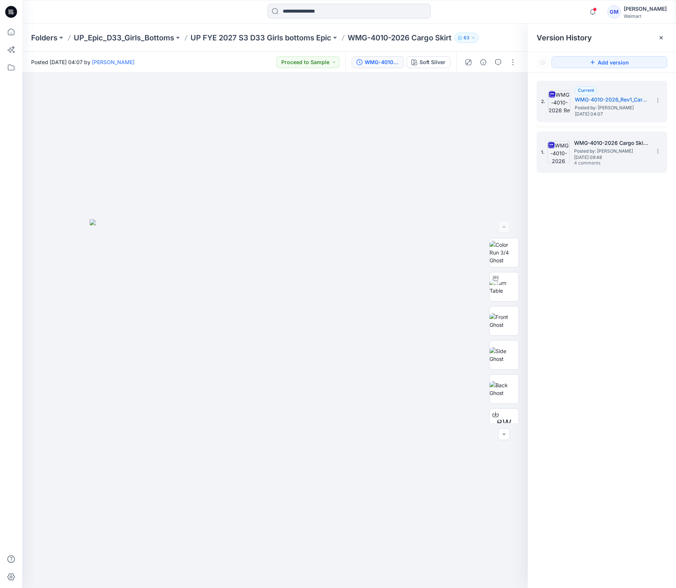
click at [613, 155] on span "[DATE] 09:48" at bounding box center [611, 157] width 74 height 5
click at [612, 101] on h5 "WMG-4010-2026_Rev1_Cargo Skirt_Full Colorway" at bounding box center [612, 99] width 74 height 9
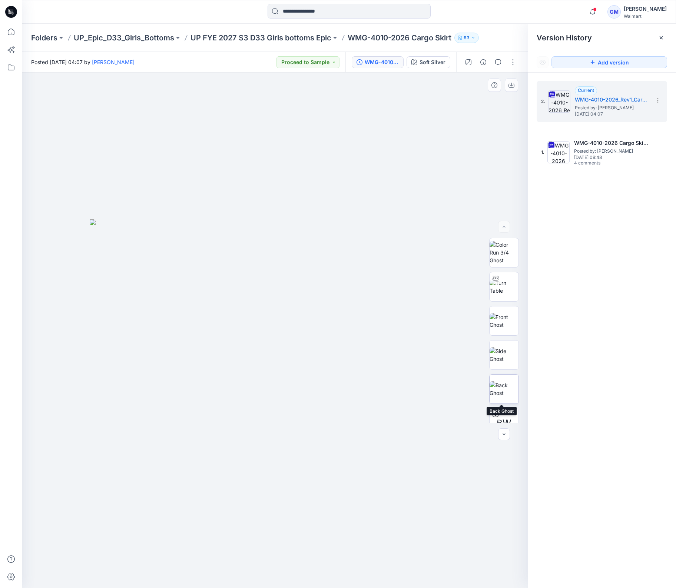
click at [508, 391] on img at bounding box center [504, 389] width 29 height 16
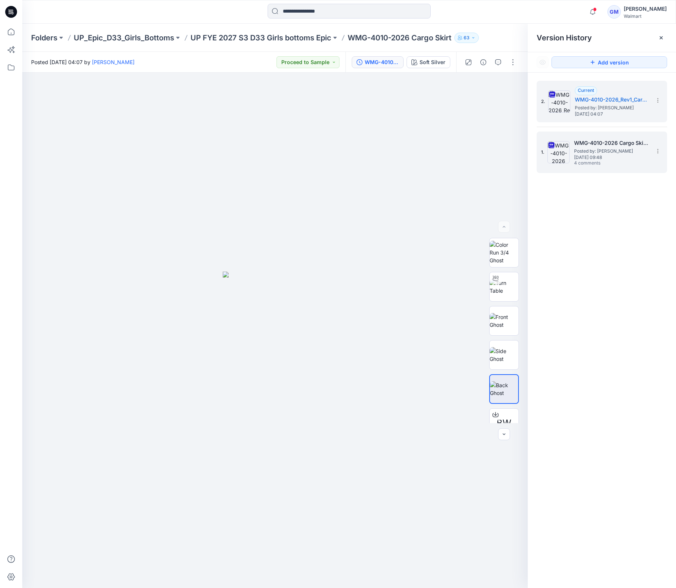
click at [615, 166] on div "1. WMG-4010-2026 Cargo Skirt_Full Colorway Posted by: Gayan Mahawithanalage Thu…" at bounding box center [596, 153] width 111 height 36
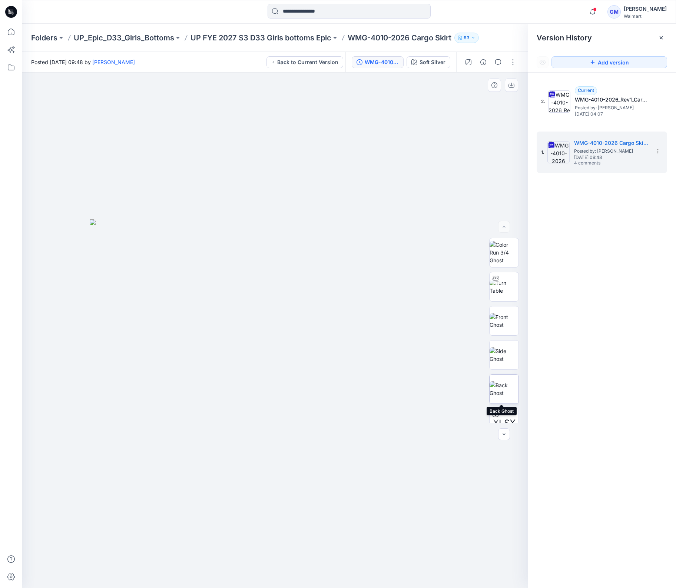
click at [509, 381] on img at bounding box center [504, 389] width 29 height 16
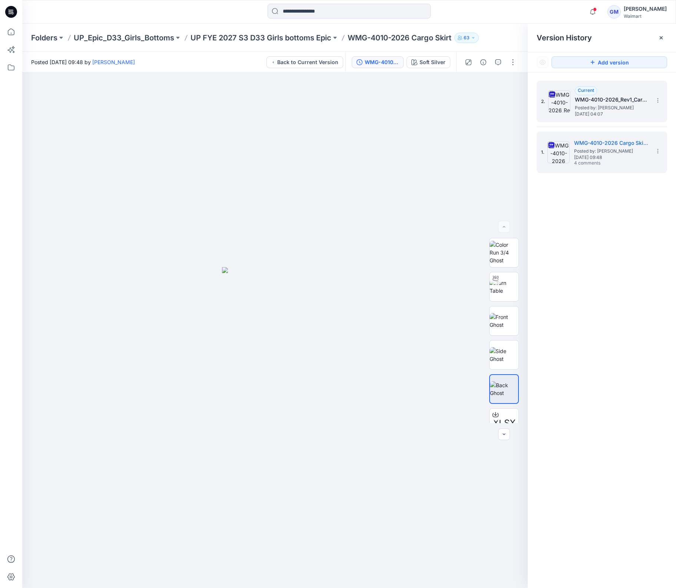
click at [604, 106] on span "Posted by: [PERSON_NAME]" at bounding box center [612, 107] width 74 height 7
click at [597, 152] on span "Posted by: [PERSON_NAME]" at bounding box center [611, 151] width 74 height 7
click at [602, 117] on div "2. Current WMG-4010-2026_Rev1_Cargo Skirt_Full Colorway Posted by: Gayan Mahawi…" at bounding box center [596, 102] width 111 height 36
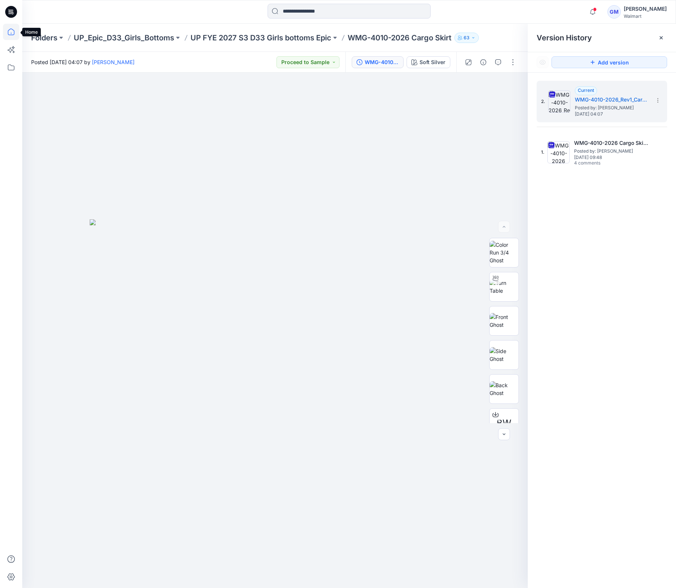
click at [11, 32] on icon at bounding box center [11, 32] width 16 height 16
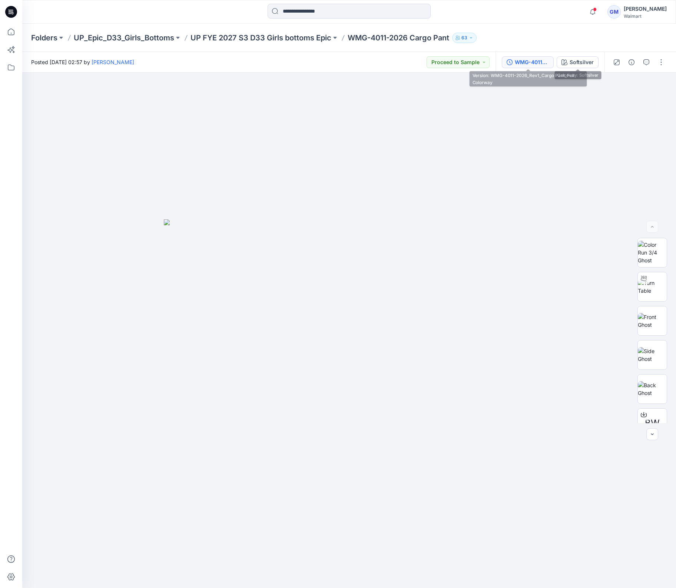
click at [534, 63] on div "WMG-4011-2026_Rev1_Cargo Pant_Full Colorway" at bounding box center [532, 62] width 34 height 8
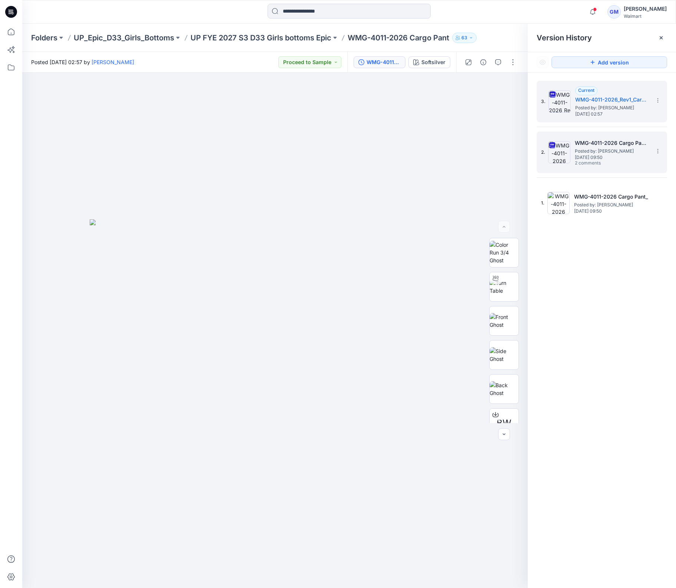
click at [598, 148] on span "Posted by: [PERSON_NAME]" at bounding box center [612, 151] width 74 height 7
click at [599, 108] on span "Posted by: [PERSON_NAME]" at bounding box center [612, 107] width 74 height 7
click at [606, 148] on span "Posted by: [PERSON_NAME]" at bounding box center [612, 151] width 74 height 7
click at [613, 99] on h5 "WMG-4011-2026_Rev1_Cargo Pant_Full Colorway" at bounding box center [612, 99] width 74 height 9
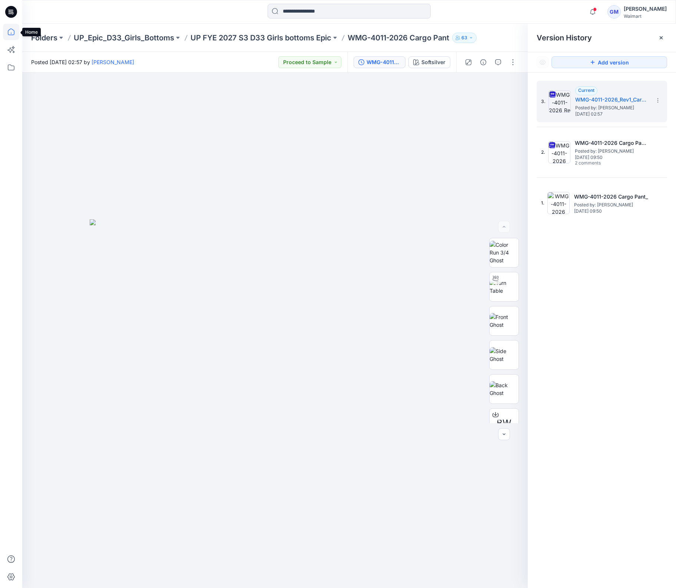
click at [9, 32] on icon at bounding box center [11, 32] width 16 height 16
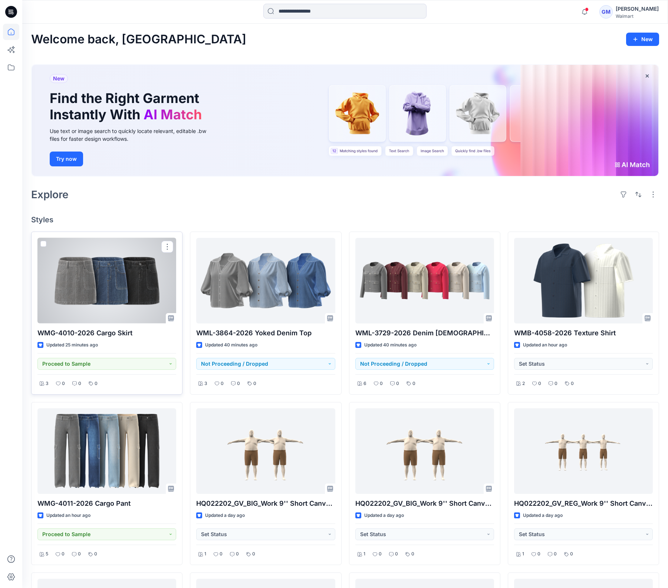
click at [64, 293] on div at bounding box center [106, 281] width 139 height 86
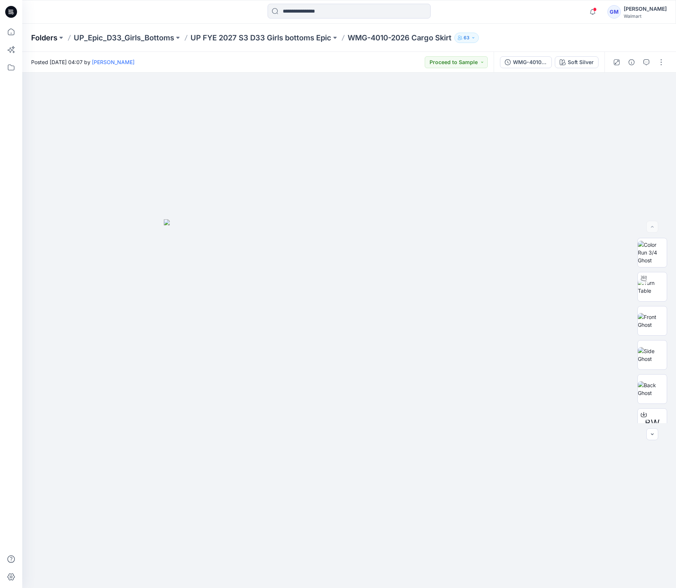
click at [42, 35] on p "Folders" at bounding box center [44, 38] width 26 height 10
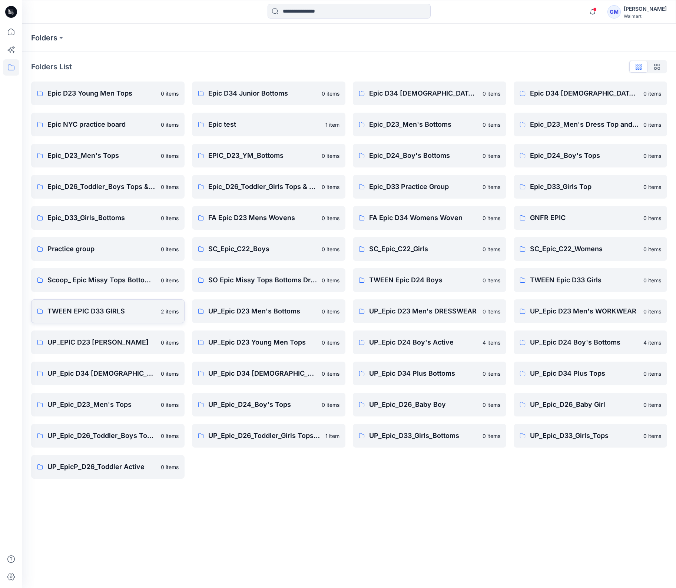
click at [102, 315] on p "TWEEN EPIC D33 GIRLS" at bounding box center [101, 311] width 109 height 10
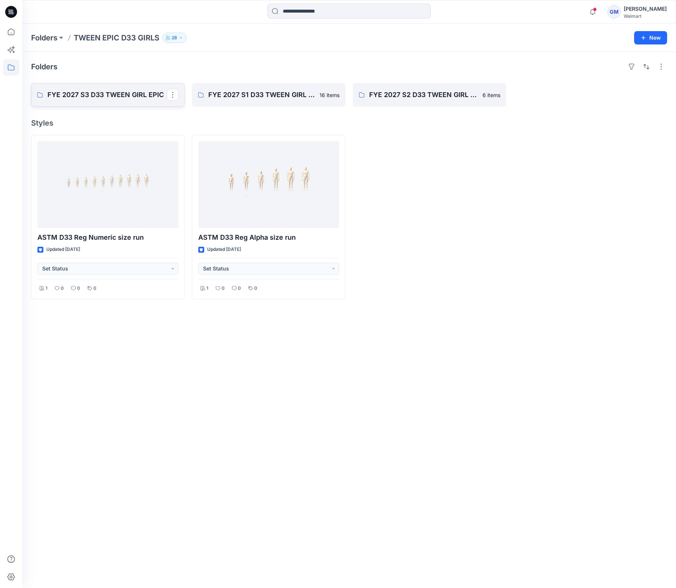
click at [115, 98] on p "FYE 2027 S3 D33 TWEEN GIRL EPIC" at bounding box center [106, 95] width 119 height 10
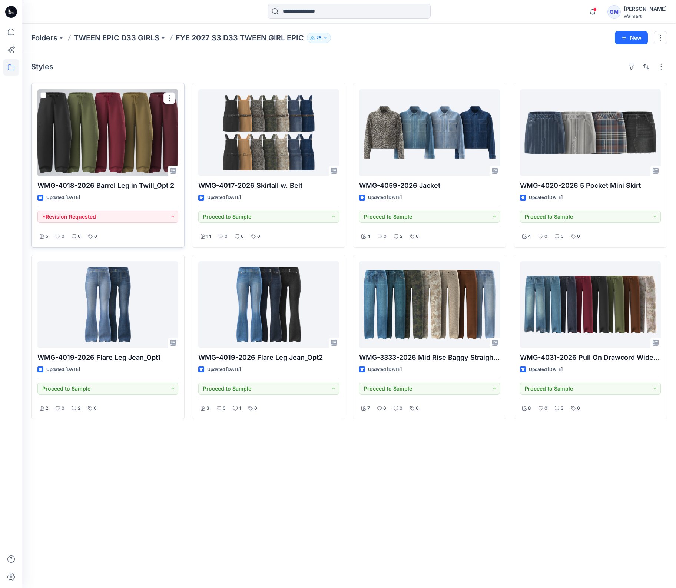
click at [136, 130] on div at bounding box center [107, 132] width 141 height 87
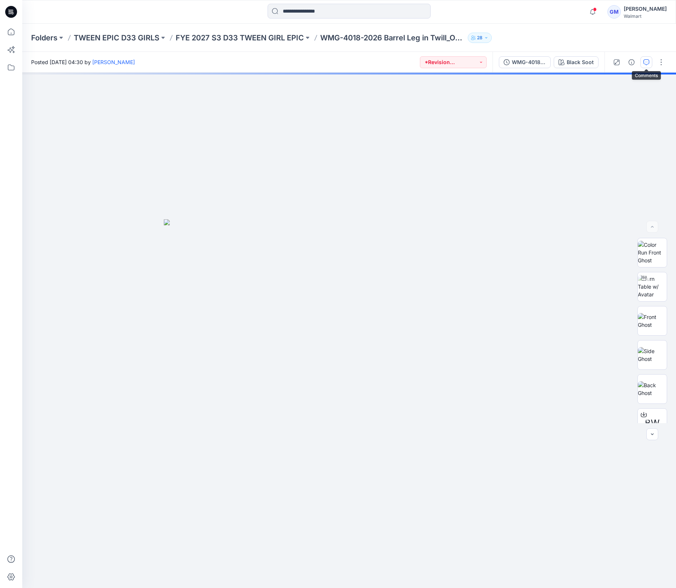
click at [645, 65] on button "button" at bounding box center [646, 62] width 12 height 12
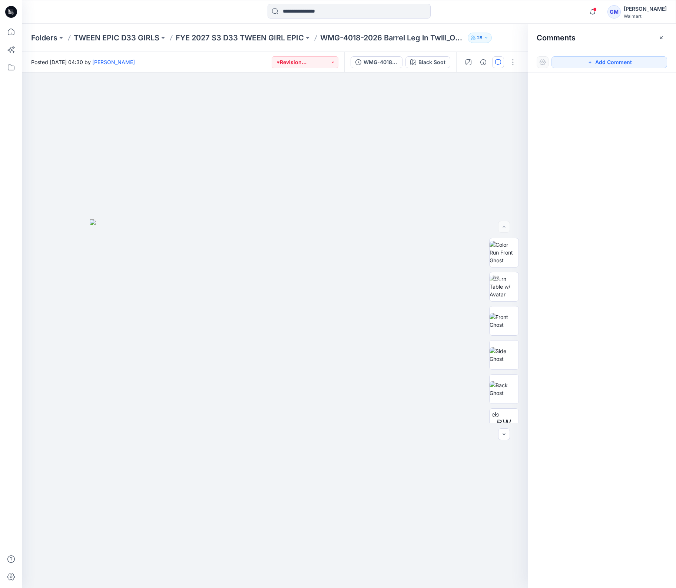
click at [258, 43] on div "Folders TWEEN EPIC D33 GIRLS FYE 2027 S3 D33 TWEEN GIRL EPIC WMG-4018-2026 Barr…" at bounding box center [349, 38] width 654 height 28
click at [258, 36] on p "FYE 2027 S3 D33 TWEEN GIRL EPIC" at bounding box center [240, 38] width 128 height 10
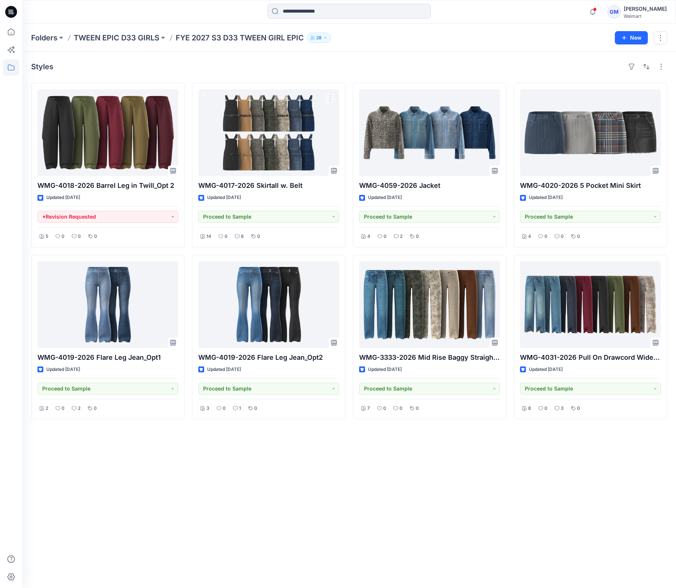
click at [321, 73] on div "Styles WMG-4018-2026 Barrel Leg in [GEOGRAPHIC_DATA] 2 Updated [DATE] *Revision…" at bounding box center [349, 320] width 654 height 536
click at [49, 37] on p "Folders" at bounding box center [44, 38] width 26 height 10
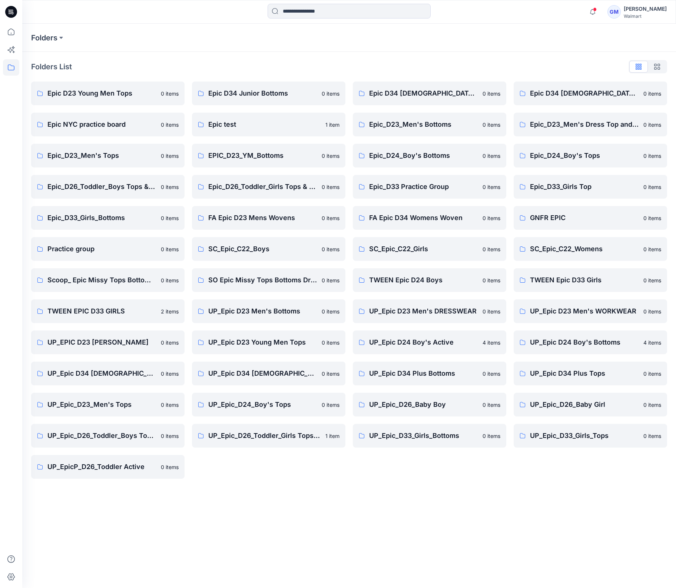
click at [423, 501] on div "Folders Folders List Epic D23 Young Men Tops 0 items Epic NYC practice board 0 …" at bounding box center [349, 306] width 654 height 564
click at [548, 446] on link "UP_Epic_D33_Girls_Tops 0 items" at bounding box center [590, 436] width 153 height 24
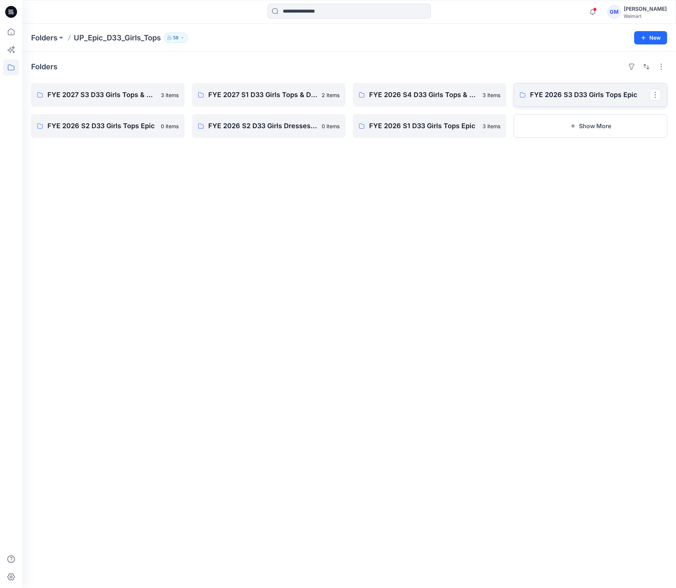
click at [548, 98] on p "FYE 2026 S3 D33 Girls Tops Epic" at bounding box center [589, 95] width 119 height 10
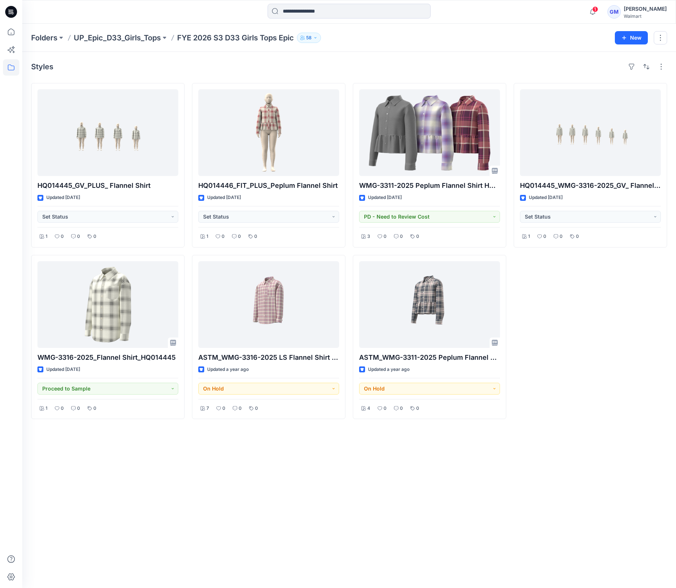
click at [138, 537] on div "Styles HQ014445_GV_PLUS_ Flannel Shirt Updated [DATE] Set Status 1 0 0 0 WMG-33…" at bounding box center [349, 320] width 654 height 536
click at [7, 70] on icon at bounding box center [11, 67] width 16 height 16
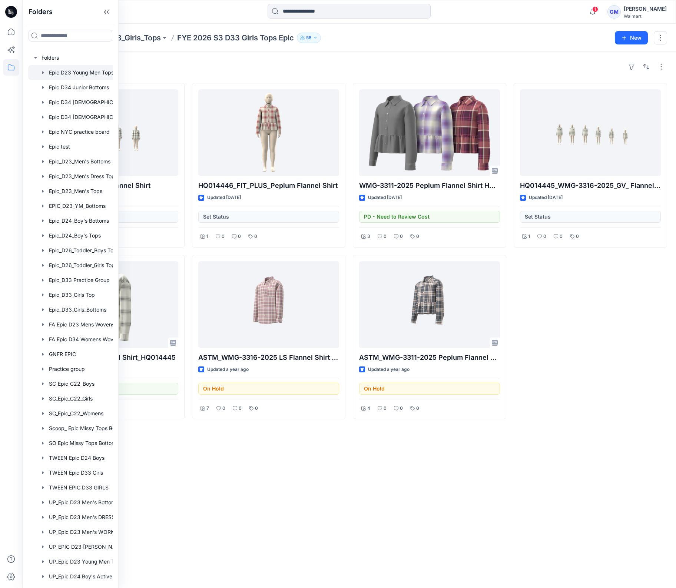
click at [64, 69] on div at bounding box center [83, 72] width 111 height 15
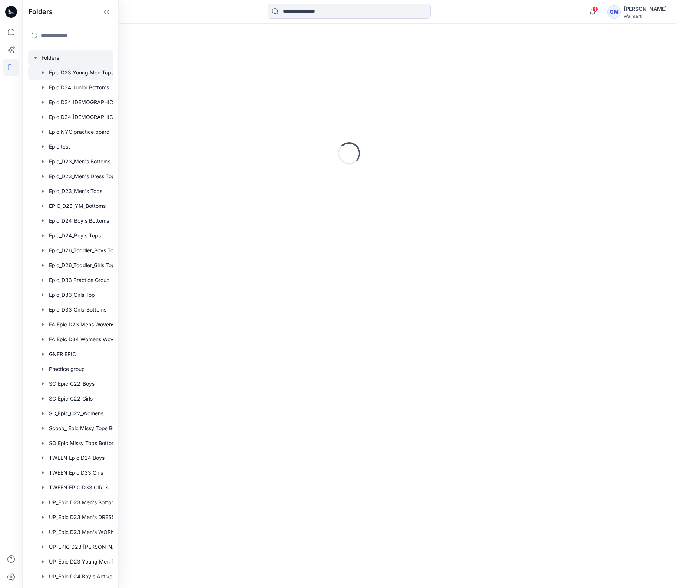
click at [44, 58] on div at bounding box center [83, 57] width 111 height 15
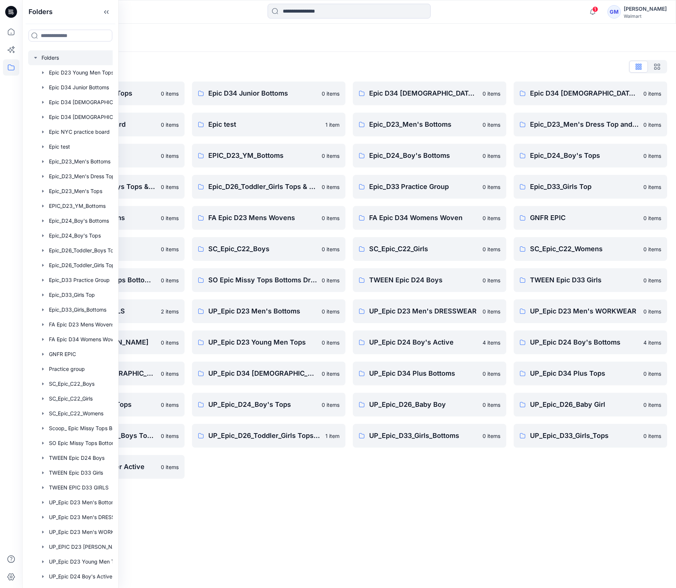
click at [364, 511] on div "Folders Folders List Epic D23 Young Men Tops 0 items Epic NYC practice board 0 …" at bounding box center [349, 306] width 654 height 564
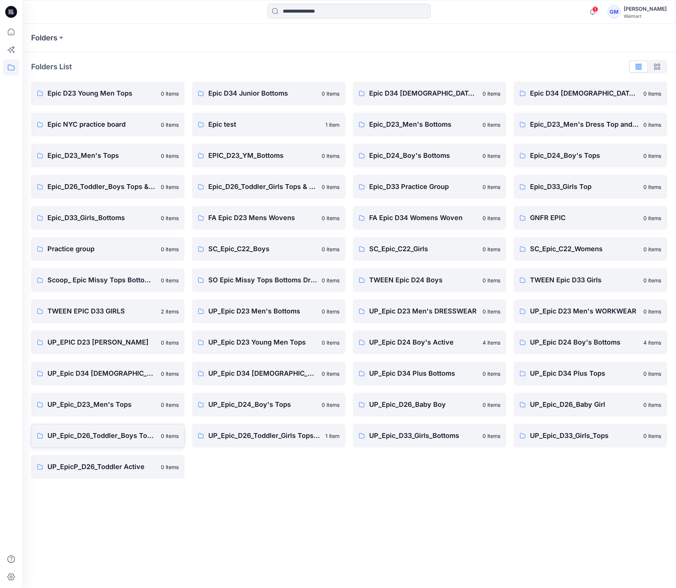
click at [144, 433] on p "UP_Epic_D26_Toddler_Boys Tops & Bottoms" at bounding box center [101, 436] width 109 height 10
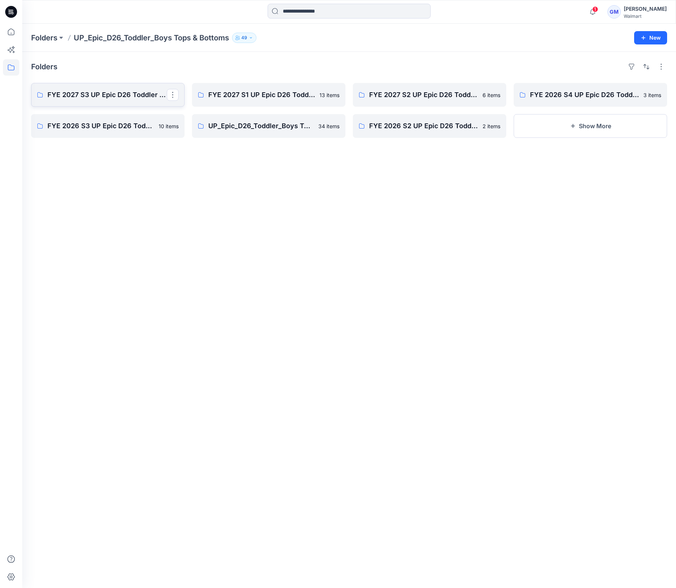
click at [146, 97] on p "FYE 2027 S3 UP Epic D26 Toddler Boy Tops & Bottoms" at bounding box center [106, 95] width 119 height 10
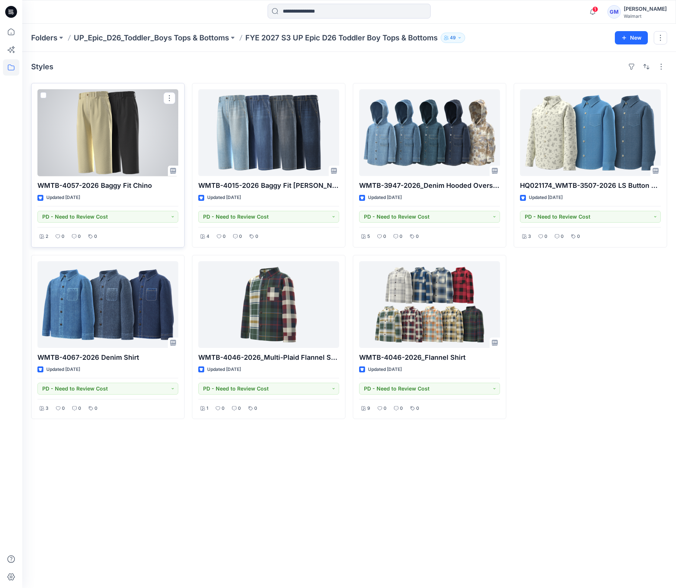
click at [159, 145] on div at bounding box center [107, 132] width 141 height 87
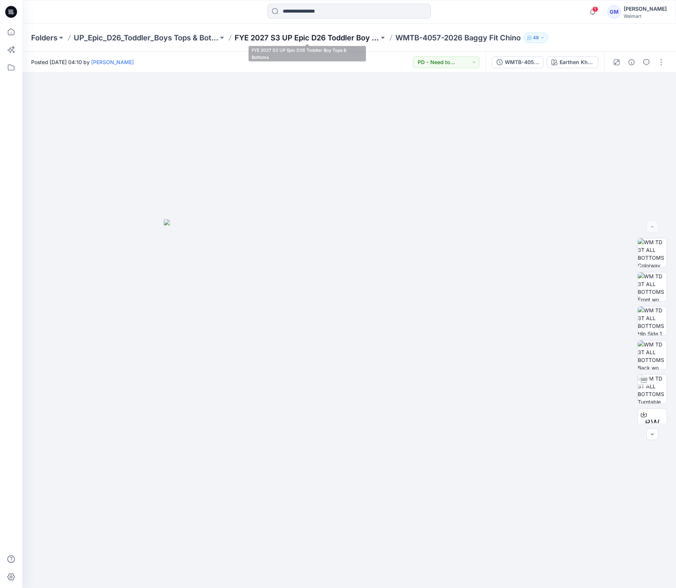
click at [357, 41] on p "FYE 2027 S3 UP Epic D26 Toddler Boy Tops & Bottoms" at bounding box center [307, 38] width 145 height 10
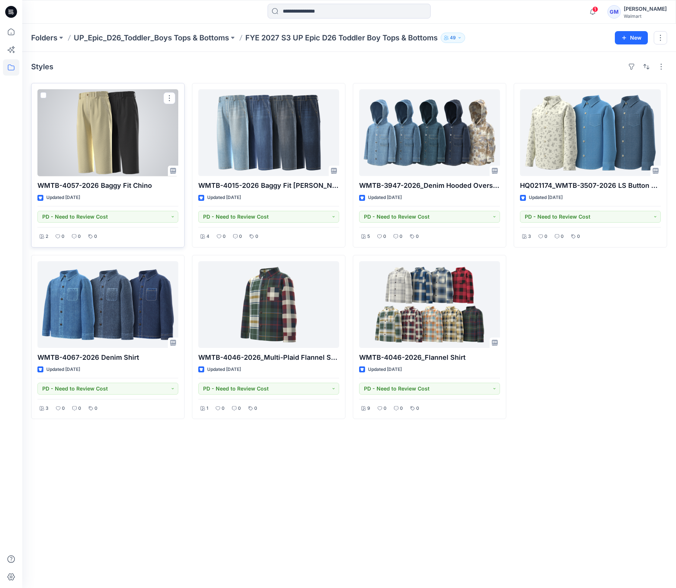
click at [136, 140] on div at bounding box center [107, 132] width 141 height 87
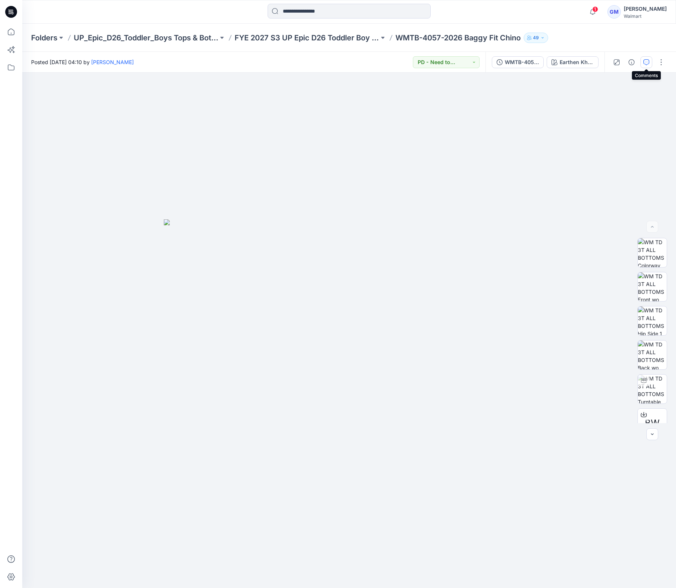
click at [649, 63] on icon "button" at bounding box center [646, 62] width 6 height 6
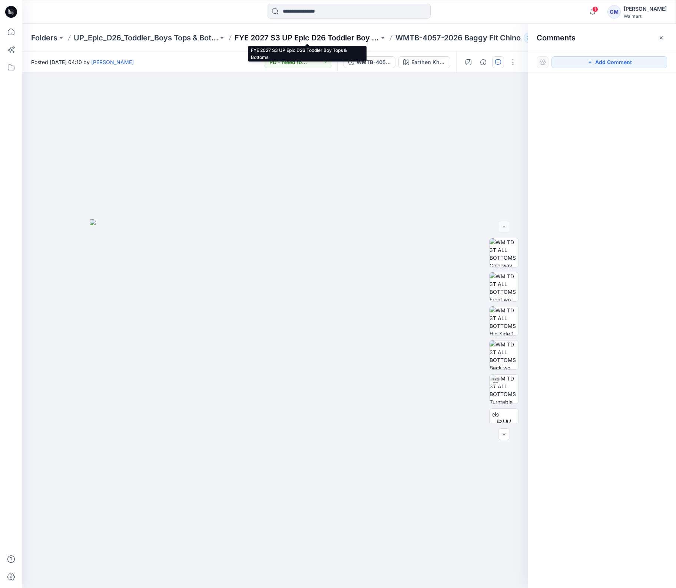
click at [335, 35] on p "FYE 2027 S3 UP Epic D26 Toddler Boy Tops & Bottoms" at bounding box center [307, 38] width 145 height 10
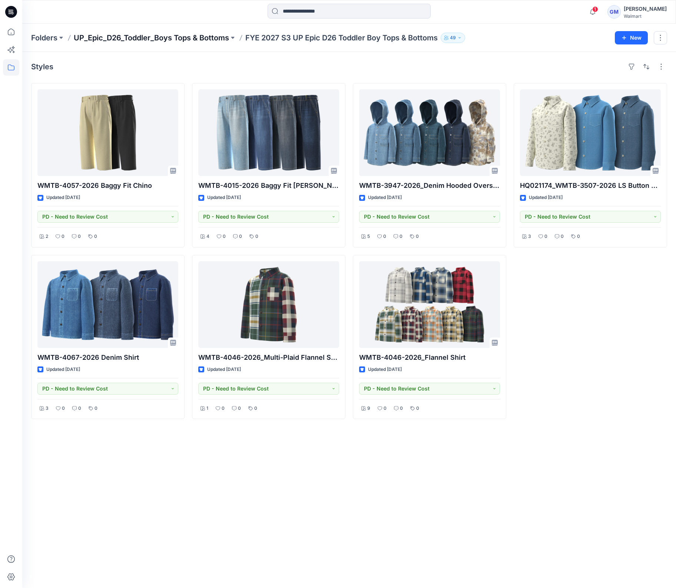
click at [182, 37] on p "UP_Epic_D26_Toddler_Boys Tops & Bottoms" at bounding box center [151, 38] width 155 height 10
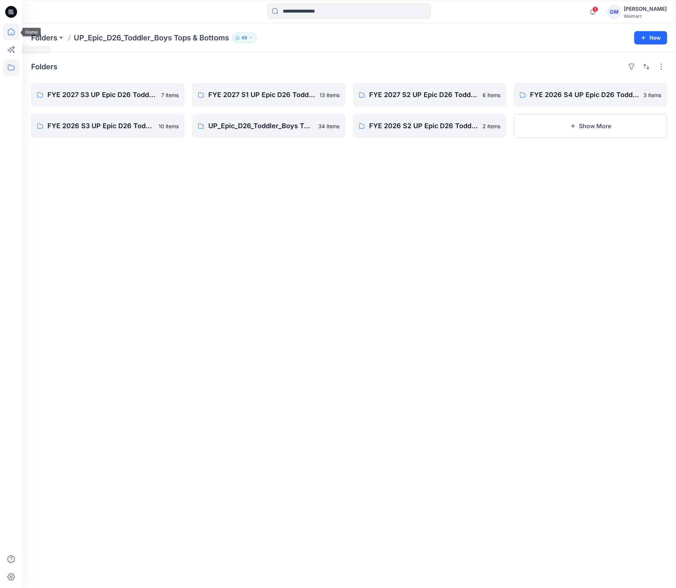
click at [14, 28] on icon at bounding box center [11, 32] width 16 height 16
